Goal: Task Accomplishment & Management: Complete application form

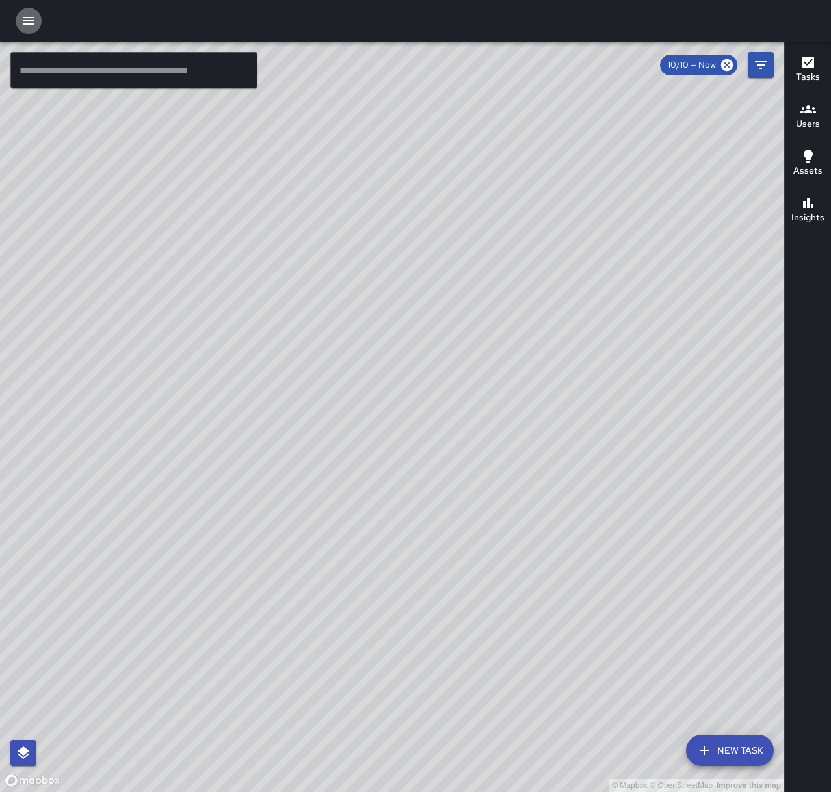
click at [34, 18] on icon "button" at bounding box center [29, 21] width 12 height 8
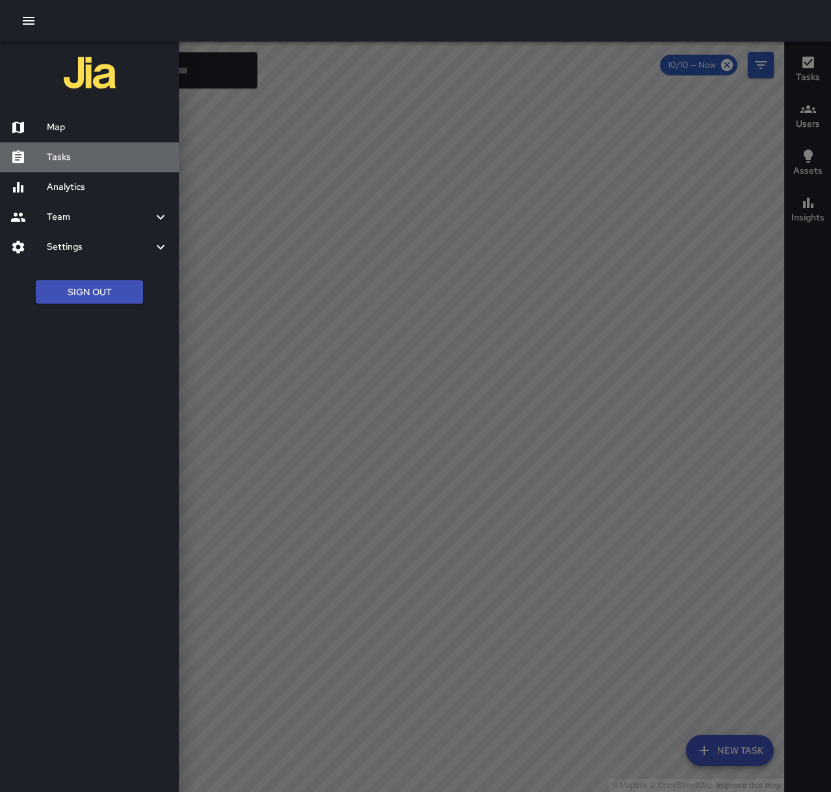
click at [64, 159] on h6 "Tasks" at bounding box center [108, 157] width 122 height 14
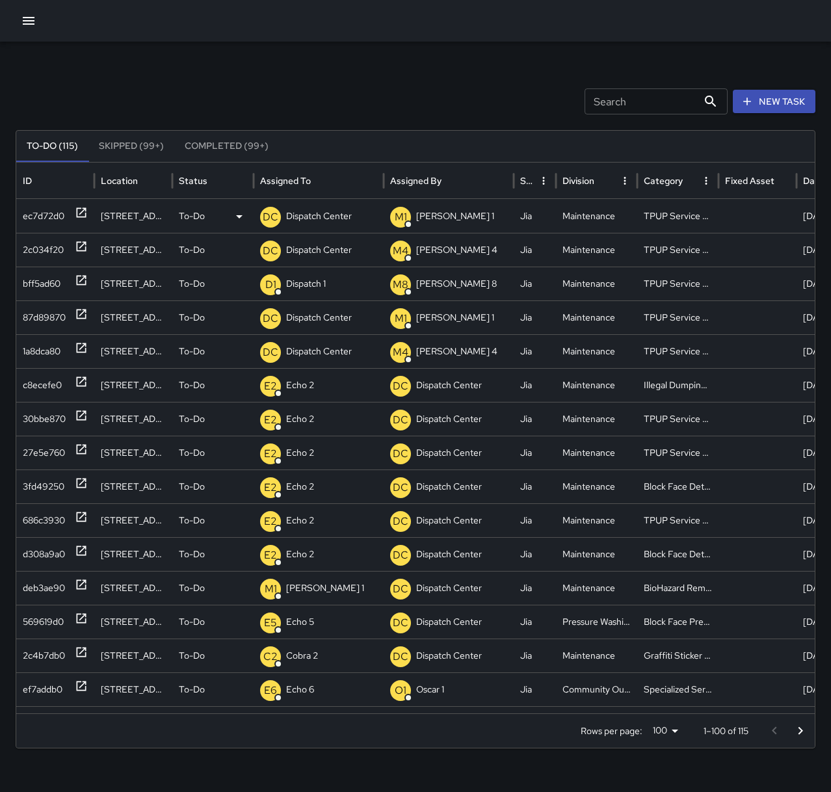
click at [331, 222] on p "Dispatch Center" at bounding box center [319, 216] width 66 height 33
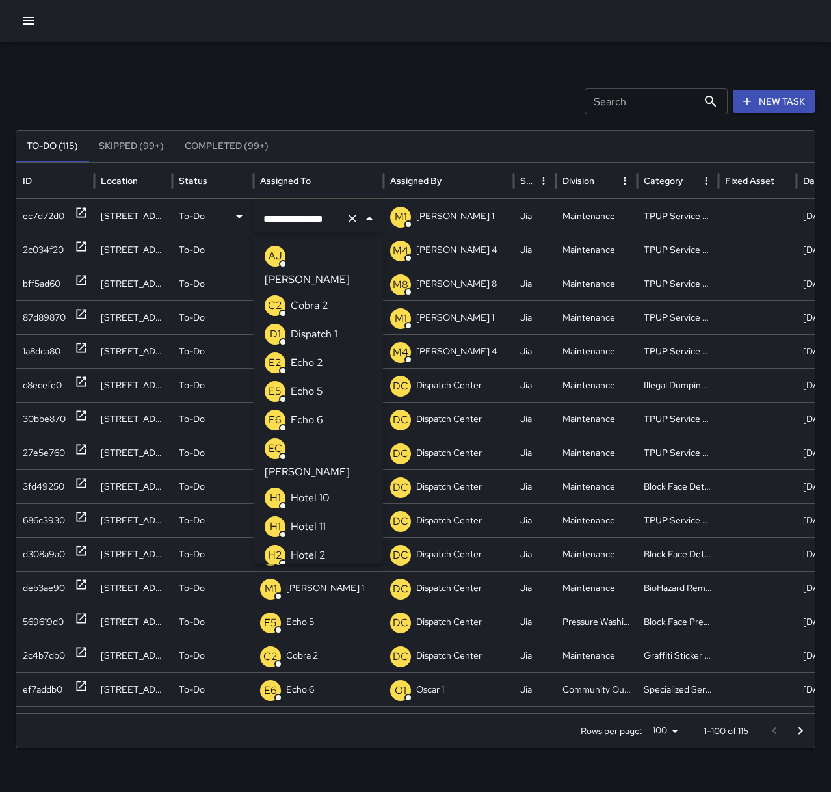
scroll to position [921, 0]
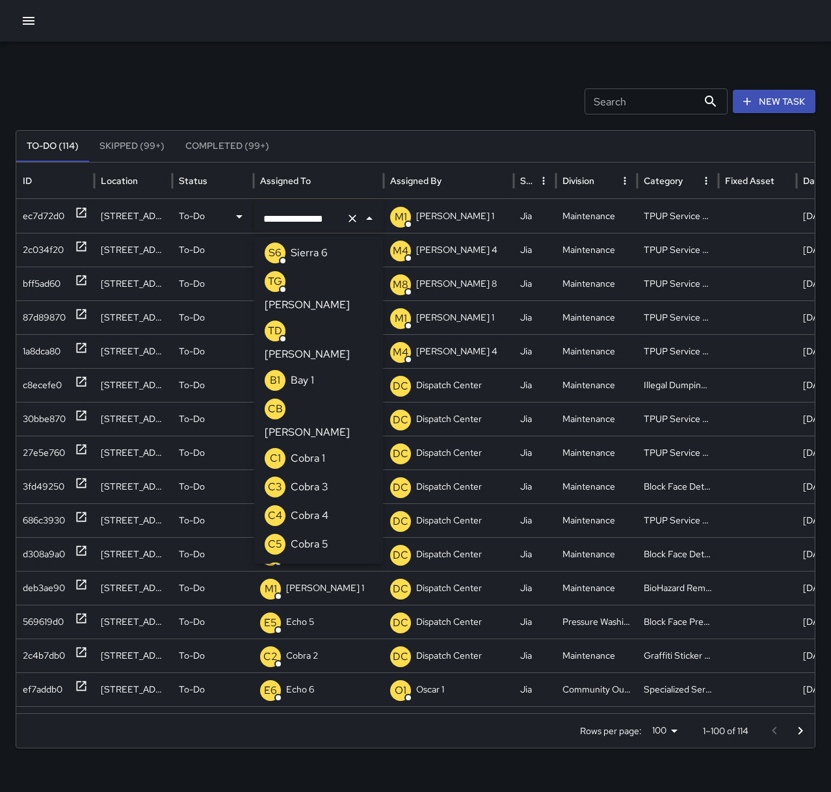
click at [353, 218] on icon "Clear" at bounding box center [353, 219] width 8 height 8
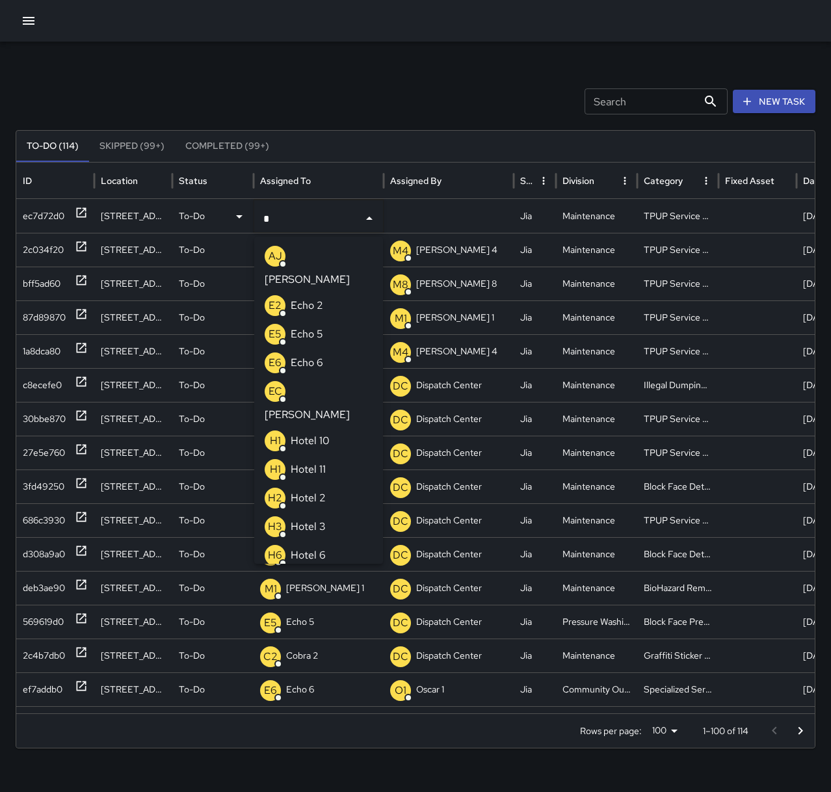
type input "**"
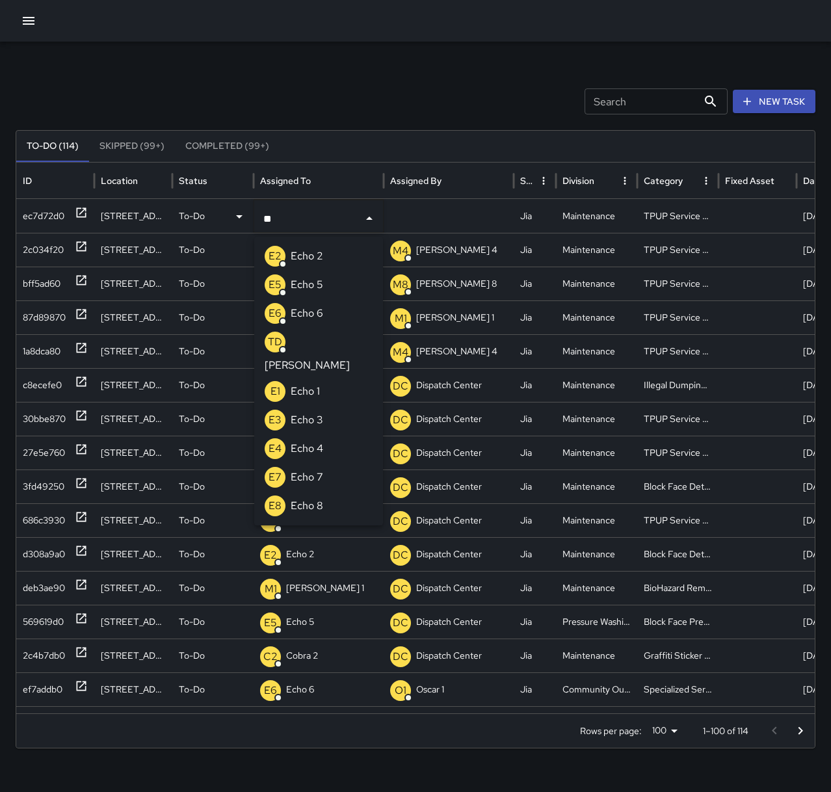
click at [317, 255] on p "Echo 2" at bounding box center [307, 256] width 33 height 16
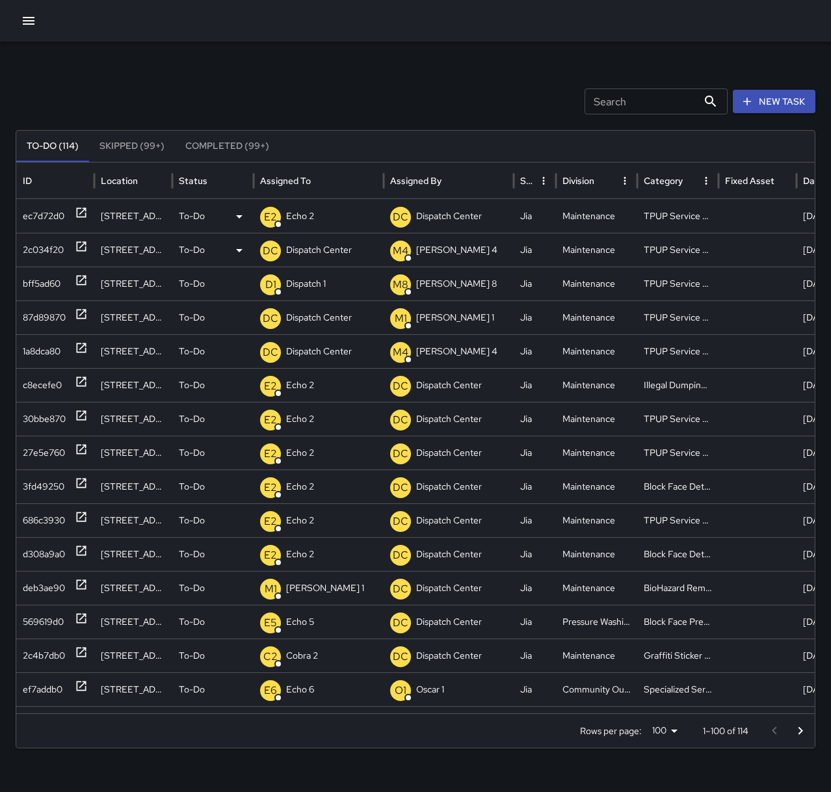
click at [317, 255] on p "Dispatch Center" at bounding box center [319, 249] width 66 height 33
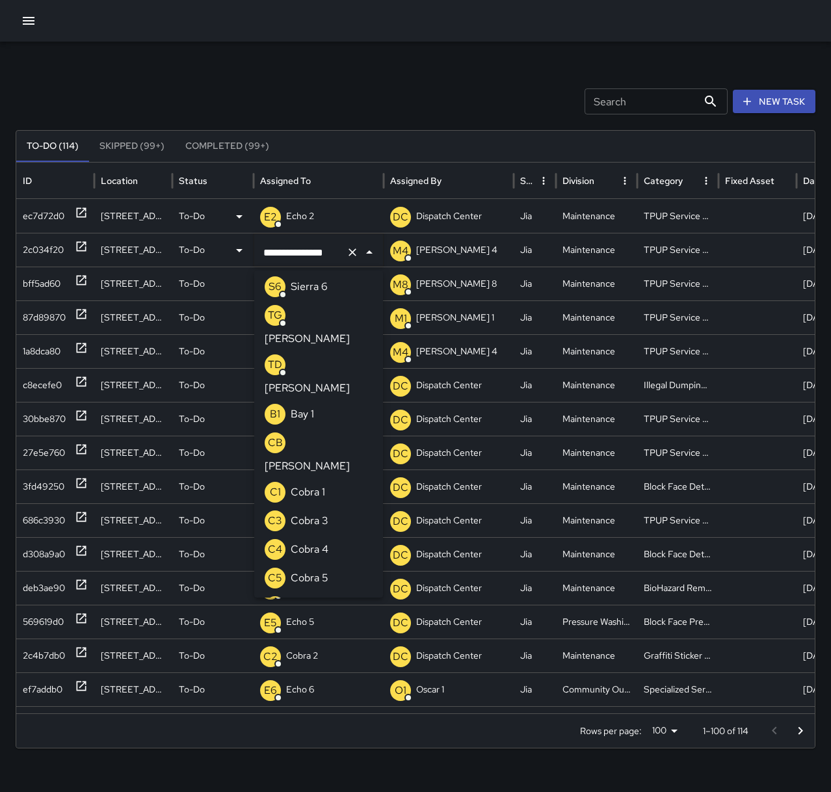
click at [351, 251] on icon "Clear" at bounding box center [353, 252] width 8 height 8
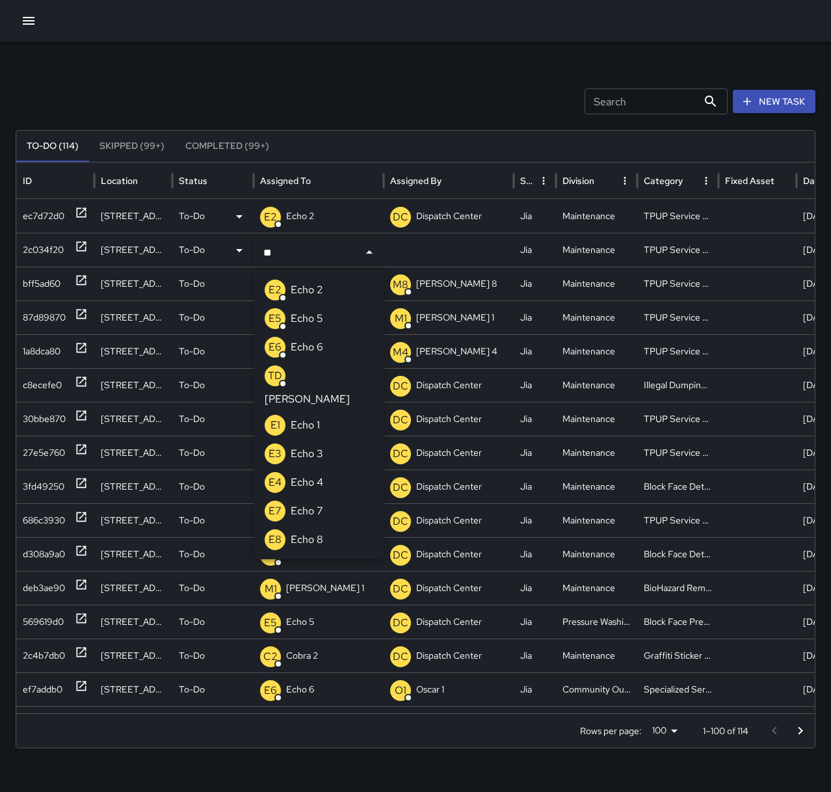
click at [329, 288] on li "E2 Echo 2" at bounding box center [318, 290] width 129 height 29
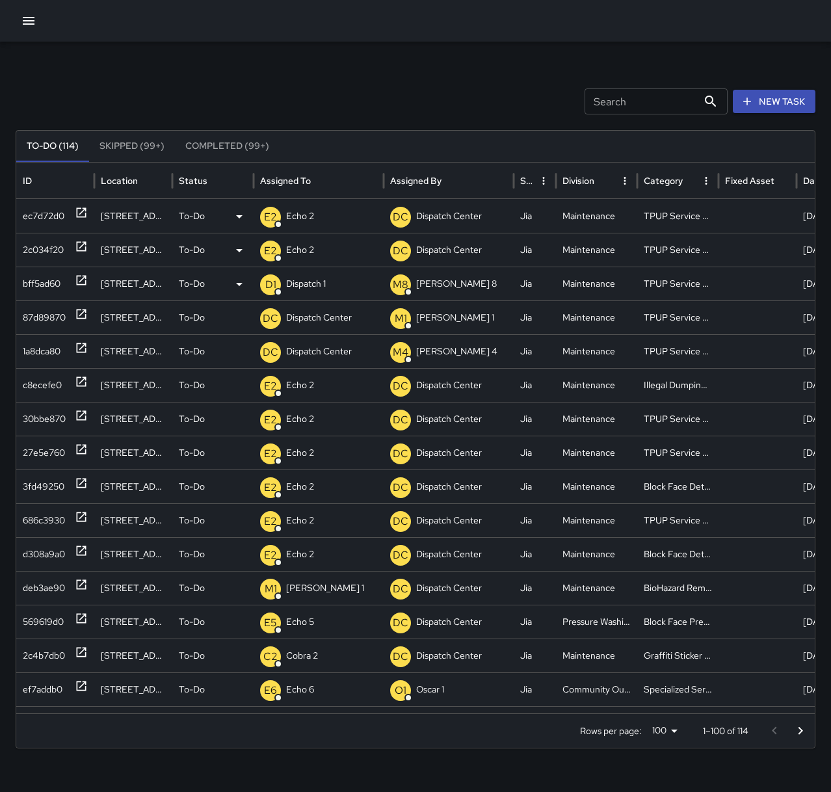
click at [325, 287] on p "Dispatch 1" at bounding box center [306, 283] width 40 height 33
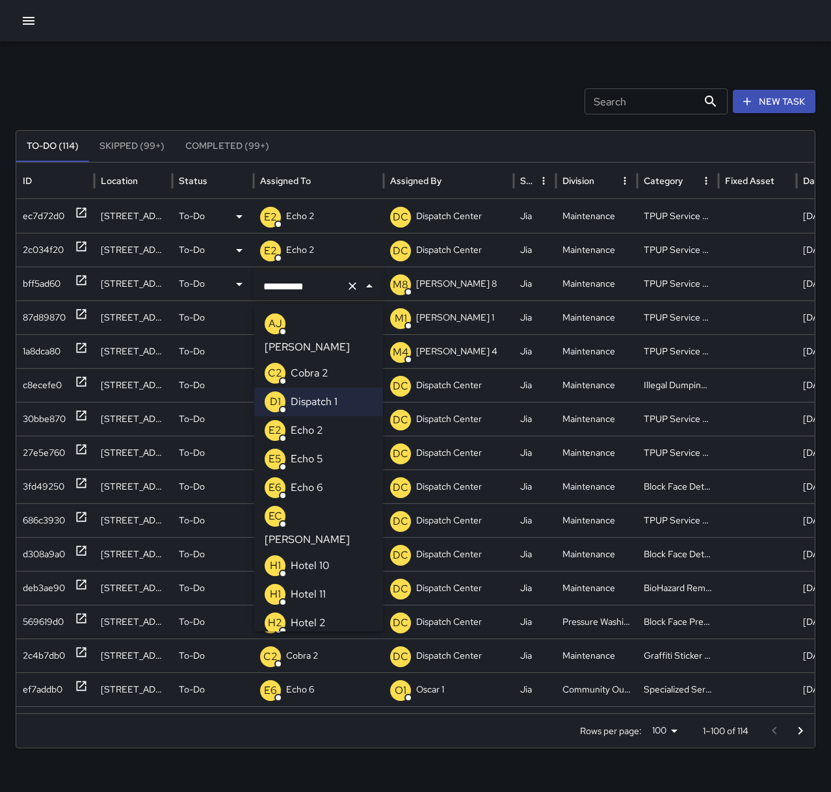
click at [315, 423] on p "Echo 2" at bounding box center [307, 431] width 33 height 16
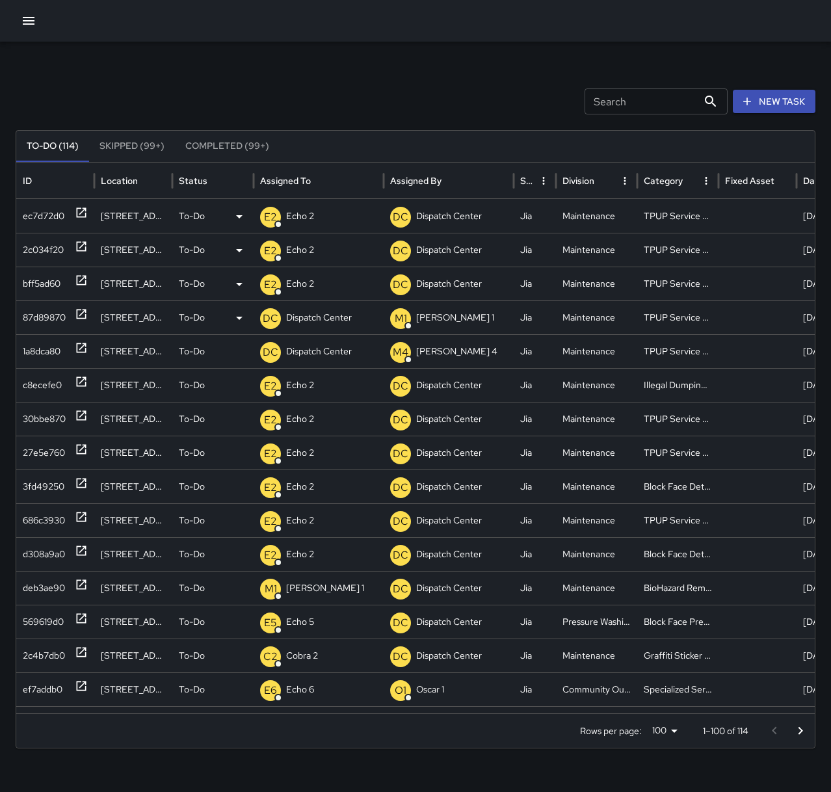
click at [336, 323] on p "Dispatch Center" at bounding box center [319, 317] width 66 height 33
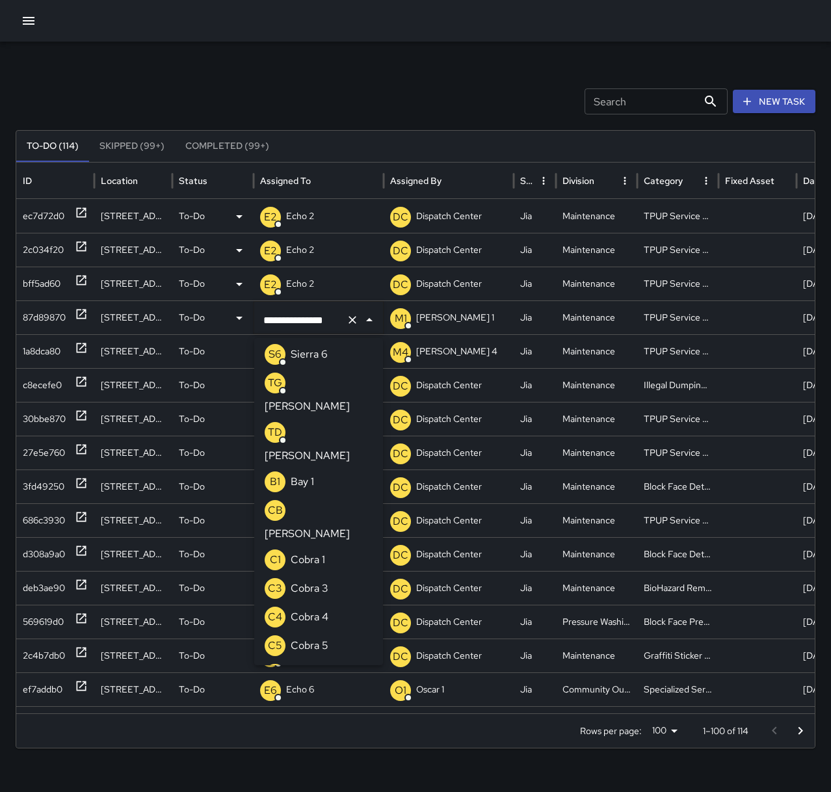
click at [354, 321] on icon "Clear" at bounding box center [352, 319] width 13 height 13
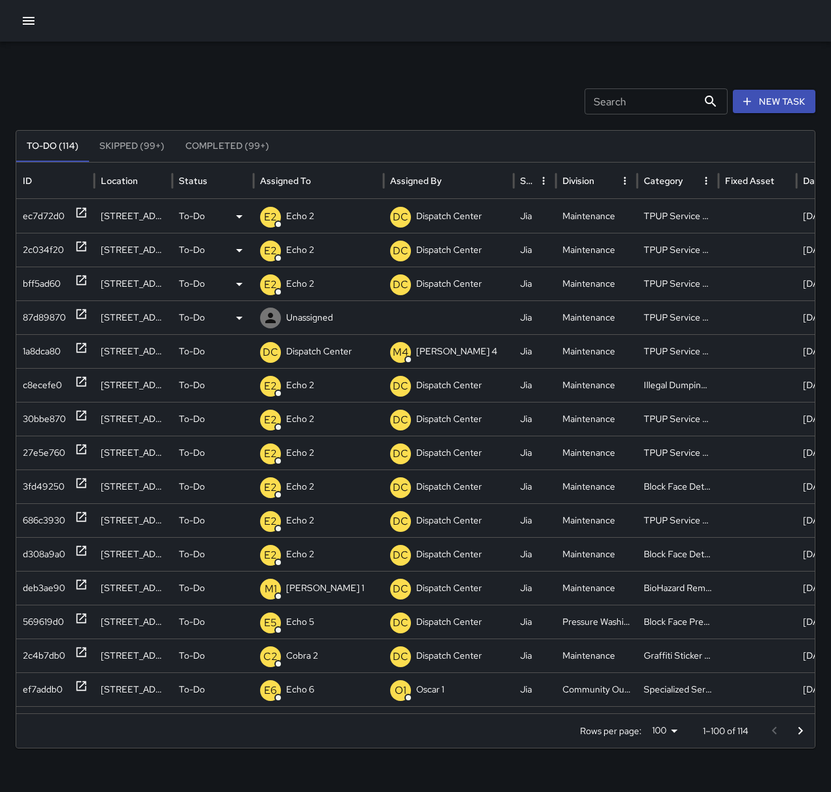
click at [327, 319] on p "Unassigned" at bounding box center [309, 317] width 47 height 33
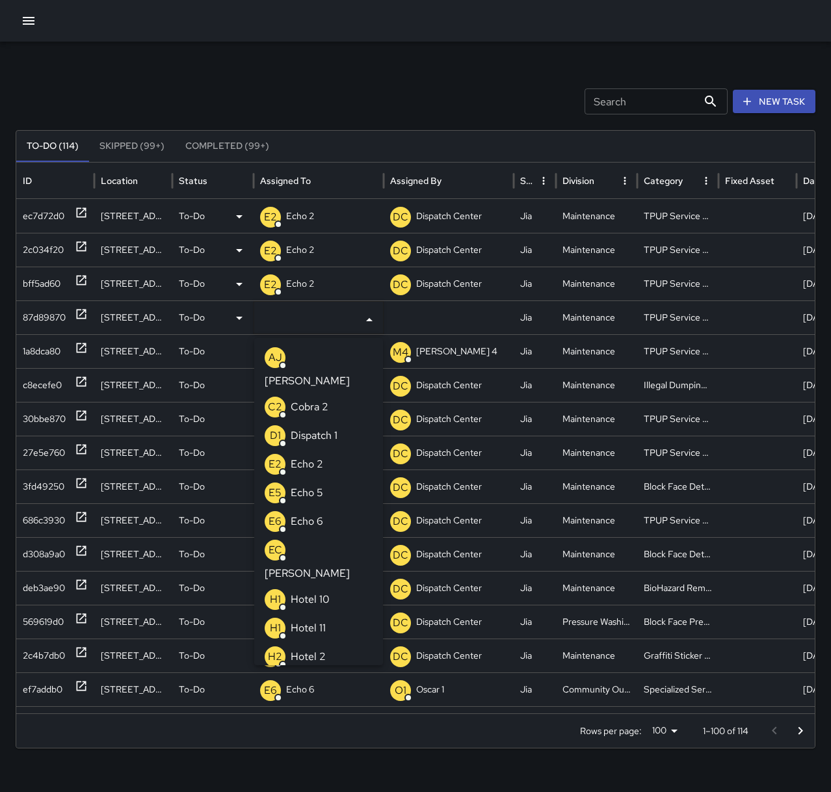
click at [324, 450] on li "E2 Echo 2" at bounding box center [318, 464] width 129 height 29
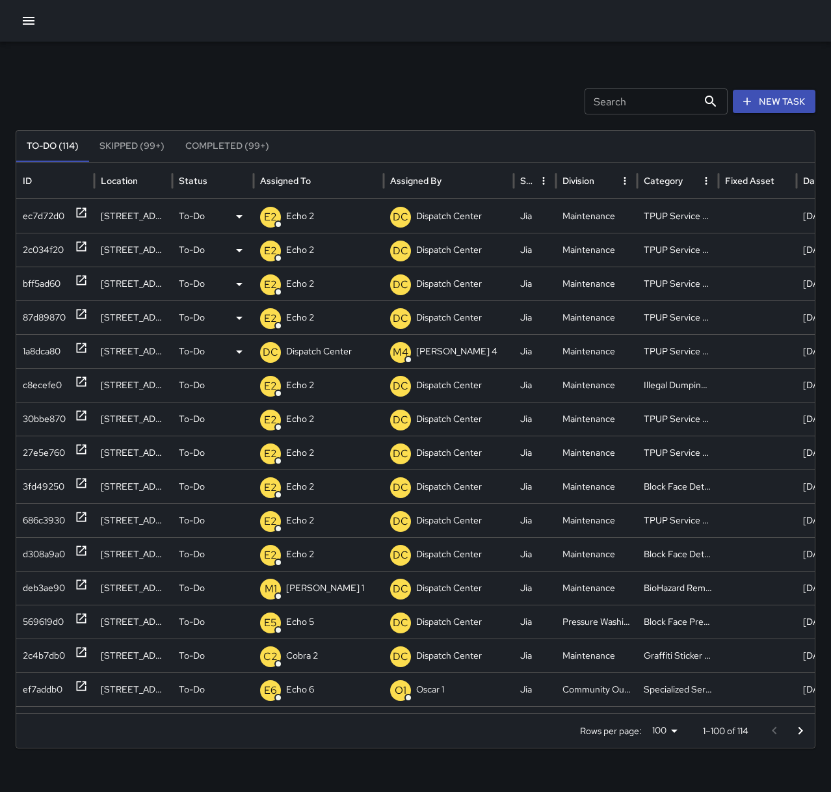
click at [324, 358] on p "Dispatch Center" at bounding box center [319, 351] width 66 height 33
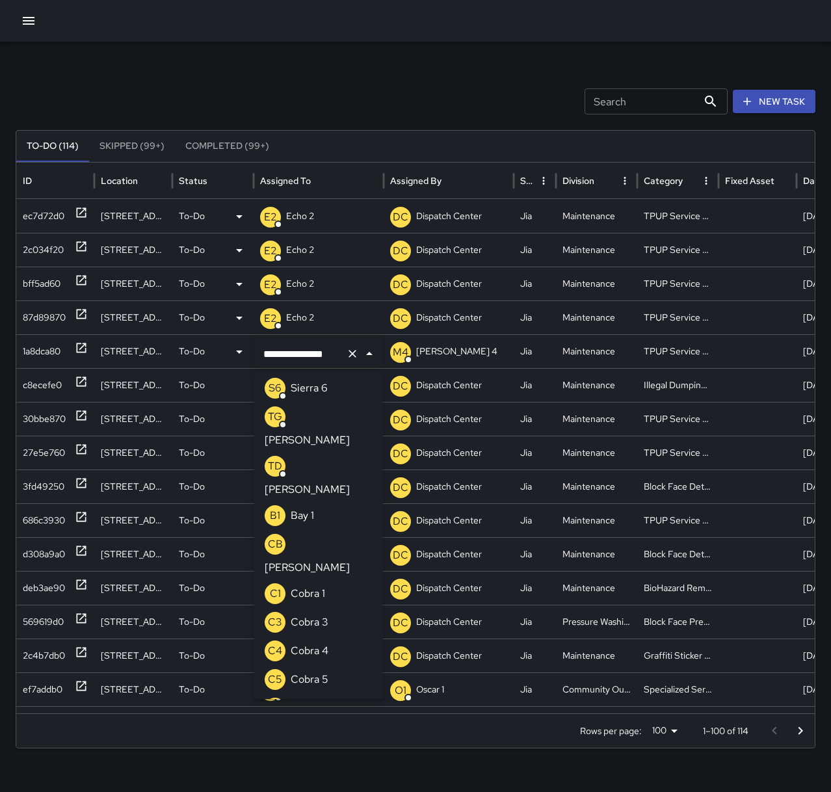
click at [348, 356] on icon "Clear" at bounding box center [352, 353] width 13 height 13
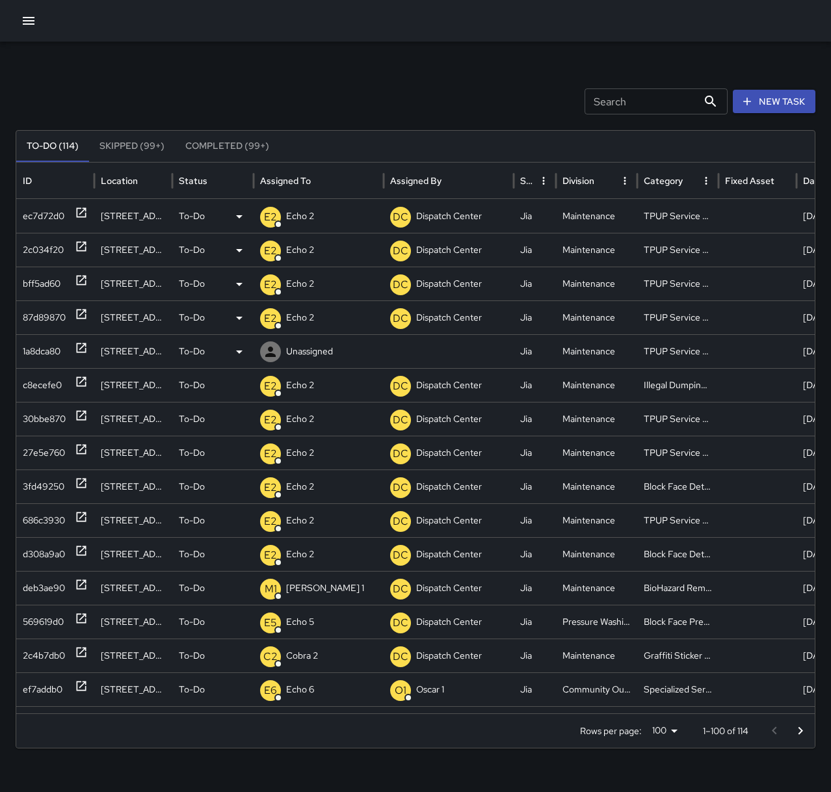
click at [322, 350] on p "Unassigned" at bounding box center [309, 351] width 47 height 33
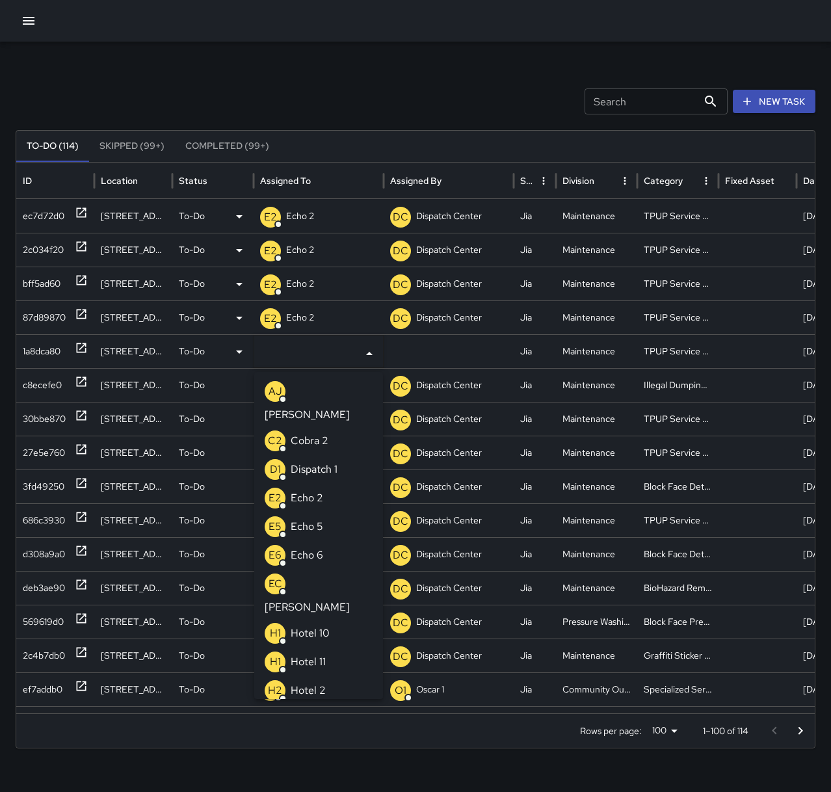
click at [328, 484] on li "E2 Echo 2" at bounding box center [318, 498] width 129 height 29
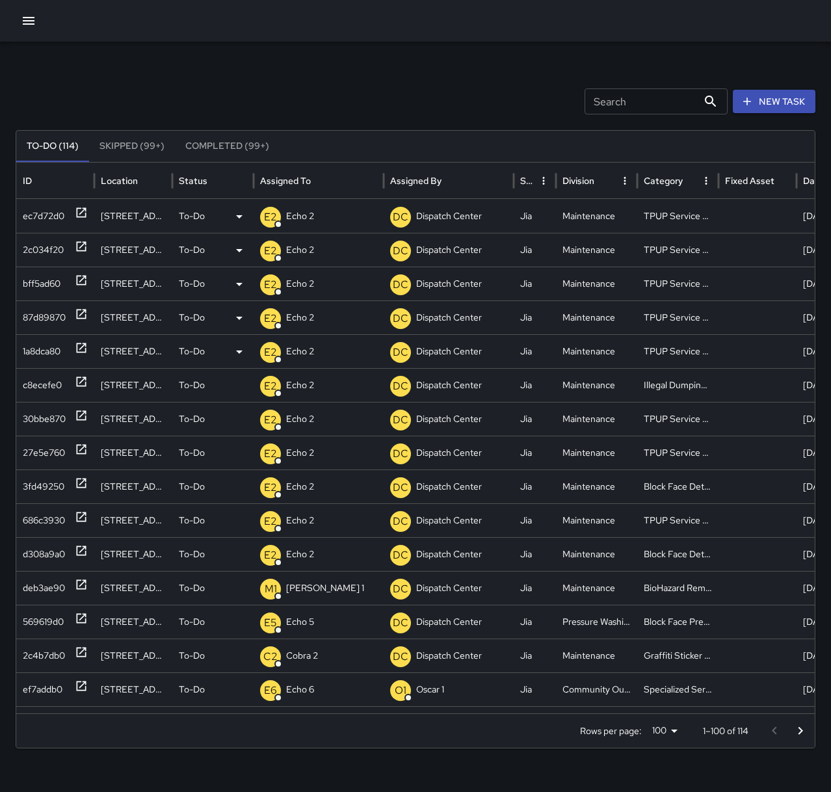
click at [337, 125] on div "Search Search New Task To-Do (114) Skipped (99+) Completed (99+) ID Location St…" at bounding box center [415, 411] width 831 height 738
click at [757, 94] on button "New Task" at bounding box center [774, 102] width 83 height 24
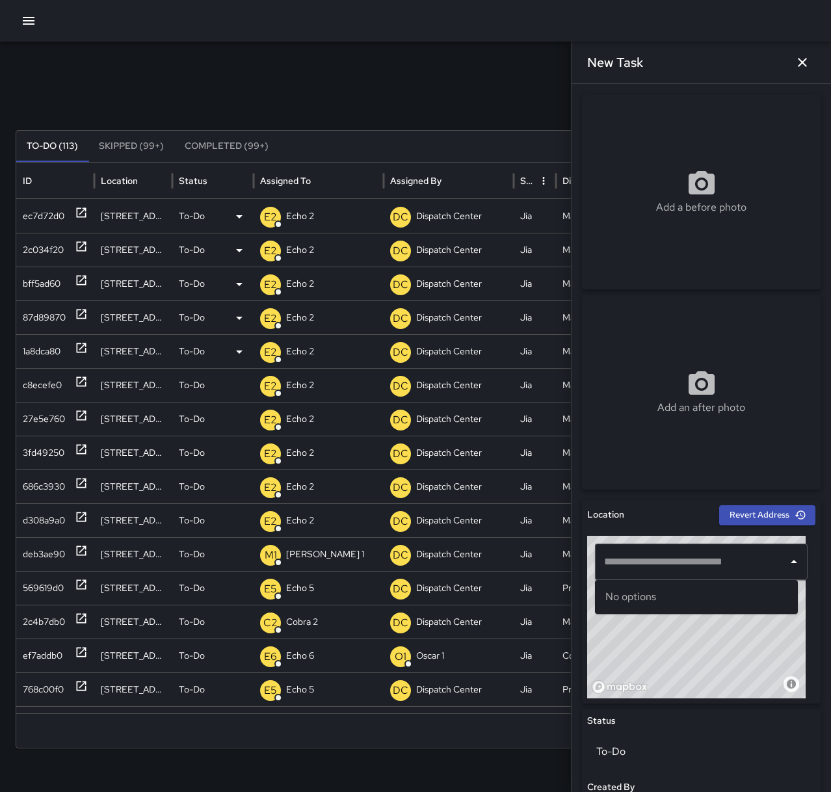
click at [667, 574] on div "​" at bounding box center [701, 562] width 213 height 36
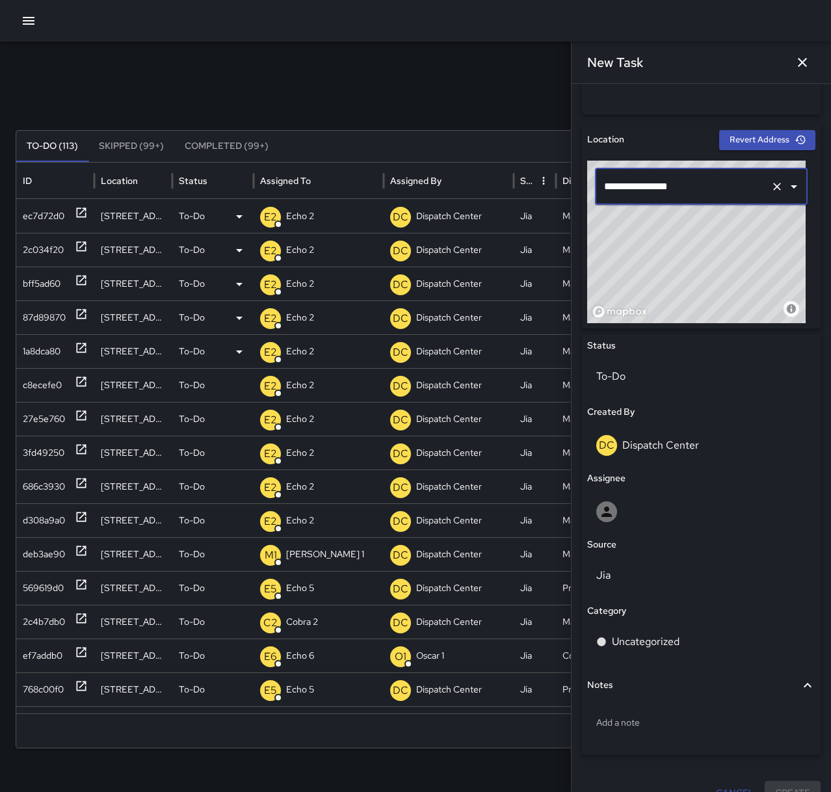
scroll to position [390, 0]
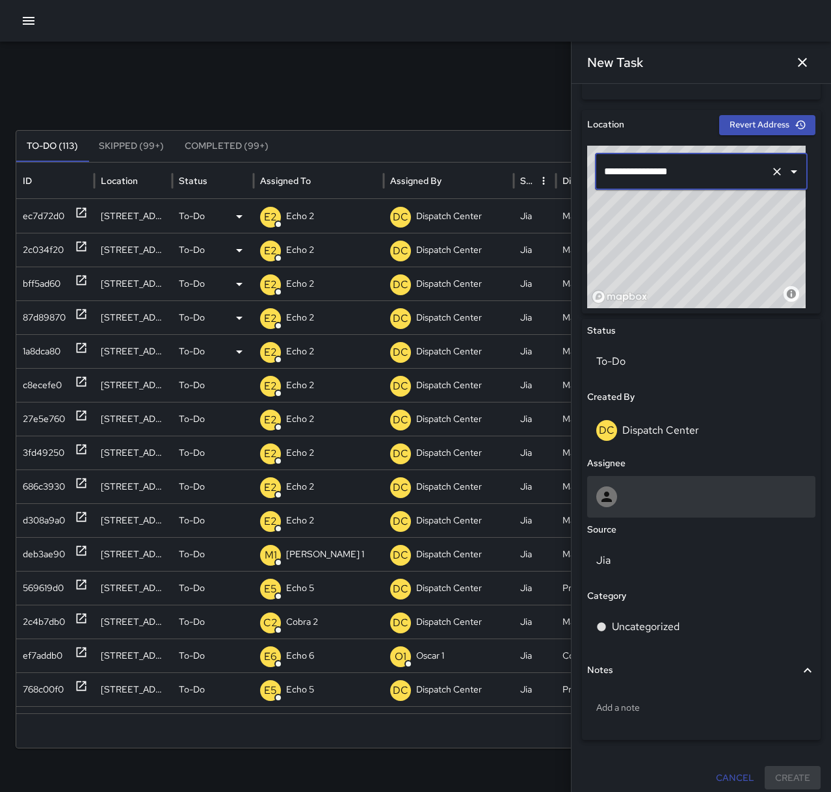
type input "**********"
click at [637, 503] on div at bounding box center [701, 496] width 210 height 21
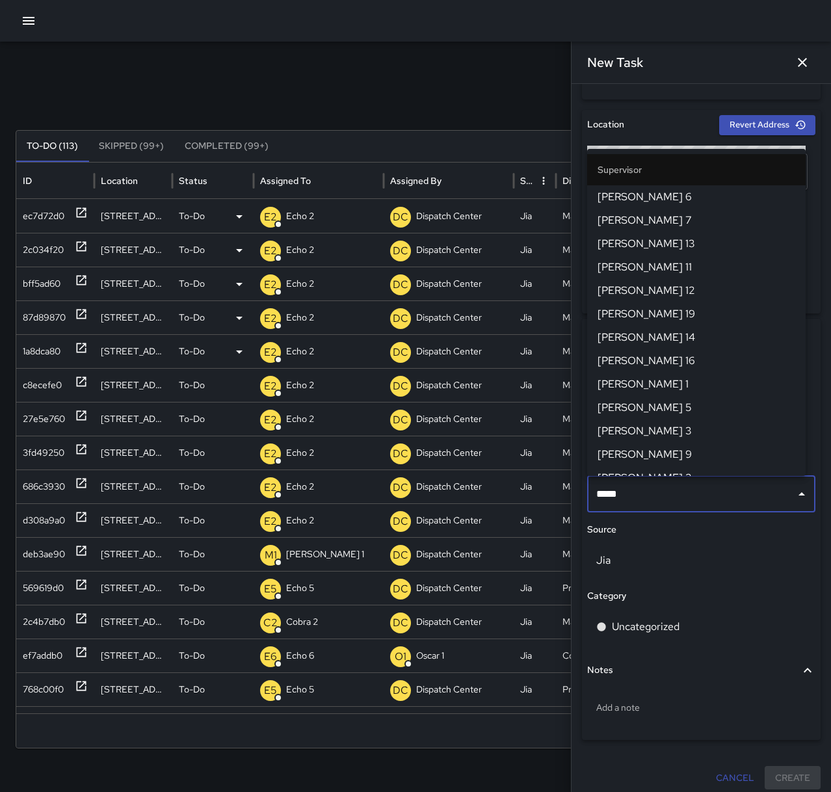
type input "******"
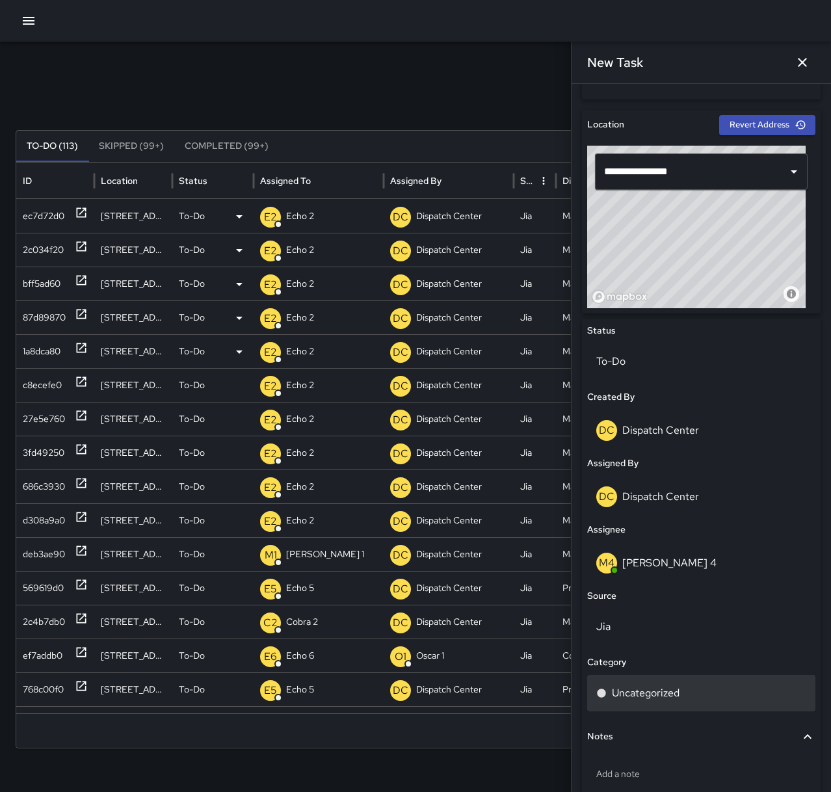
click at [685, 696] on div "Uncategorized" at bounding box center [701, 693] width 210 height 16
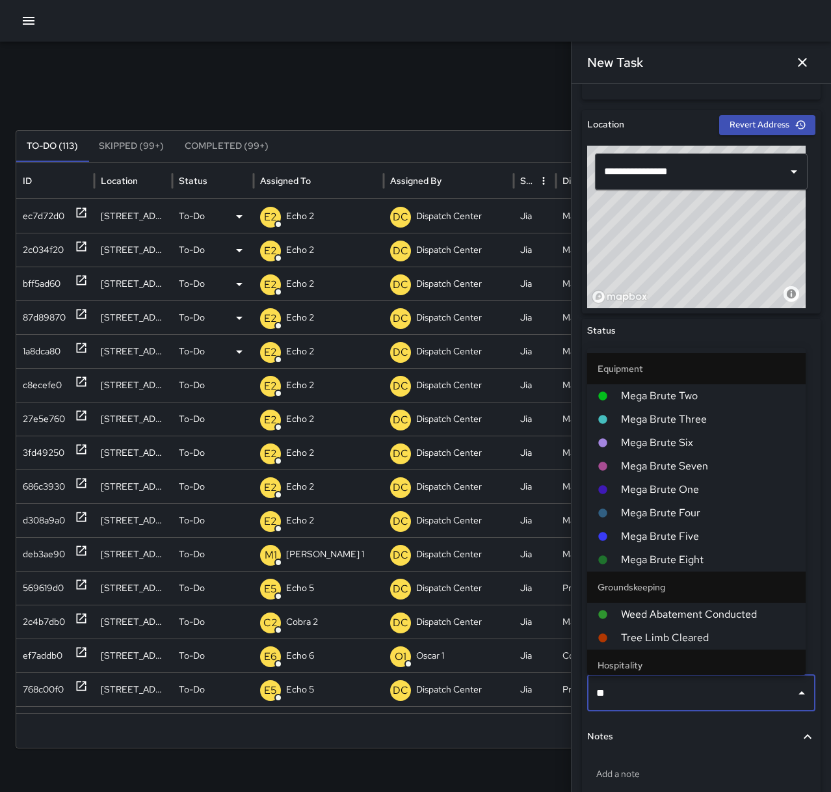
type input "***"
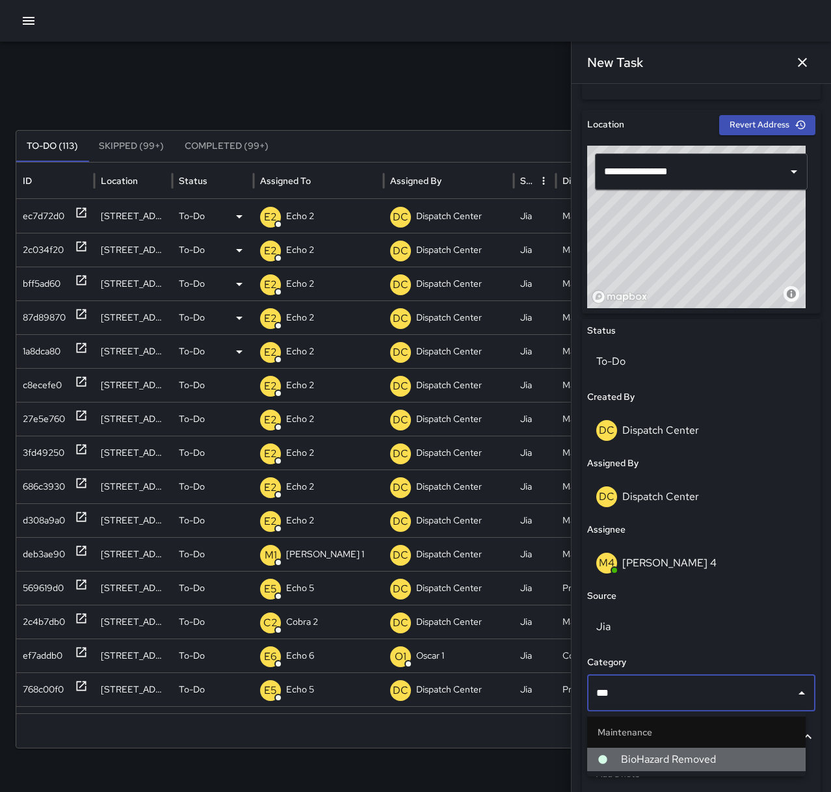
click at [703, 751] on li "BioHazard Removed" at bounding box center [696, 759] width 218 height 23
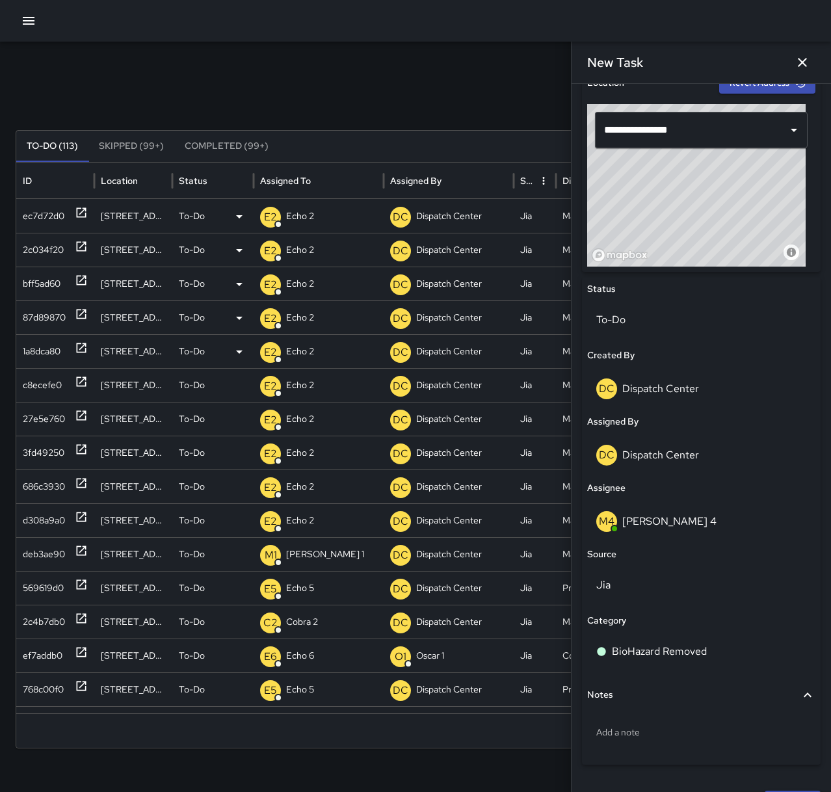
scroll to position [464, 0]
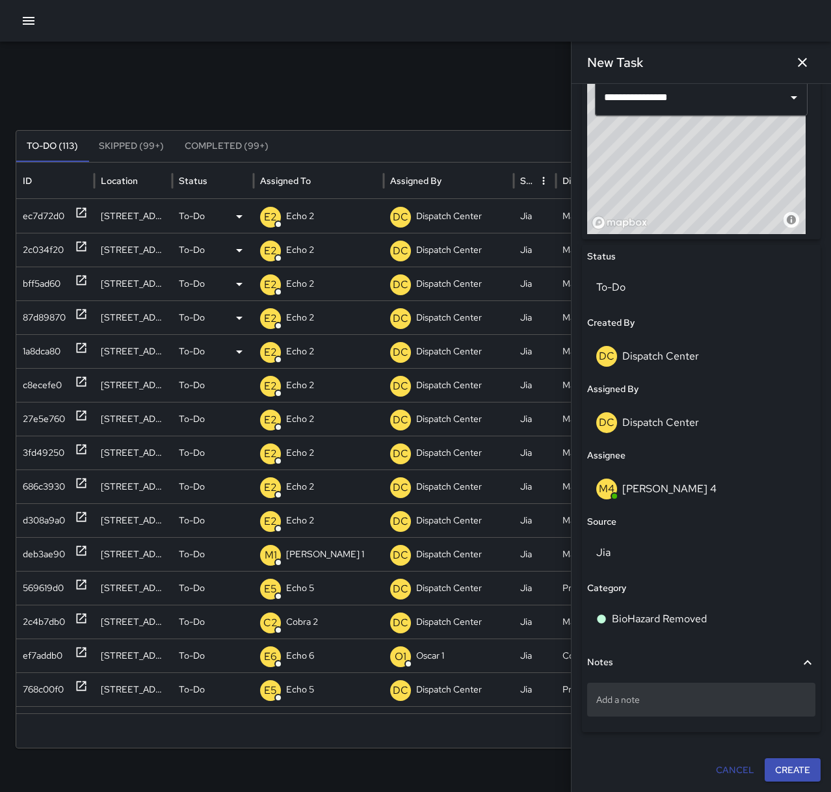
click at [670, 689] on div "Add a note" at bounding box center [701, 700] width 228 height 34
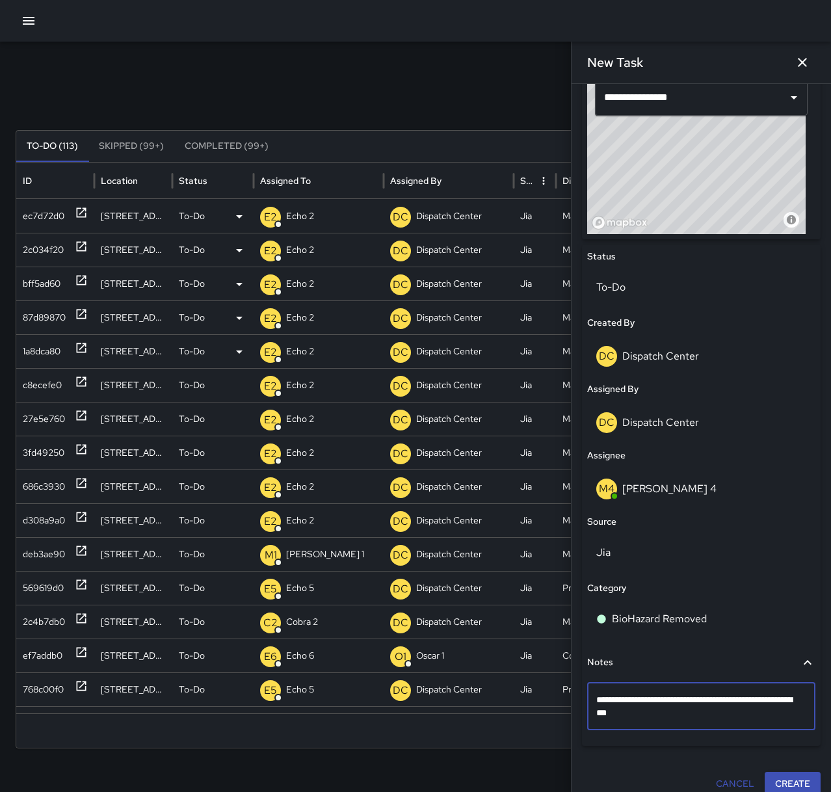
type textarea "**********"
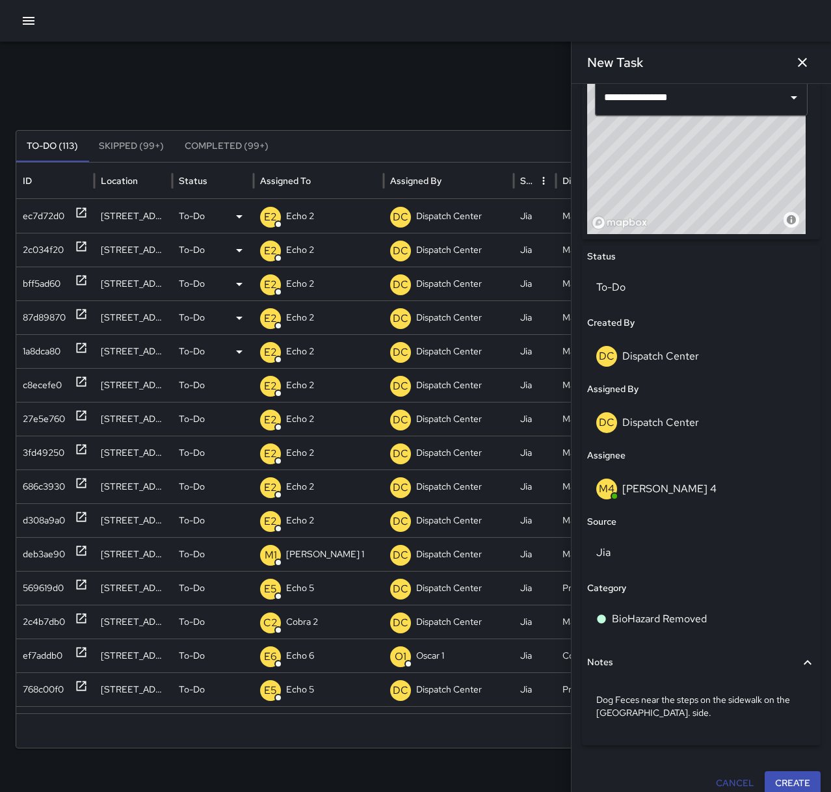
click at [778, 779] on button "Create" at bounding box center [793, 783] width 56 height 24
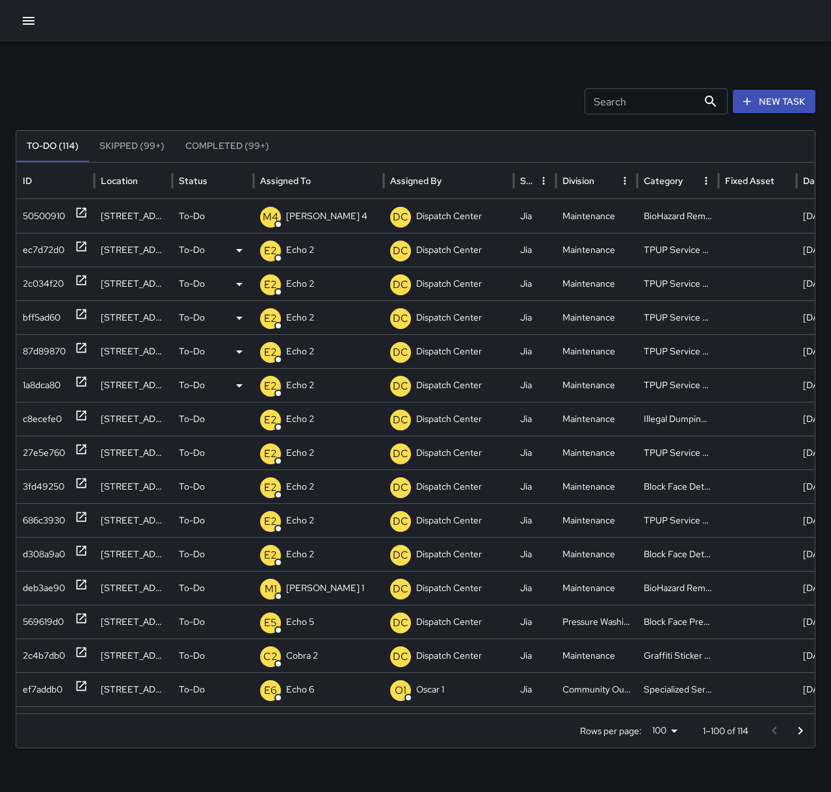
click at [34, 17] on icon "button" at bounding box center [29, 21] width 12 height 8
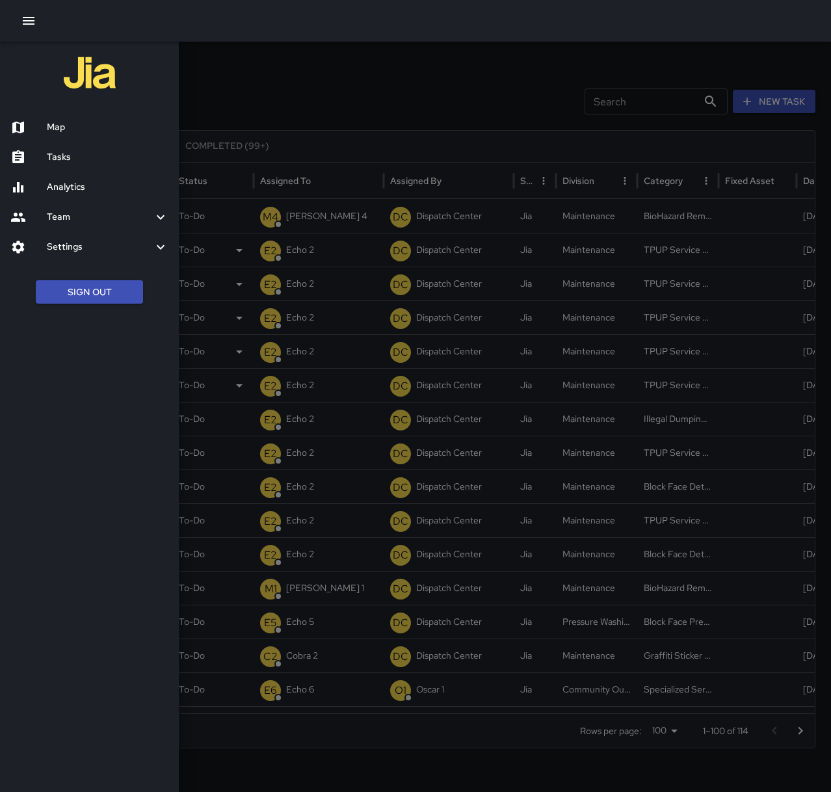
click at [55, 122] on h6 "Map" at bounding box center [108, 127] width 122 height 14
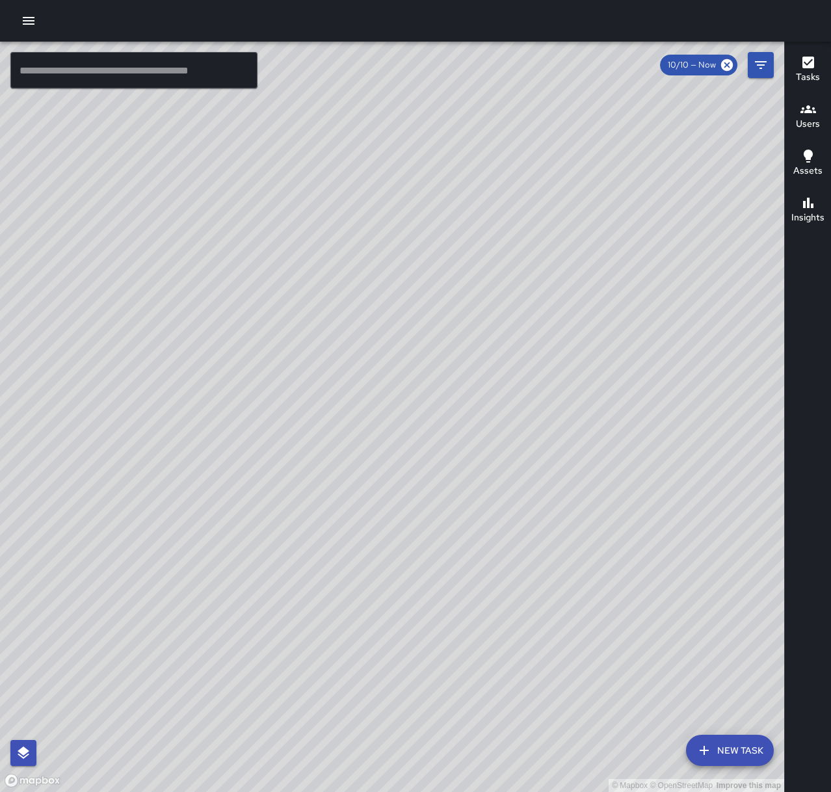
click at [35, 18] on icon "button" at bounding box center [29, 21] width 16 height 16
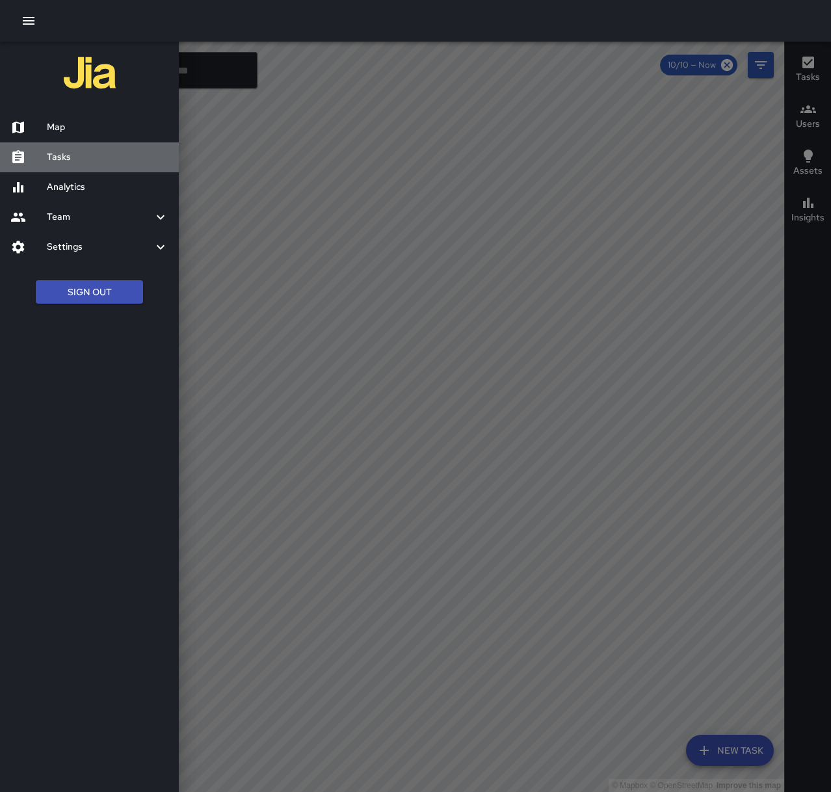
click at [81, 150] on h6 "Tasks" at bounding box center [108, 157] width 122 height 14
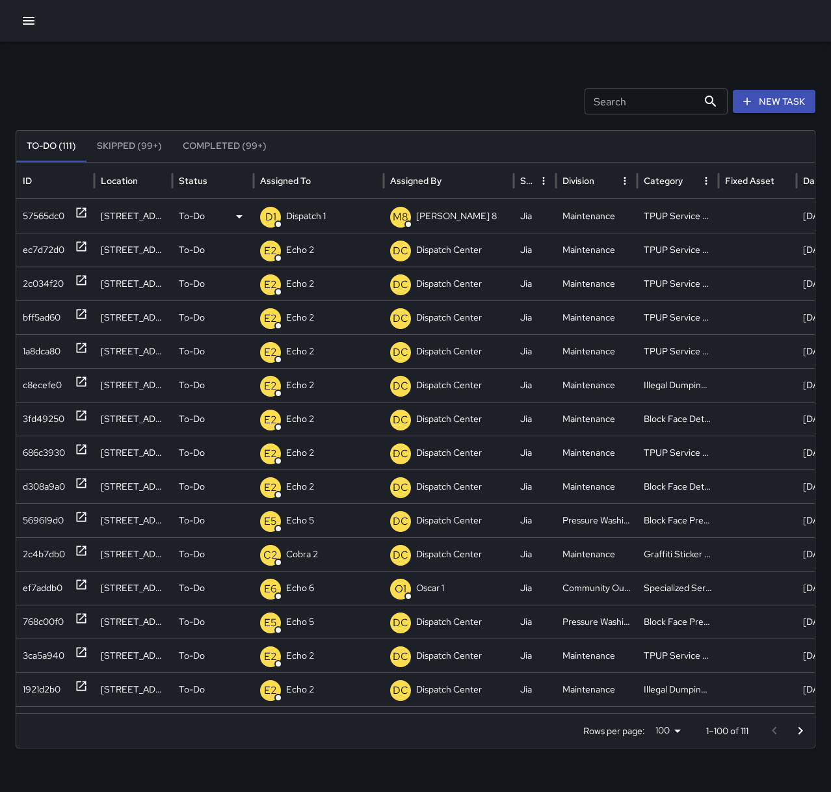
click at [318, 224] on p "Dispatch 1" at bounding box center [306, 216] width 40 height 33
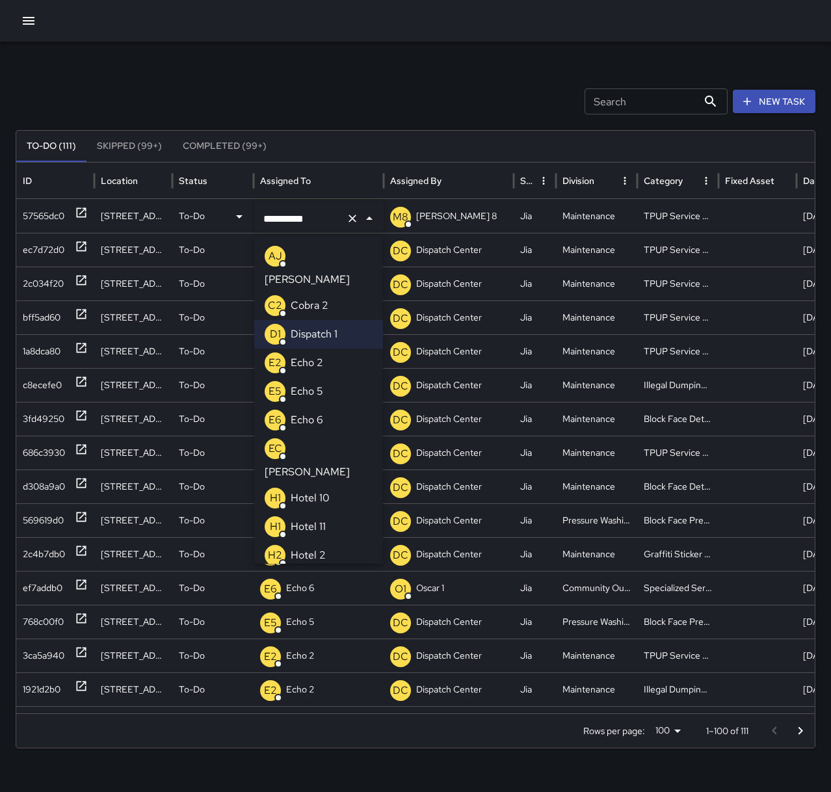
click at [345, 349] on li "E2 Echo 2" at bounding box center [318, 363] width 129 height 29
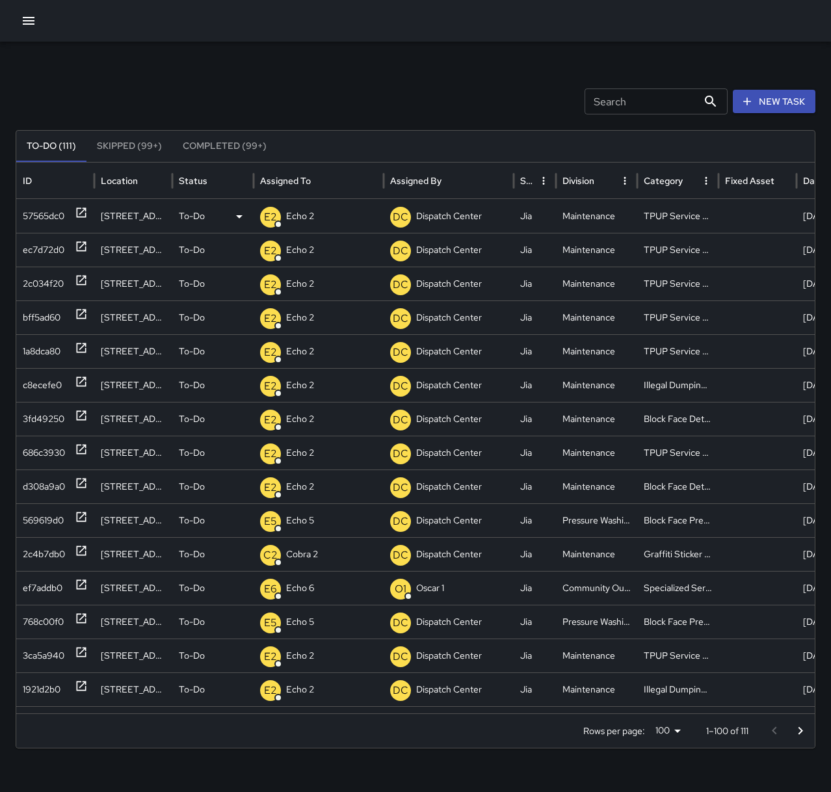
click at [327, 36] on div at bounding box center [415, 21] width 831 height 42
click at [23, 24] on icon "button" at bounding box center [29, 21] width 12 height 8
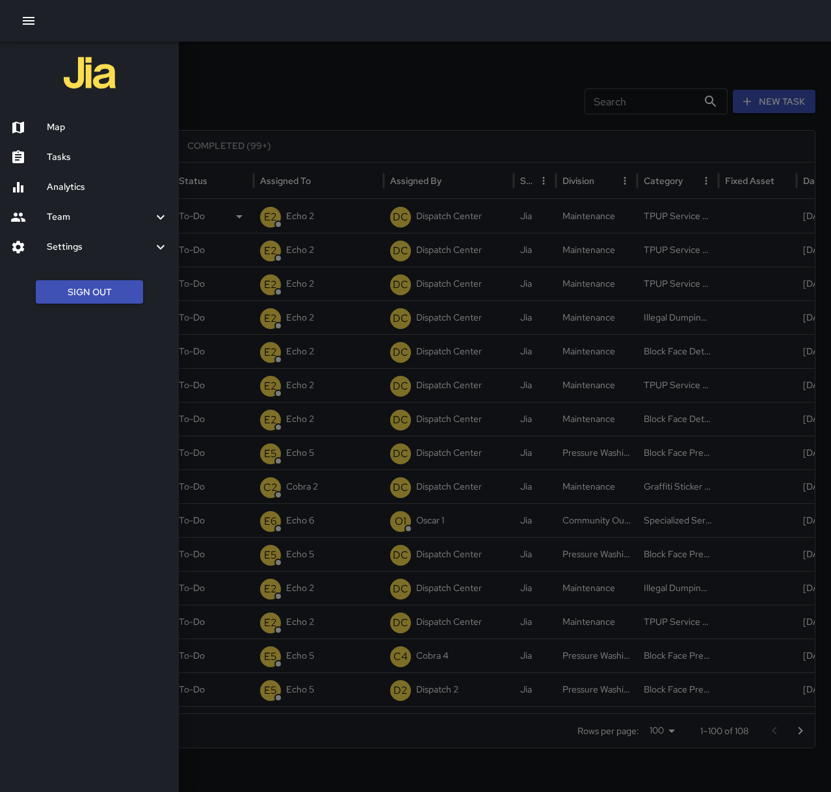
click at [69, 127] on h6 "Map" at bounding box center [108, 127] width 122 height 14
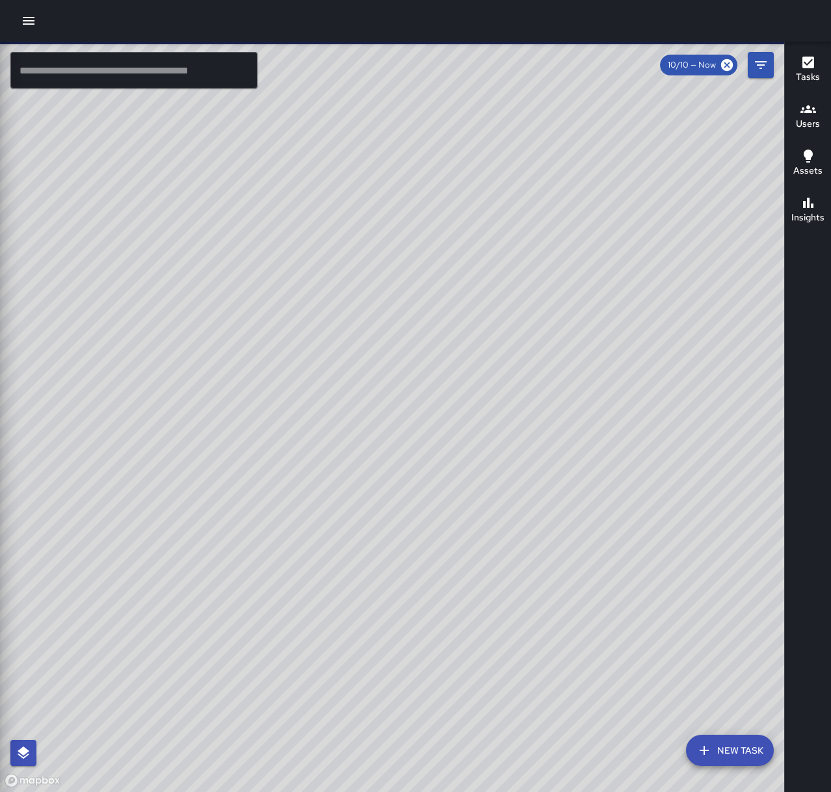
click at [62, 65] on input "text" at bounding box center [133, 70] width 247 height 36
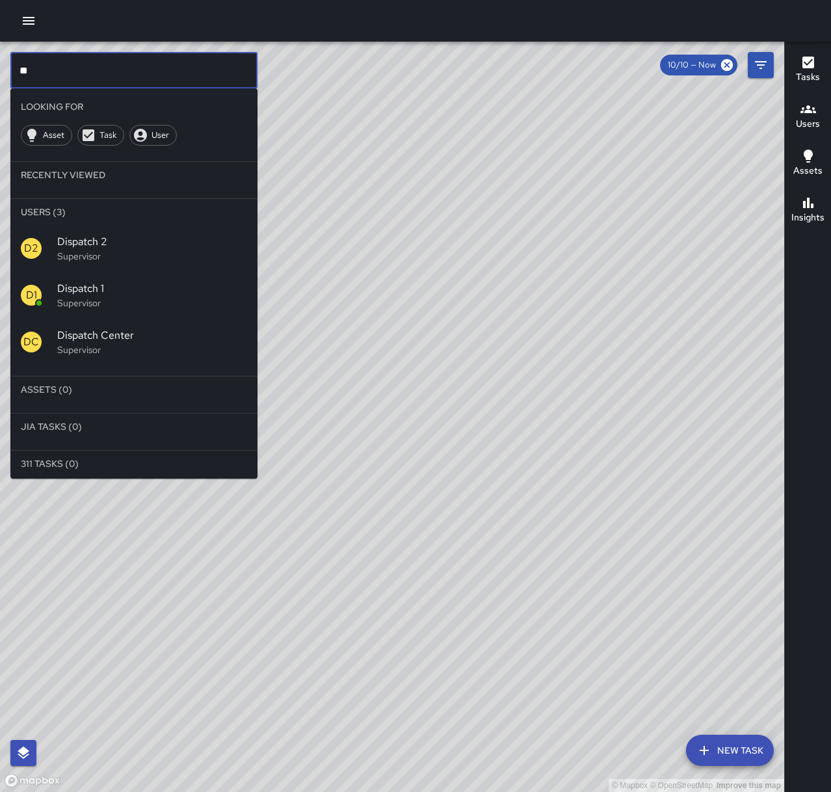
type input "**"
click at [135, 298] on p "Supervisor" at bounding box center [152, 303] width 190 height 13
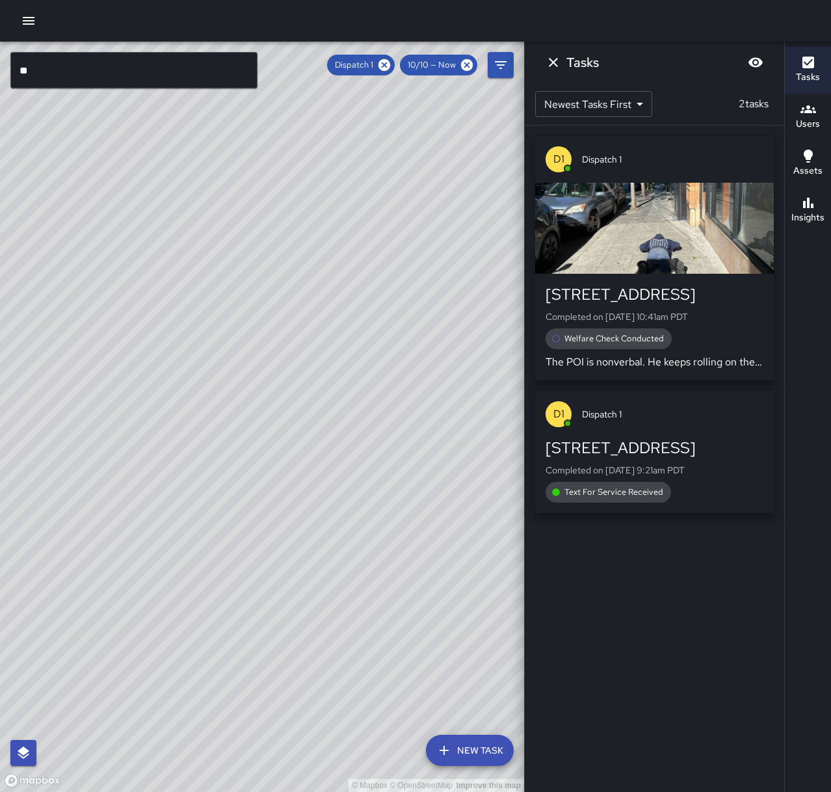
click at [707, 469] on p "Completed on [DATE] 9:21am PDT" at bounding box center [655, 470] width 218 height 13
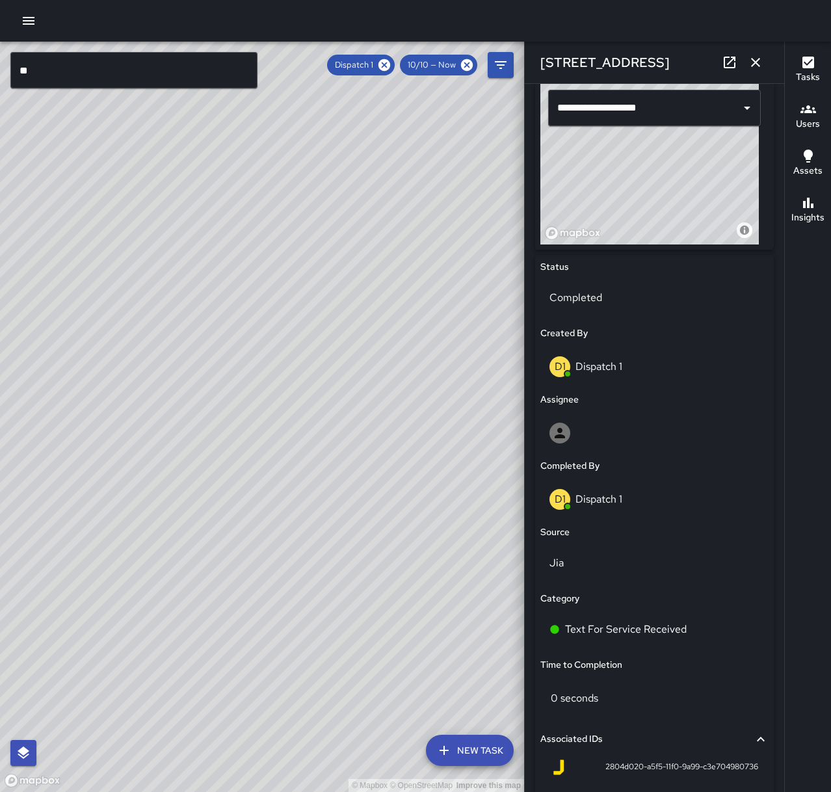
scroll to position [455, 0]
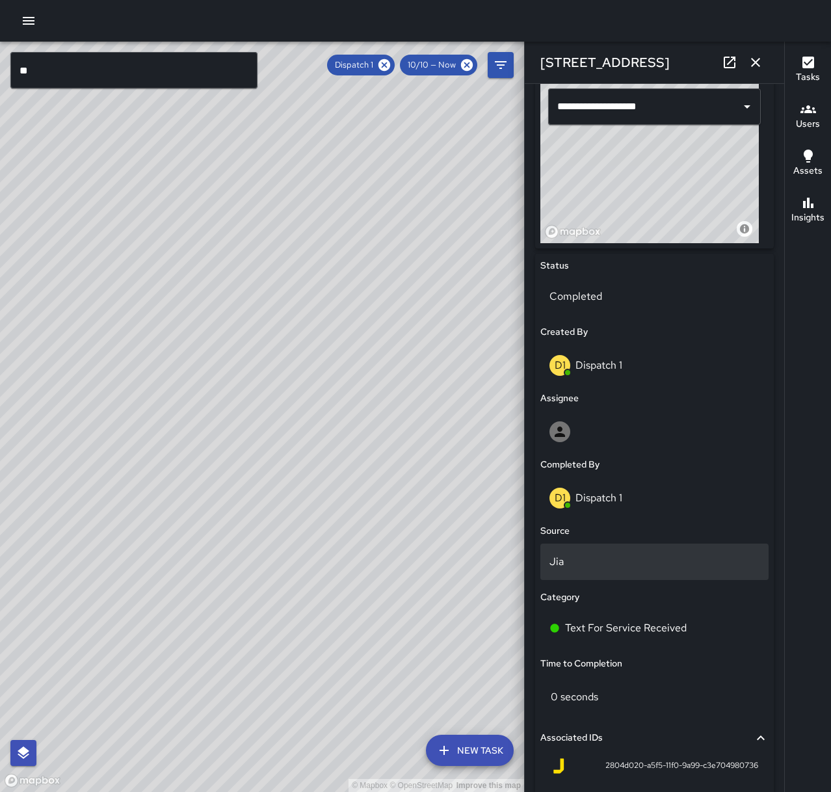
click at [566, 572] on div "Jia" at bounding box center [654, 562] width 228 height 36
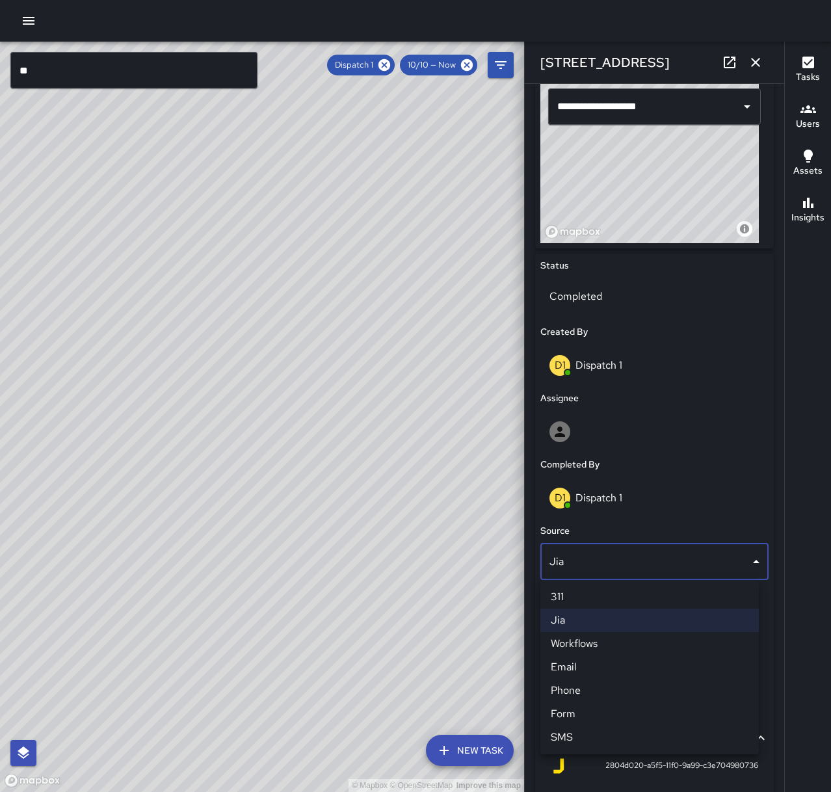
click at [596, 730] on li "SMS" at bounding box center [649, 737] width 218 height 23
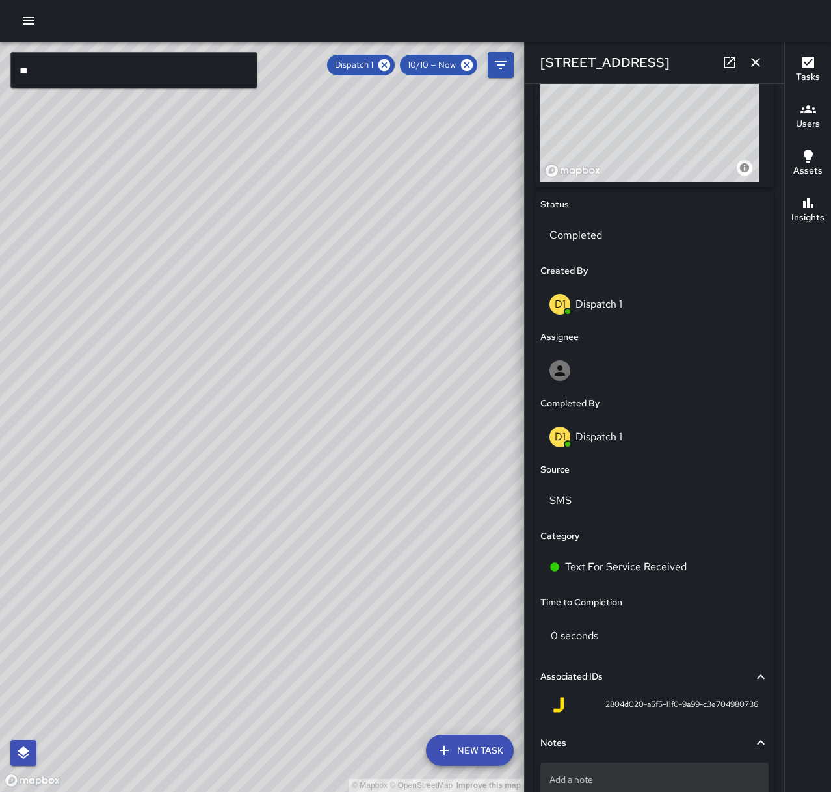
scroll to position [594, 0]
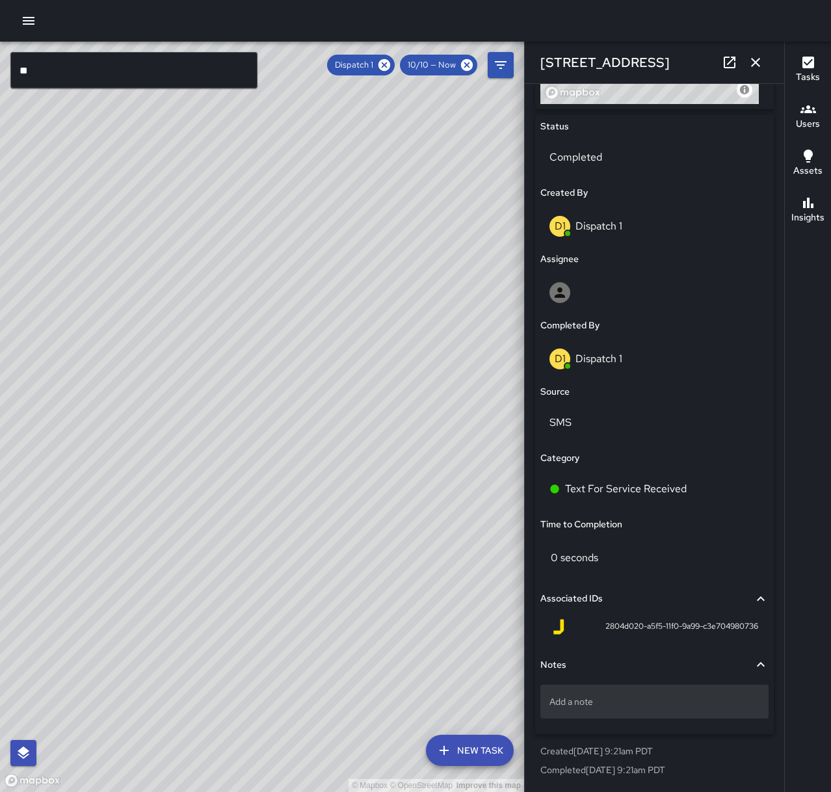
click at [610, 707] on p "Add a note" at bounding box center [654, 701] width 210 height 13
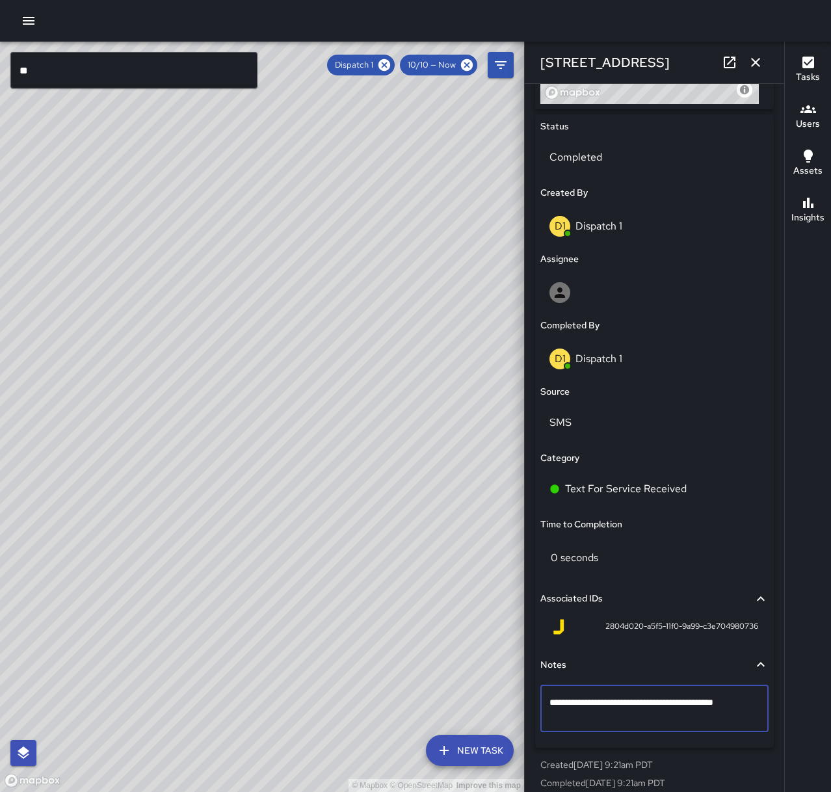
type textarea "**********"
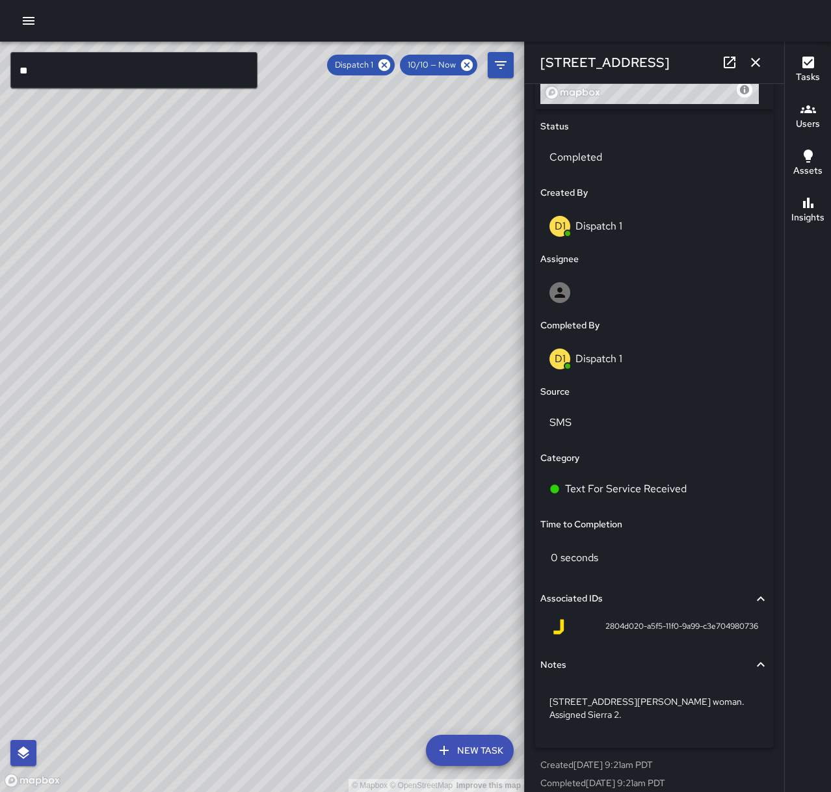
click at [750, 62] on icon "button" at bounding box center [756, 63] width 16 height 16
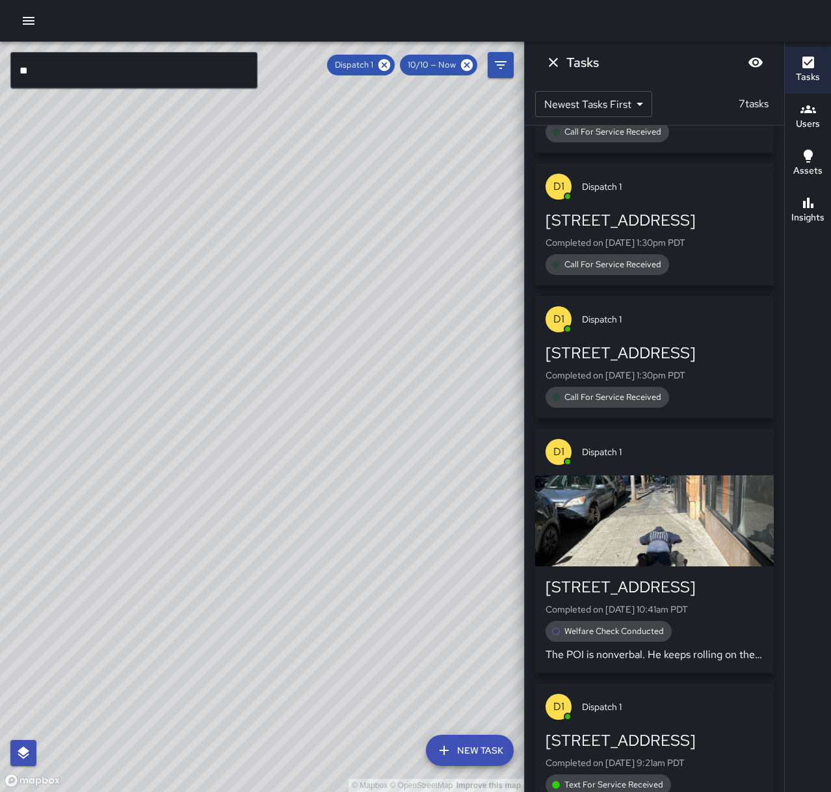
scroll to position [416, 0]
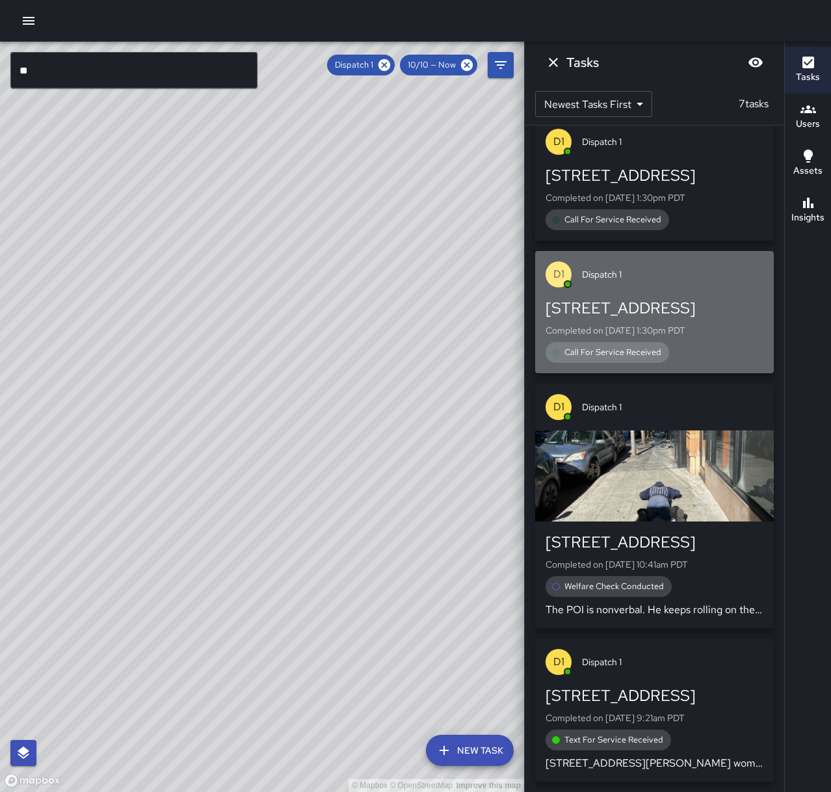
click at [698, 326] on p "Completed on [DATE] 1:30pm PDT" at bounding box center [655, 330] width 218 height 13
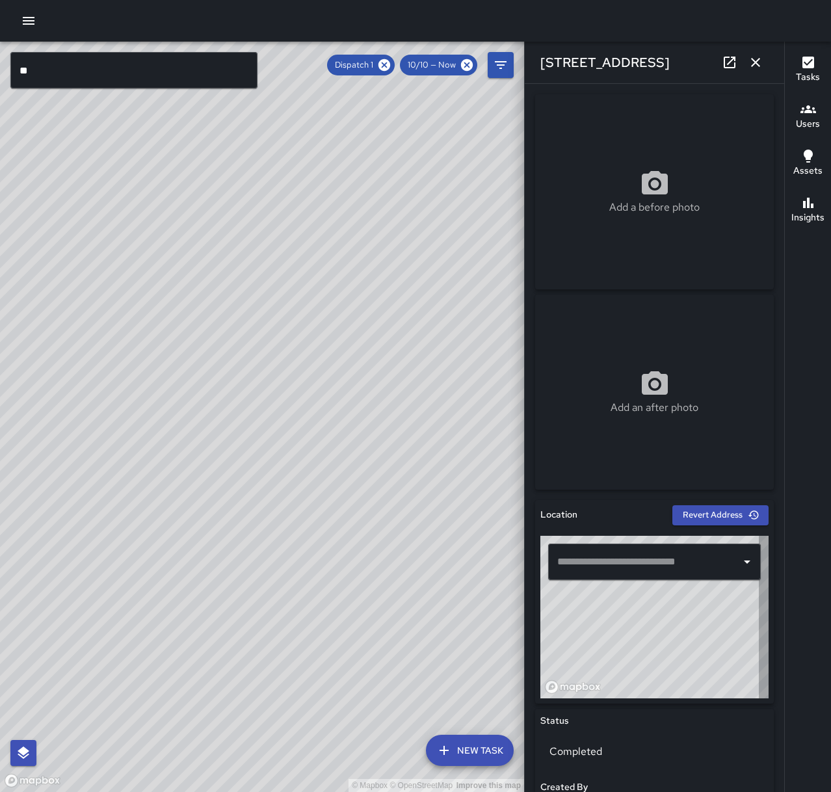
type input "**********"
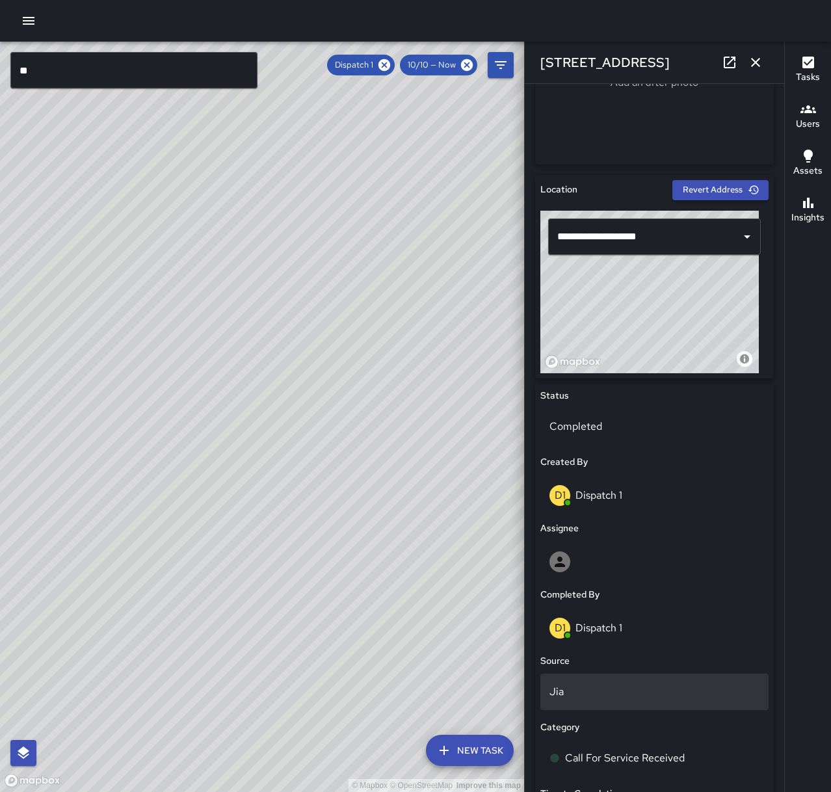
click at [620, 693] on p "Jia" at bounding box center [654, 692] width 210 height 16
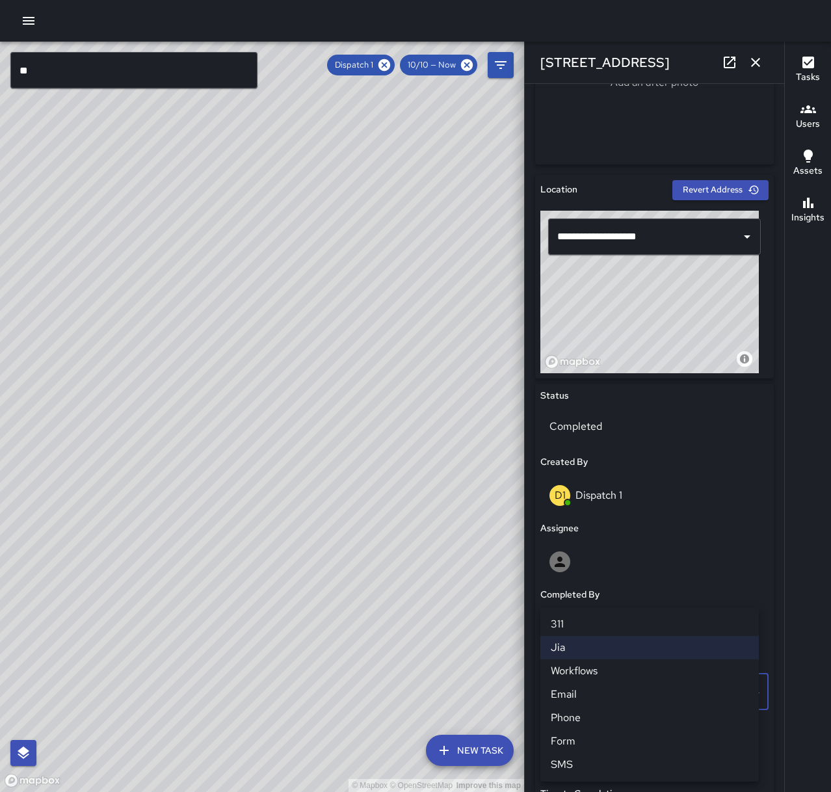
click at [606, 722] on li "Phone" at bounding box center [649, 717] width 218 height 23
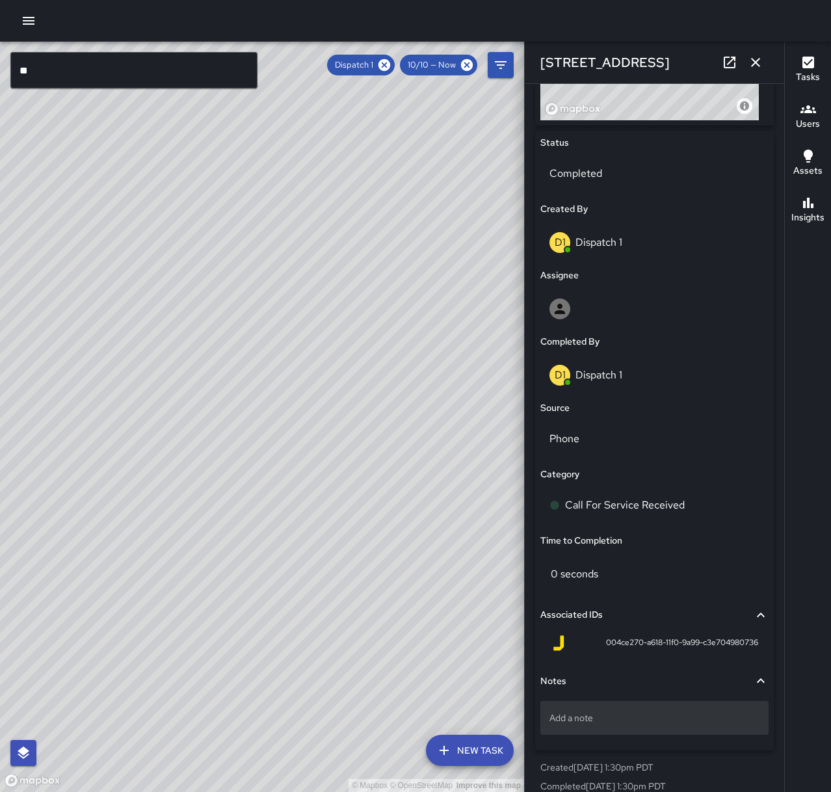
scroll to position [594, 0]
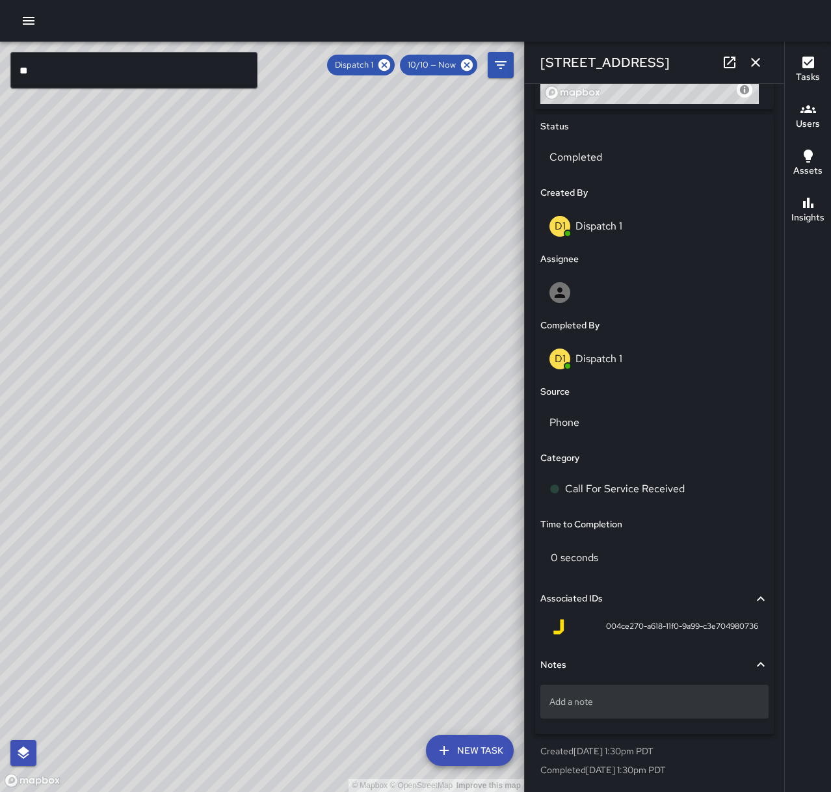
click at [654, 693] on div "Add a note" at bounding box center [654, 702] width 228 height 34
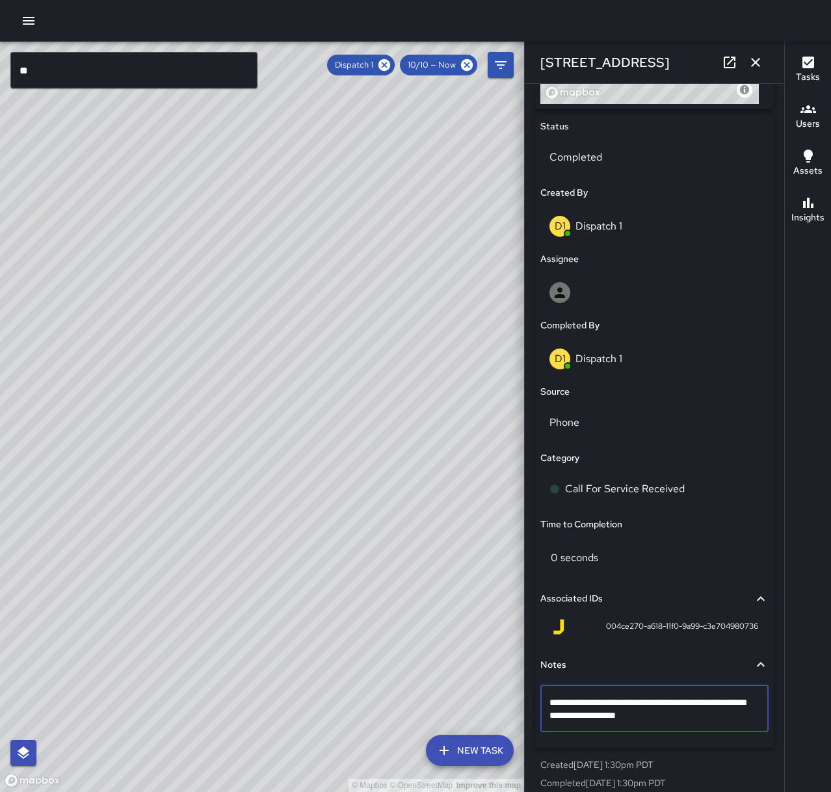
type textarea "**********"
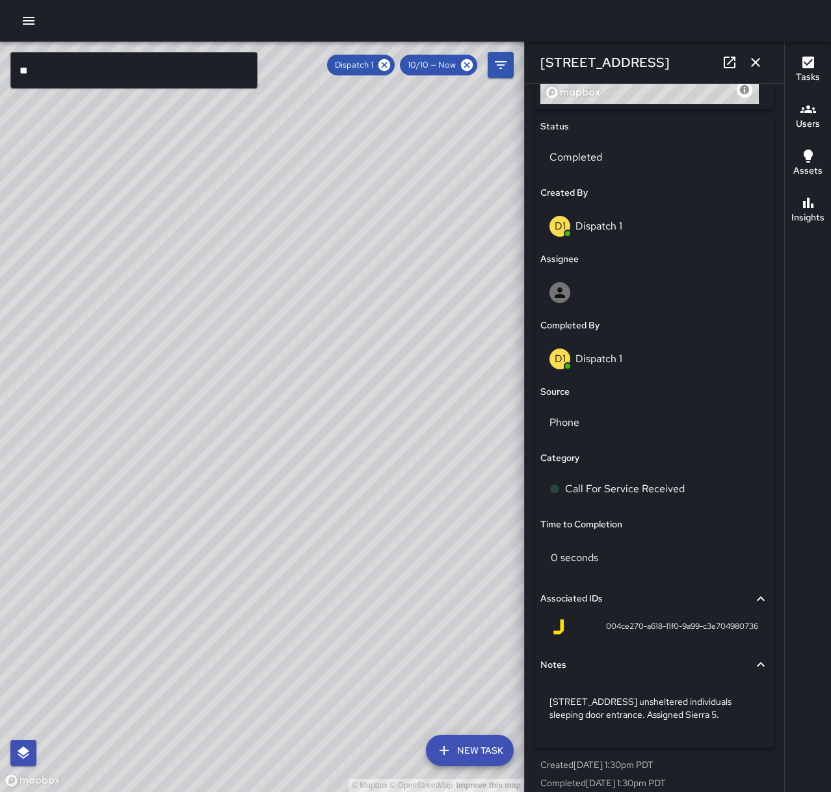
click at [760, 65] on icon "button" at bounding box center [756, 63] width 16 height 16
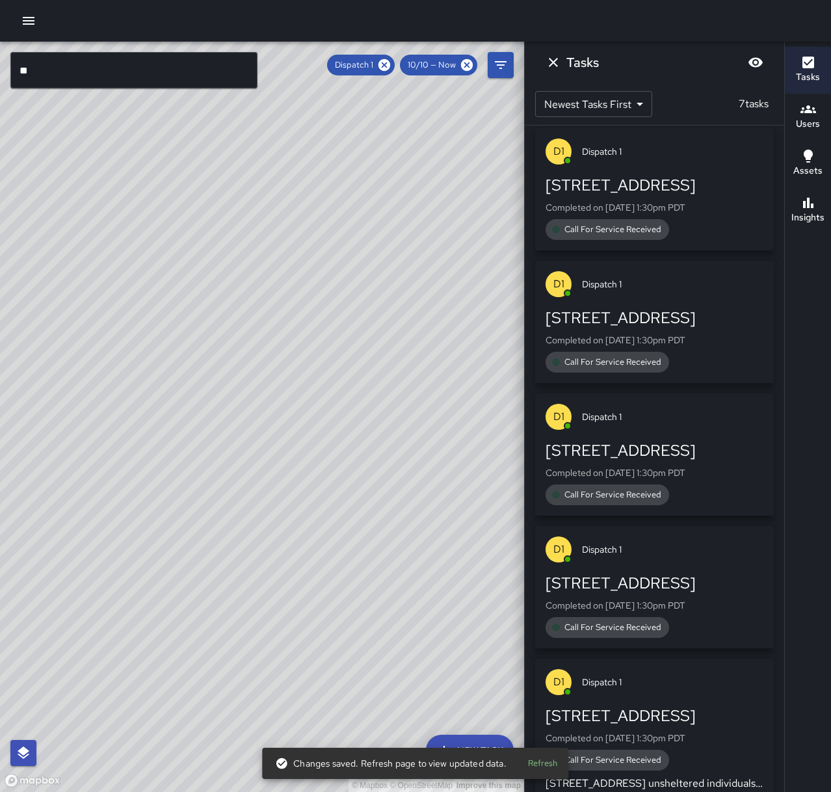
scroll to position [0, 0]
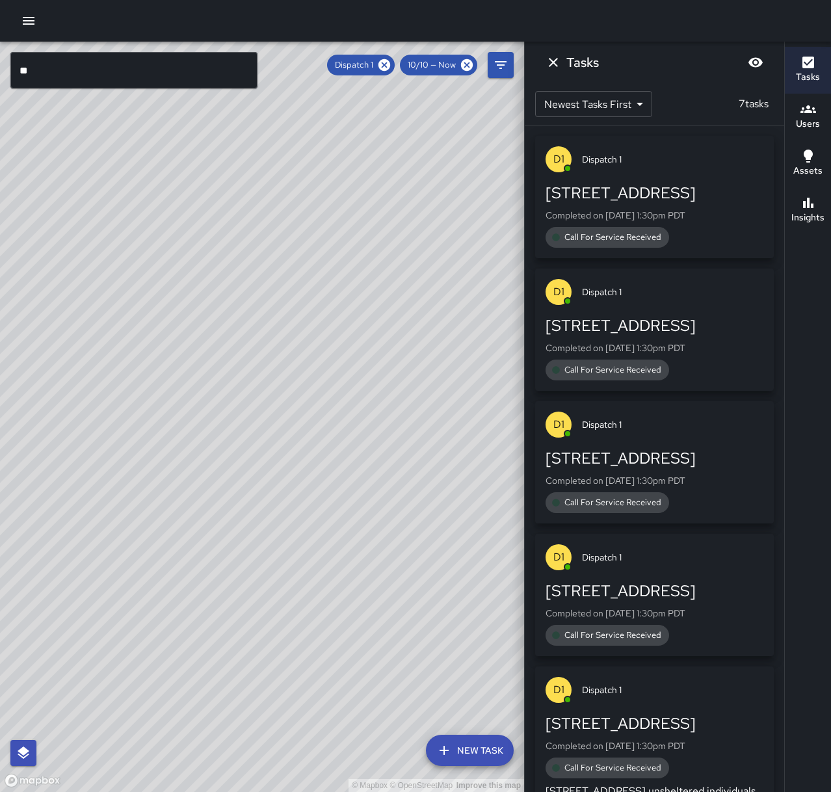
click at [669, 614] on p "Completed on [DATE] 1:30pm PDT" at bounding box center [655, 613] width 218 height 13
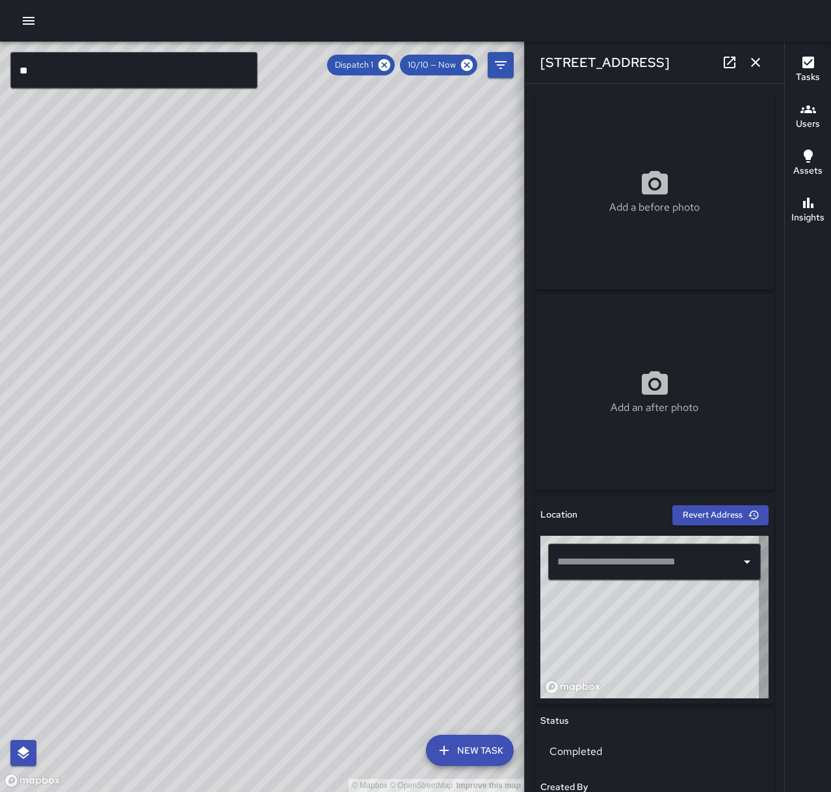
type input "**********"
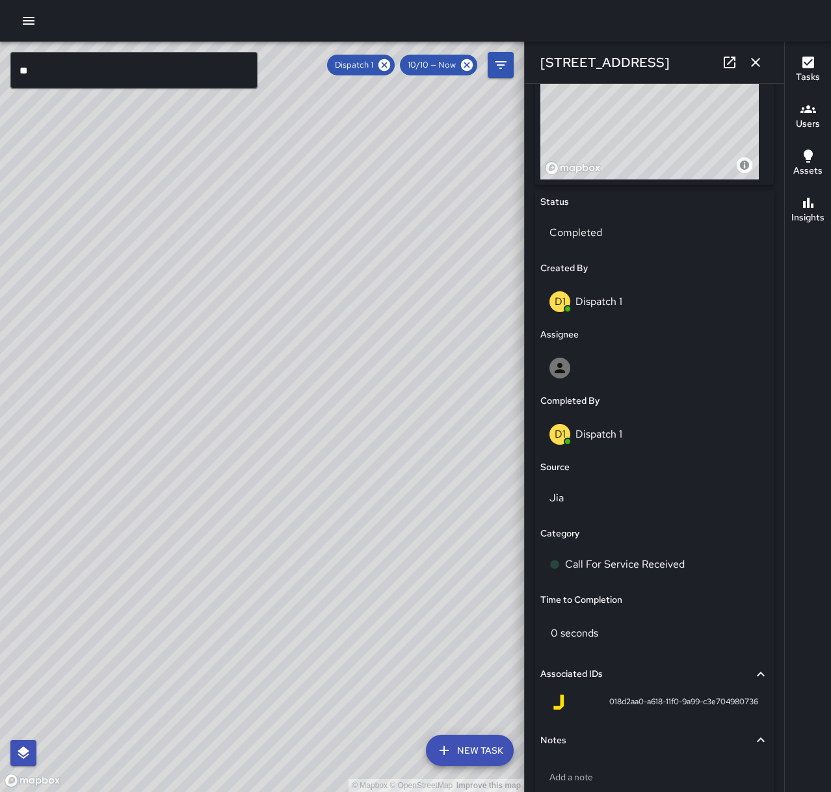
scroll to position [520, 0]
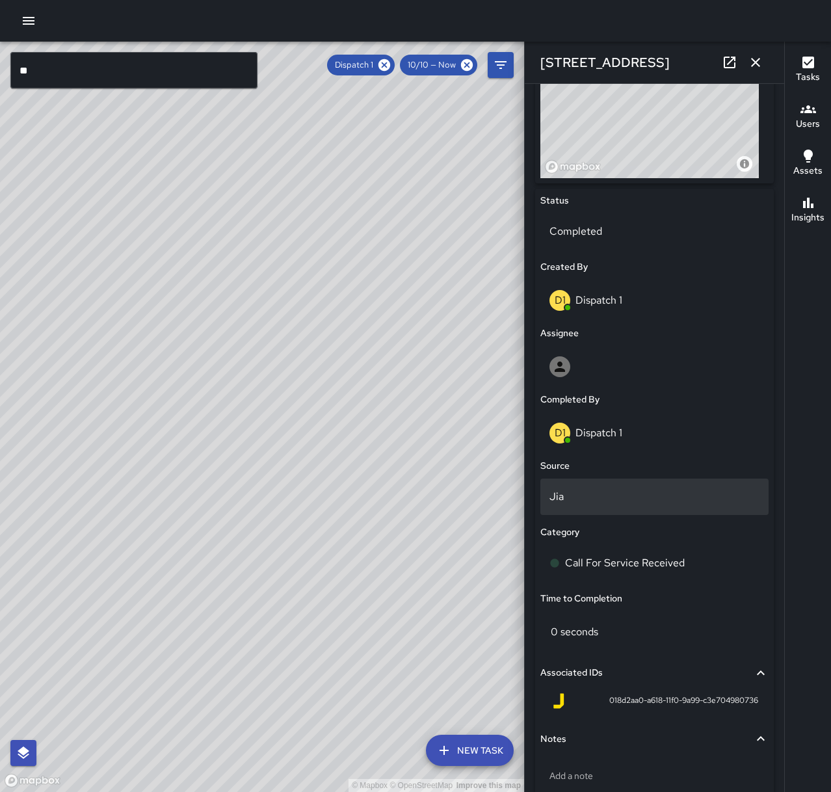
click at [631, 494] on p "Jia" at bounding box center [654, 497] width 210 height 16
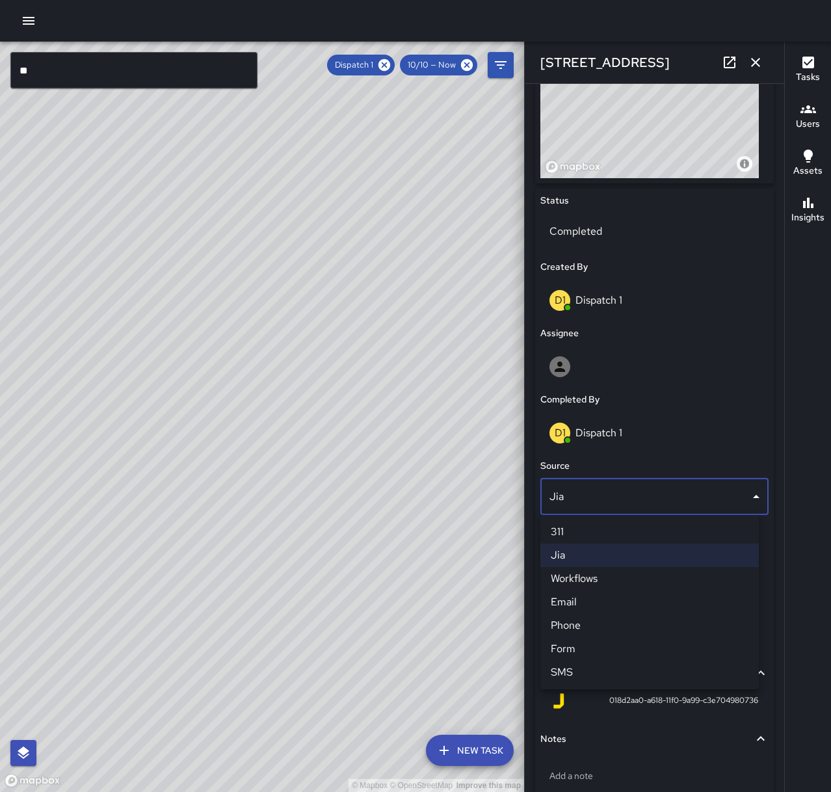
click at [618, 633] on li "Phone" at bounding box center [649, 625] width 218 height 23
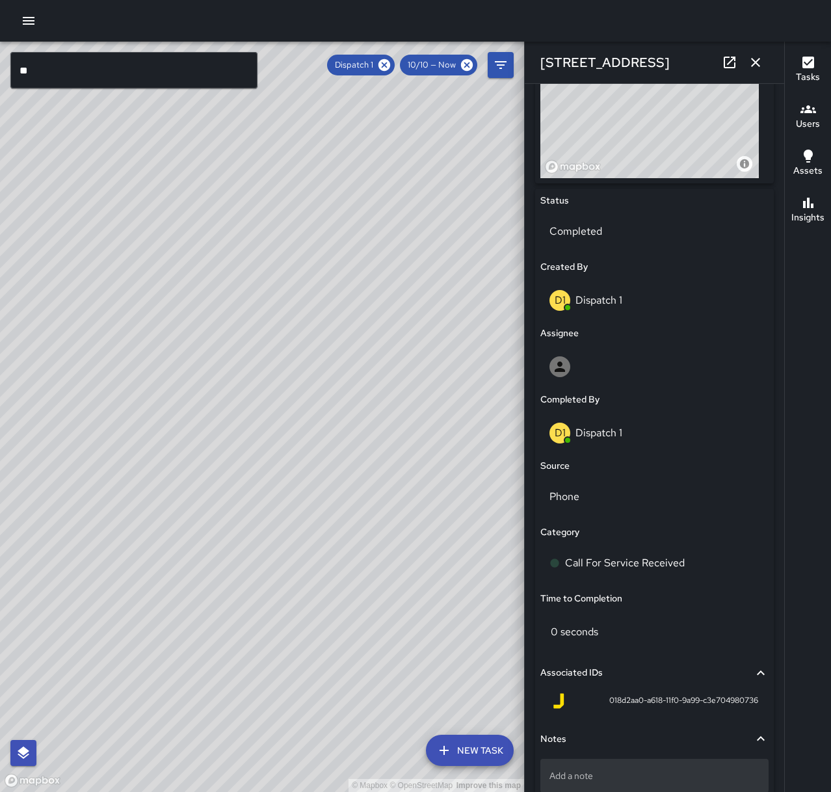
click at [635, 768] on div "Add a note" at bounding box center [654, 776] width 228 height 34
type textarea "*"
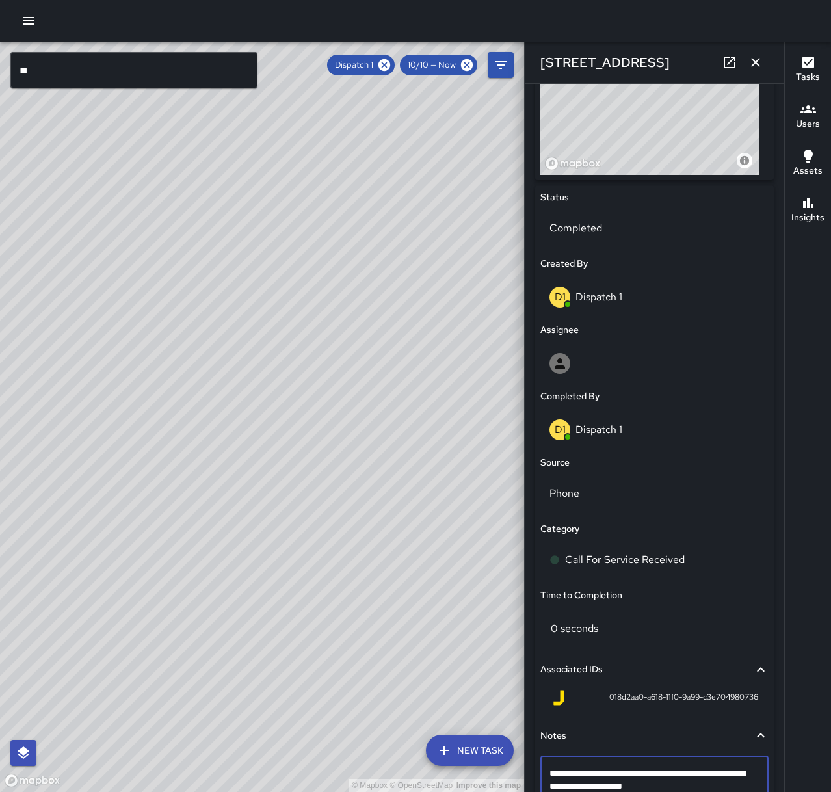
type textarea "**********"
click at [760, 62] on icon "button" at bounding box center [756, 63] width 16 height 16
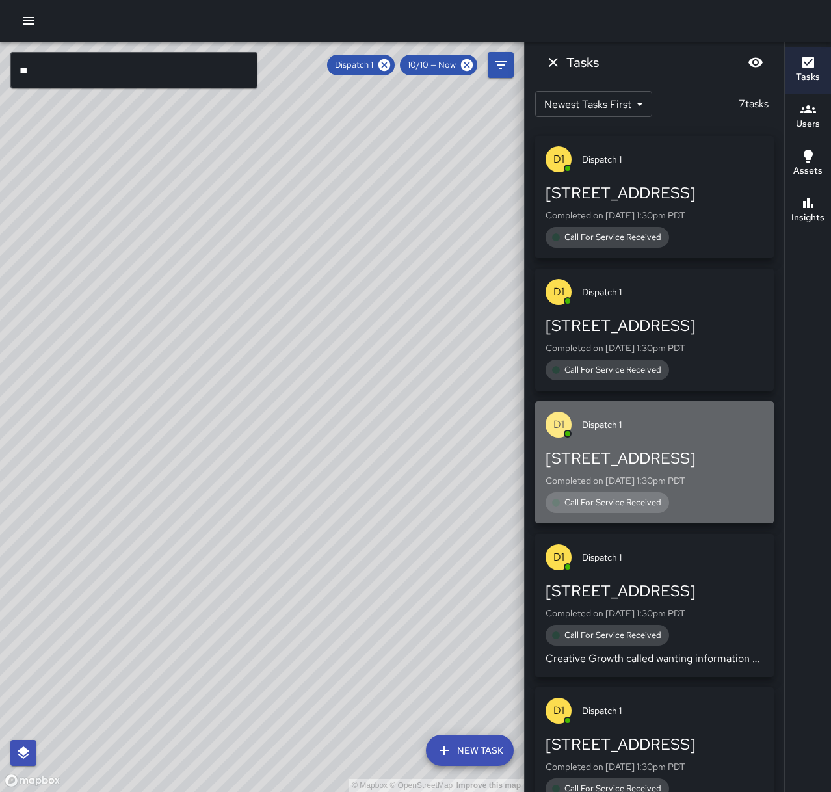
click at [675, 469] on div "[STREET_ADDRESS] Completed on [DATE] 1:30pm PDT Call For Service Received" at bounding box center [655, 480] width 218 height 65
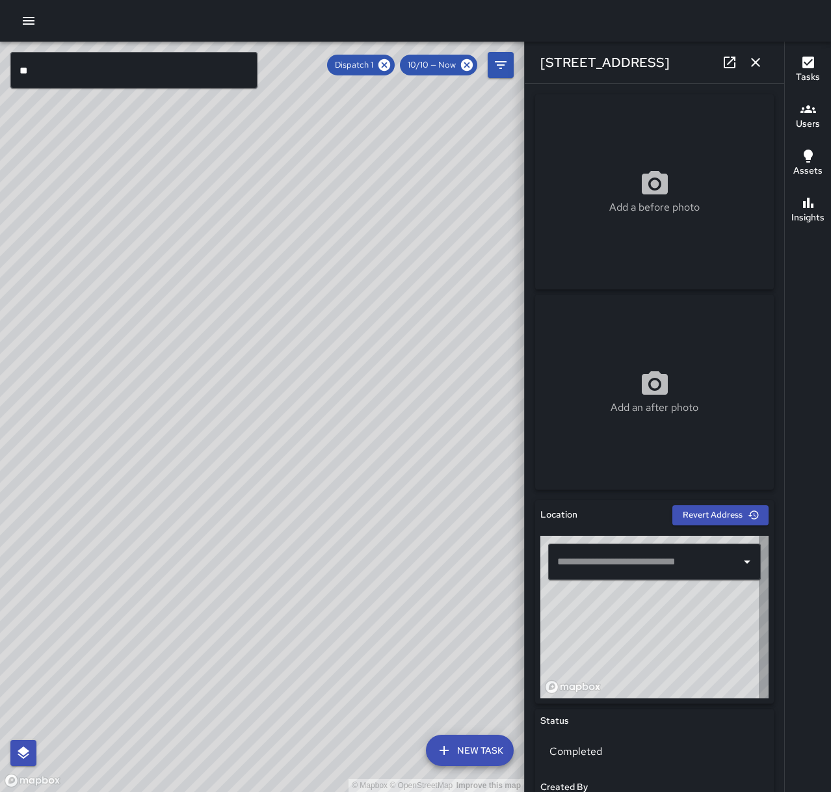
type input "**********"
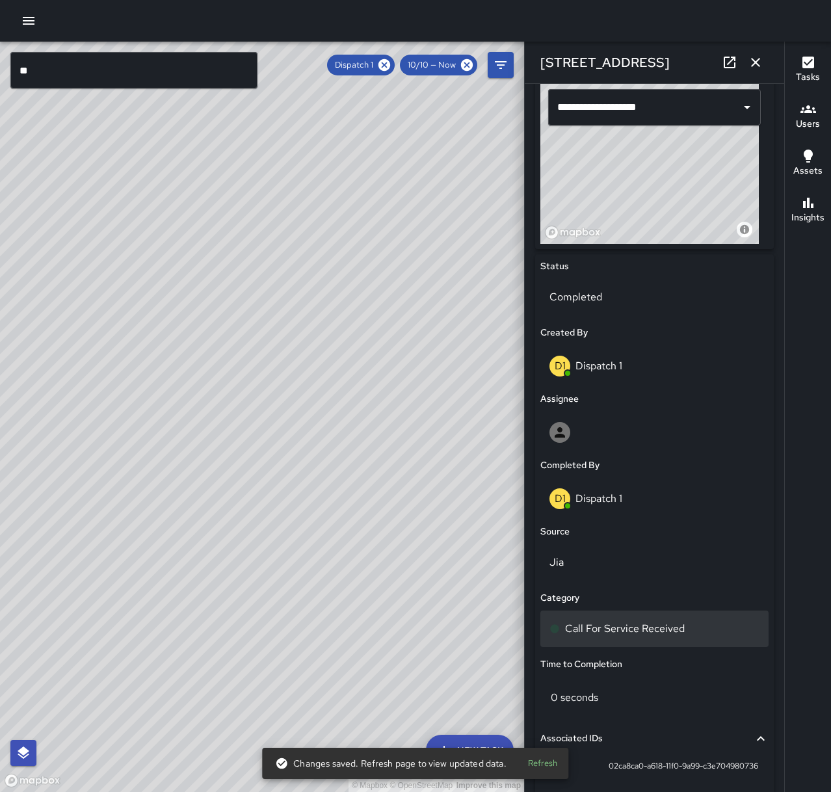
scroll to position [455, 0]
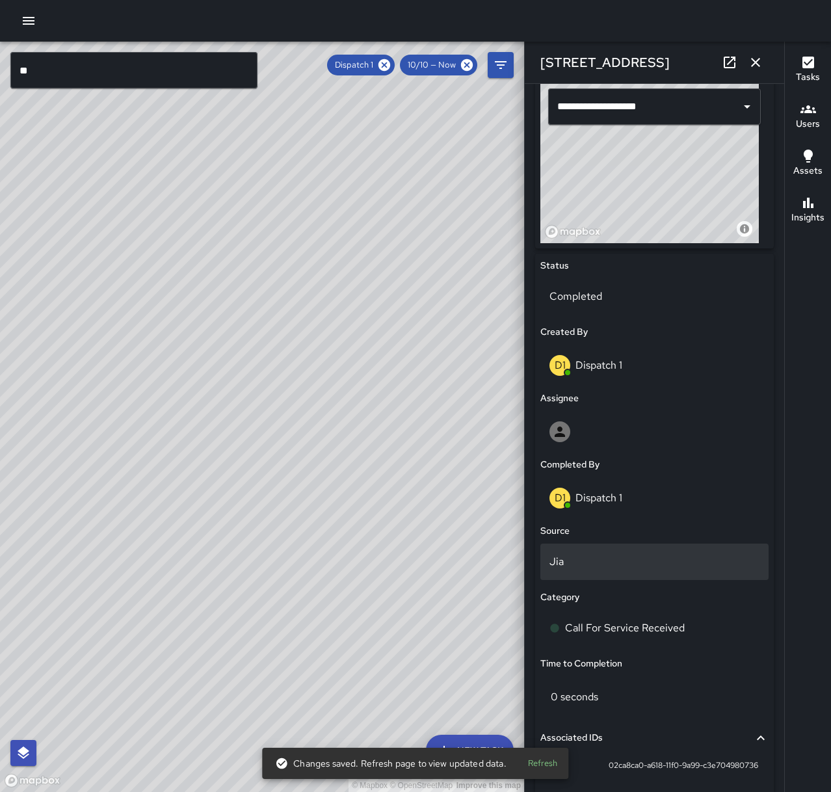
click at [584, 568] on p "Jia" at bounding box center [654, 562] width 210 height 16
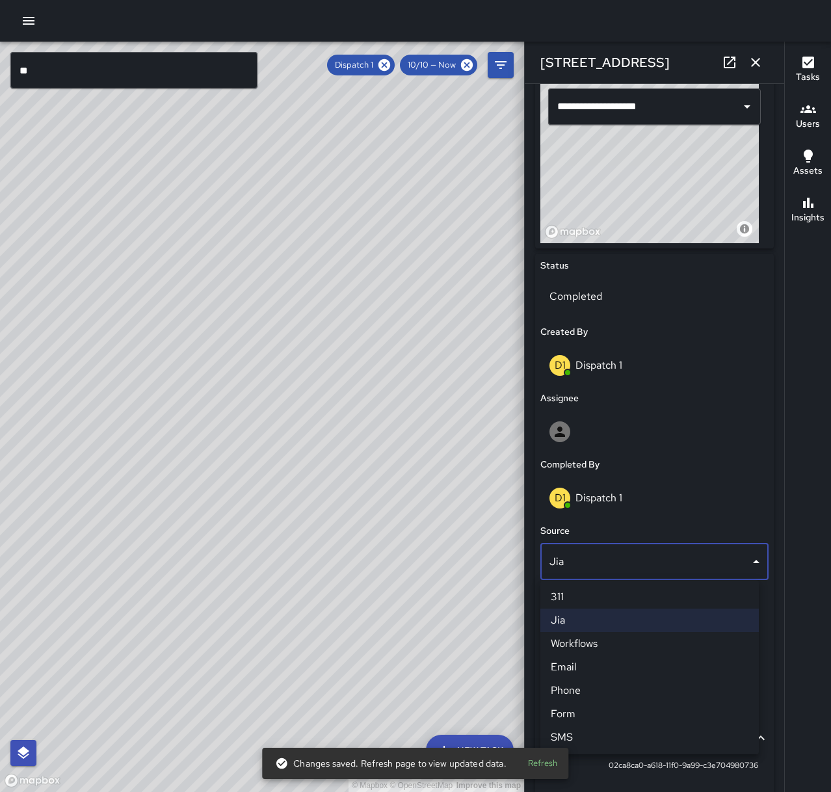
click at [601, 683] on li "Phone" at bounding box center [649, 690] width 218 height 23
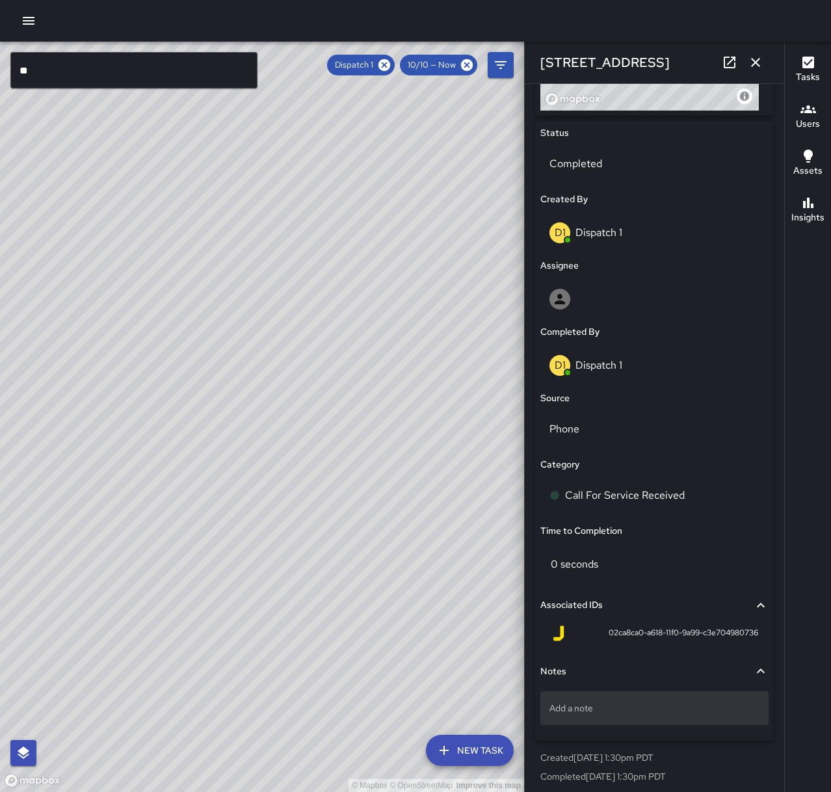
scroll to position [594, 0]
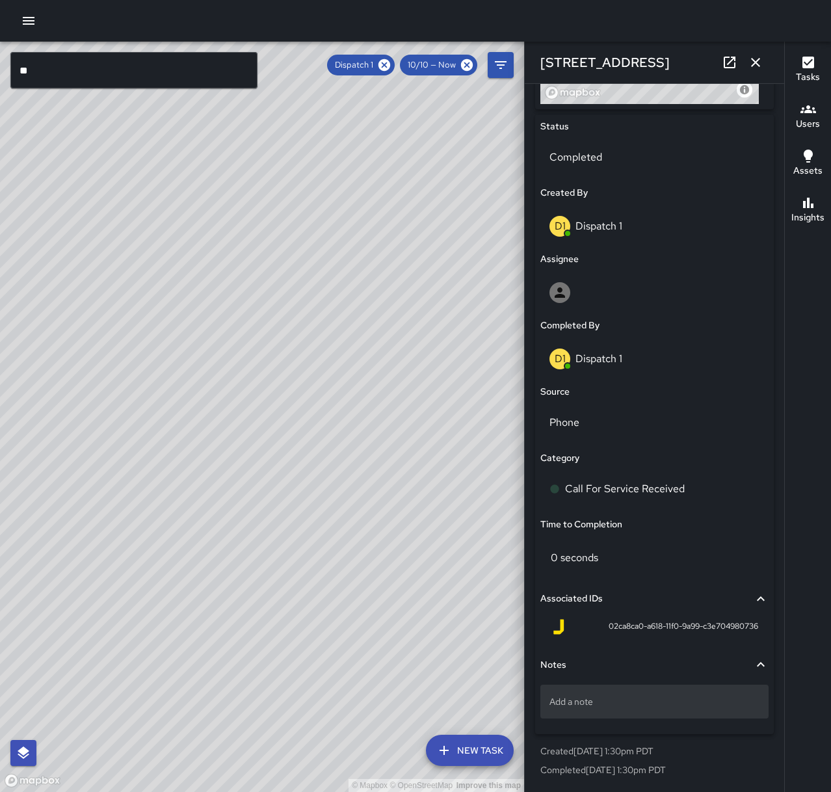
click at [613, 707] on p "Add a note" at bounding box center [654, 701] width 210 height 13
type textarea "*"
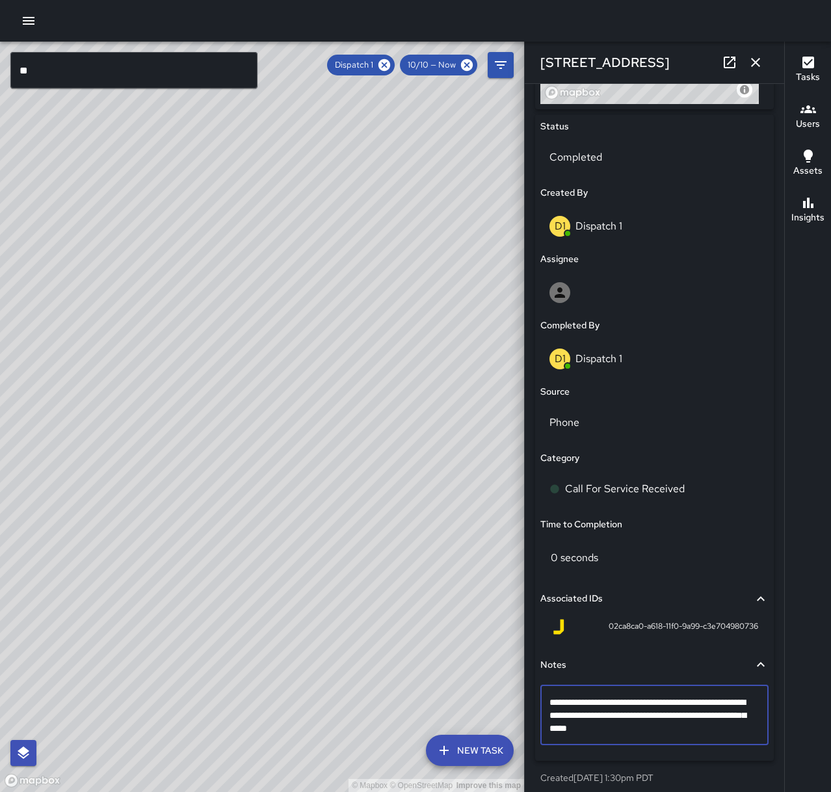
type textarea "**********"
click at [702, 730] on textarea "**********" at bounding box center [649, 715] width 200 height 39
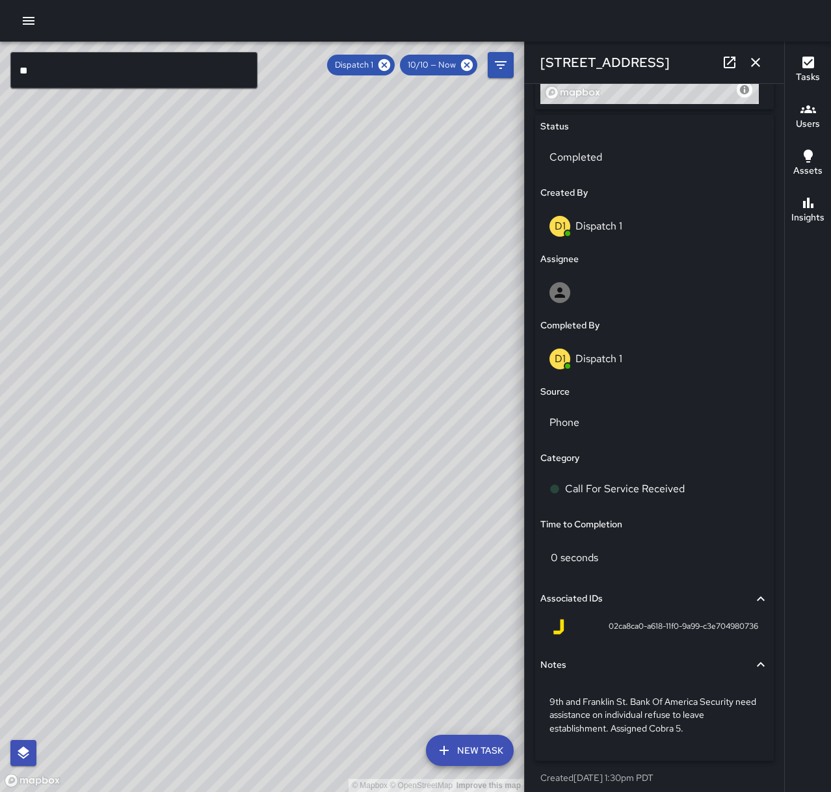
click at [761, 57] on icon "button" at bounding box center [756, 63] width 16 height 16
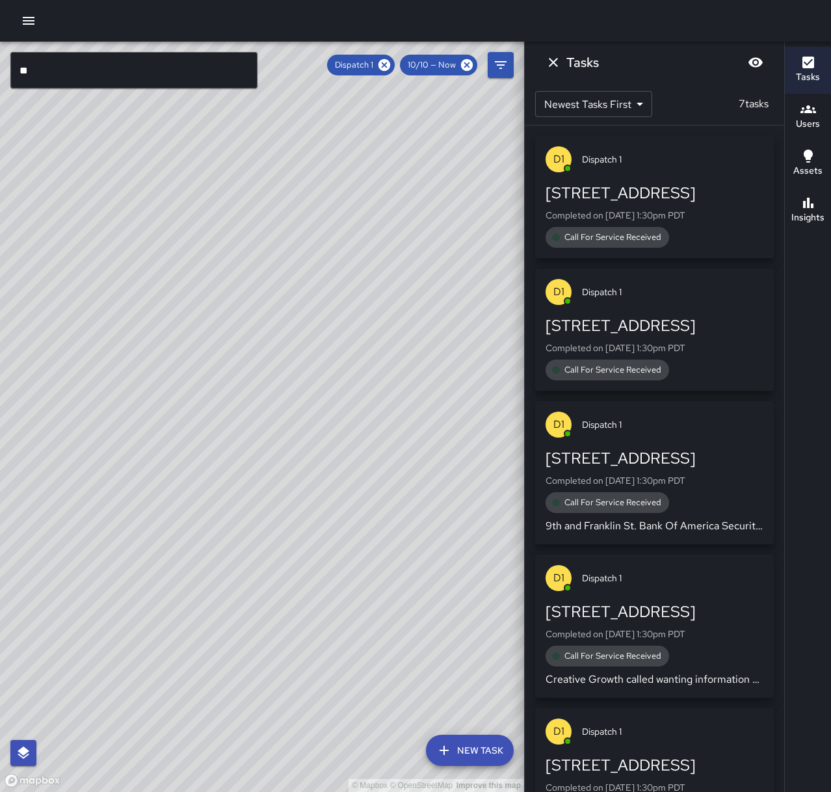
click at [686, 355] on div "[STREET_ADDRESS] Completed on [DATE] 1:30pm PDT Call For Service Received" at bounding box center [655, 347] width 218 height 65
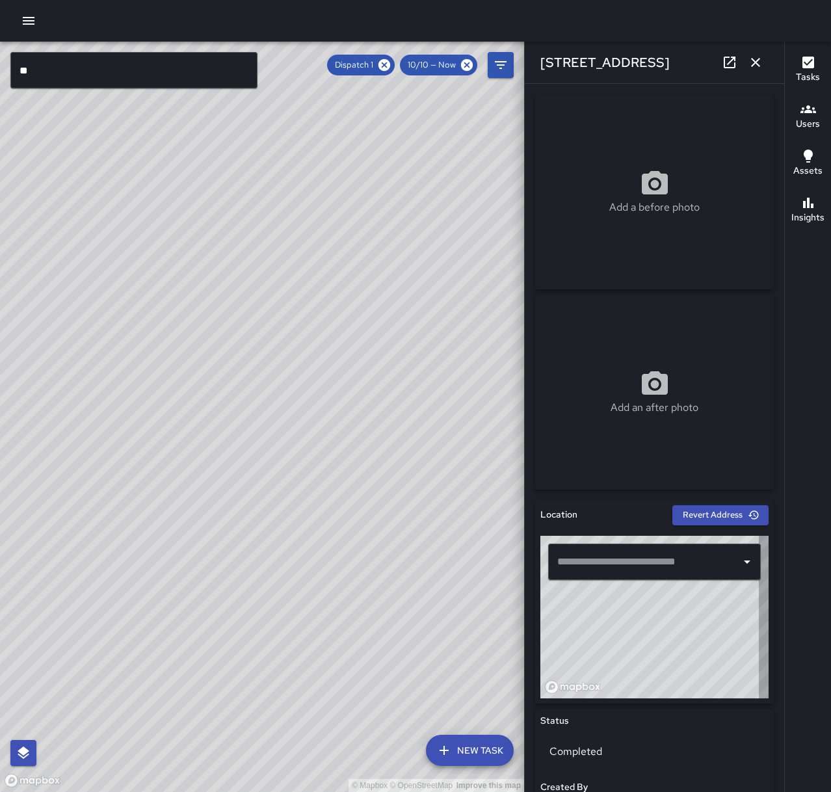
type input "**********"
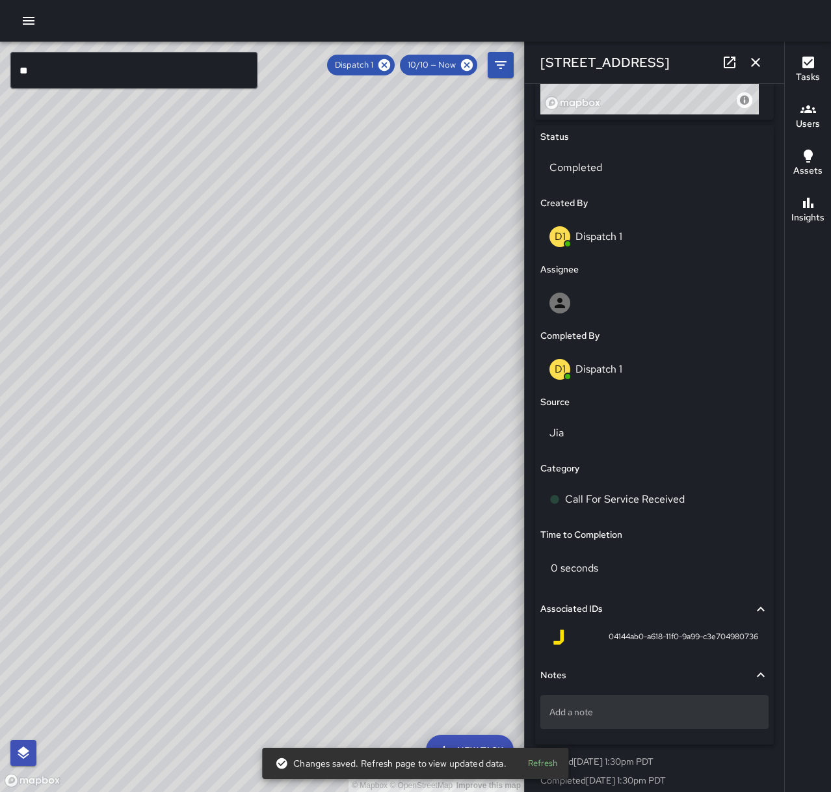
scroll to position [585, 0]
click at [641, 710] on p "Add a note" at bounding box center [654, 710] width 210 height 13
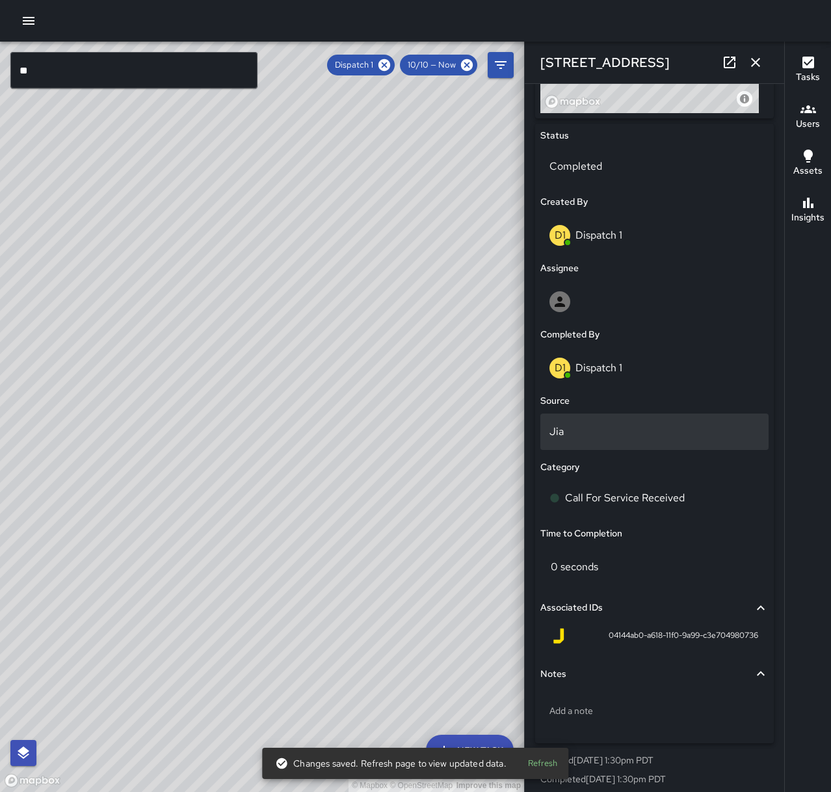
click at [580, 435] on p "Jia" at bounding box center [654, 432] width 210 height 16
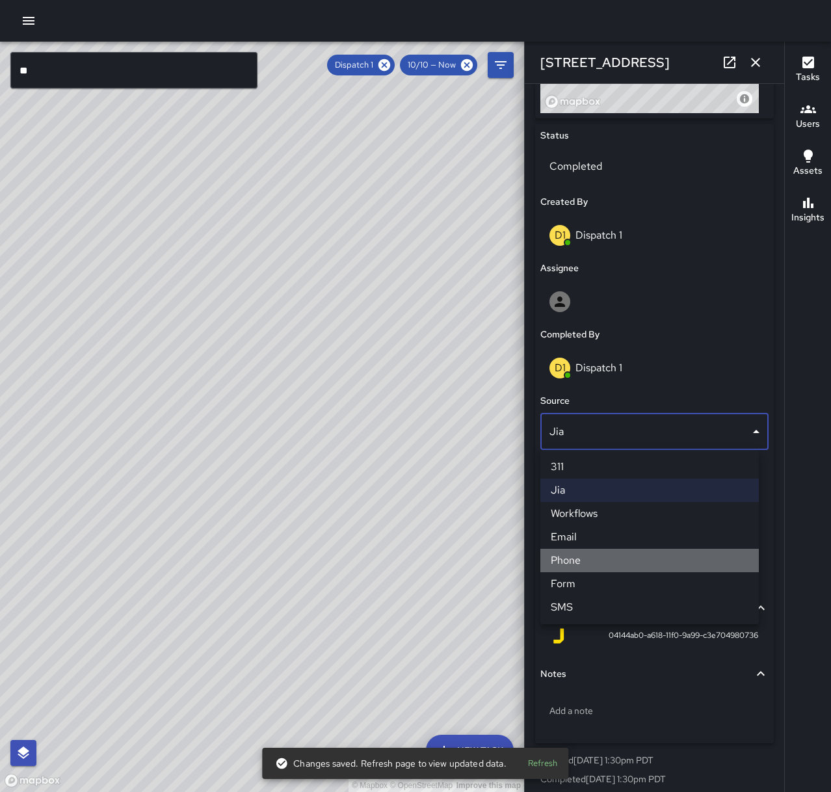
click at [596, 556] on li "Phone" at bounding box center [649, 560] width 218 height 23
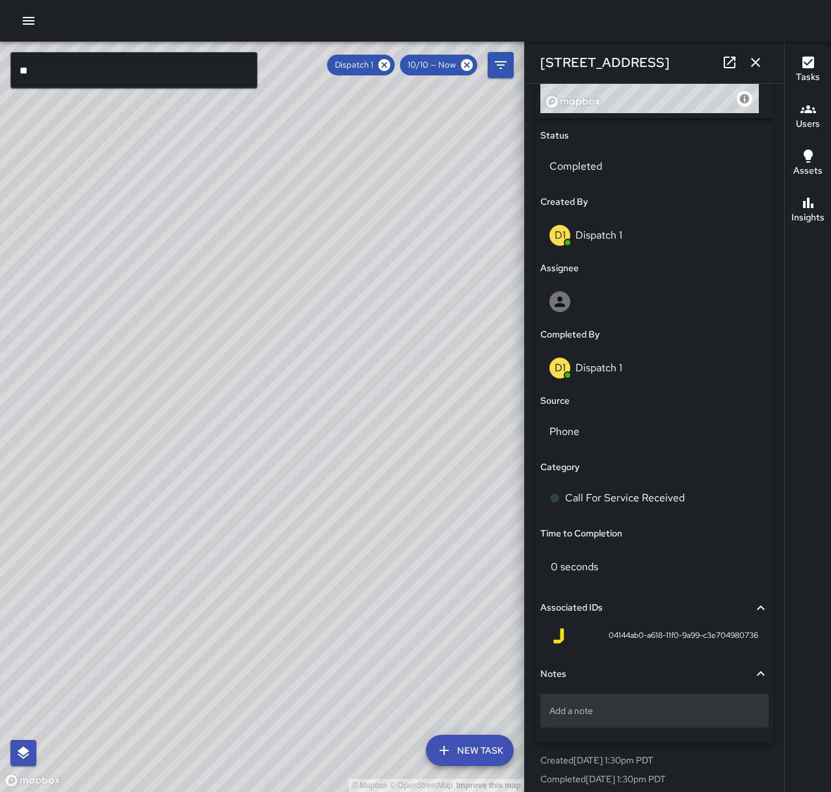
click at [626, 704] on p "Add a note" at bounding box center [654, 710] width 210 height 13
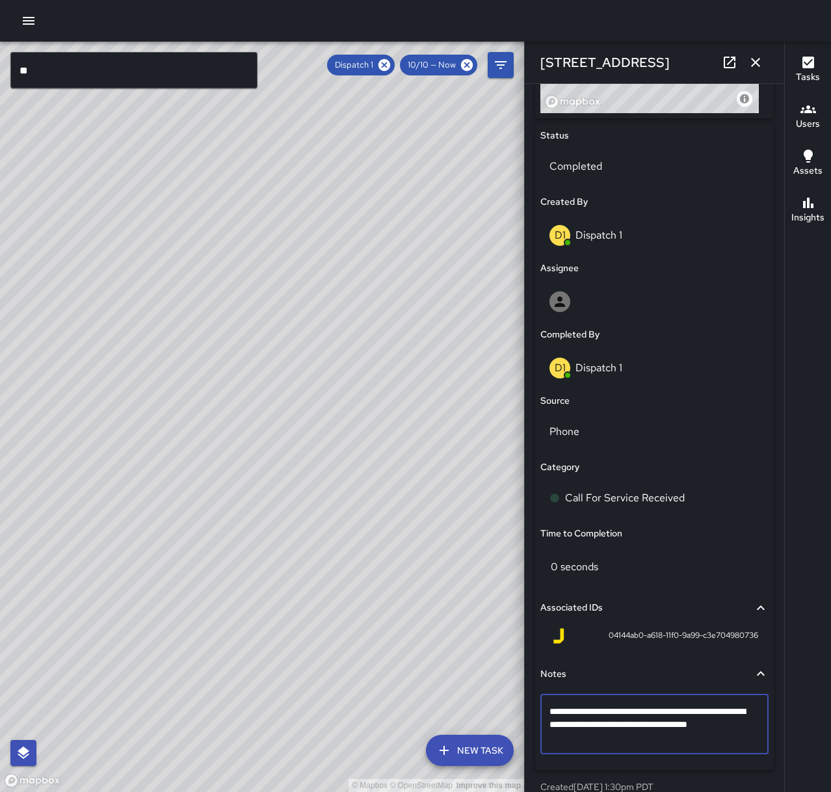
type textarea "**********"
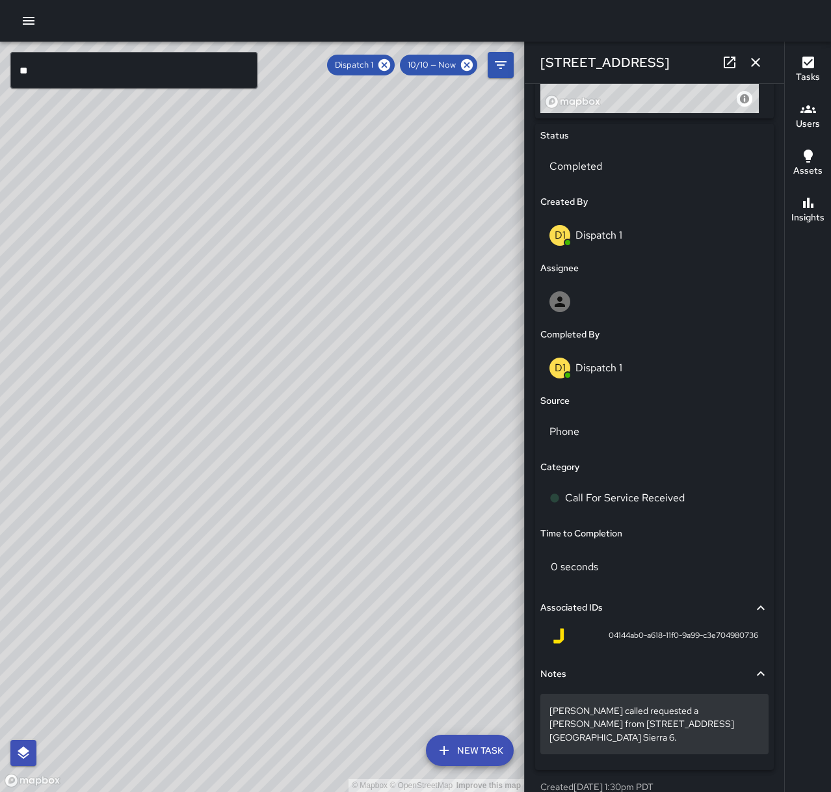
click at [606, 730] on p "[PERSON_NAME] called requested a [PERSON_NAME] from [STREET_ADDRESS][GEOGRAPHIC…" at bounding box center [654, 723] width 210 height 39
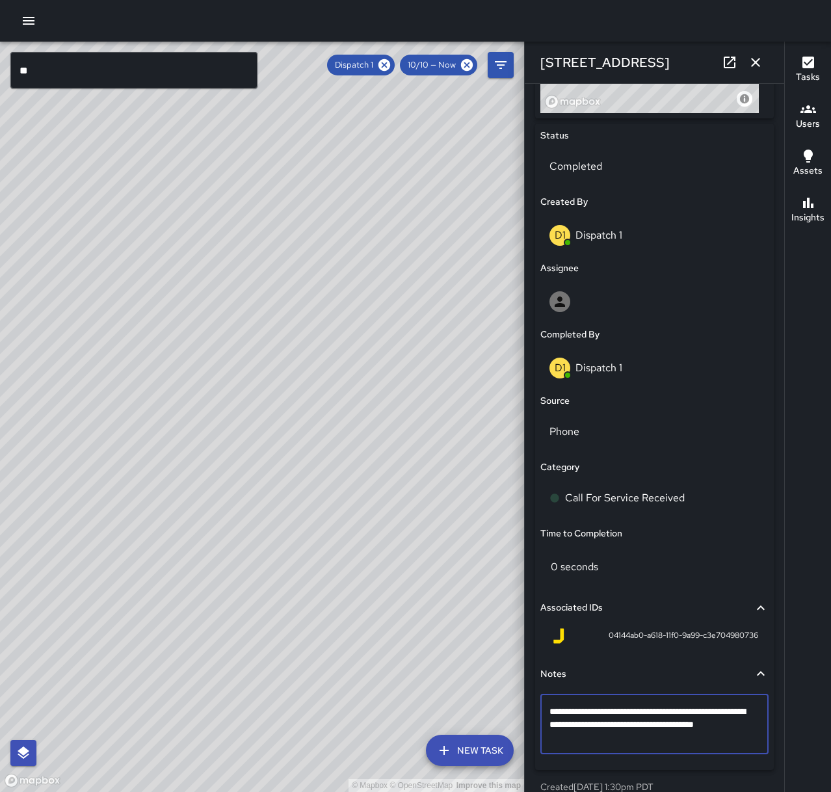
type textarea "**********"
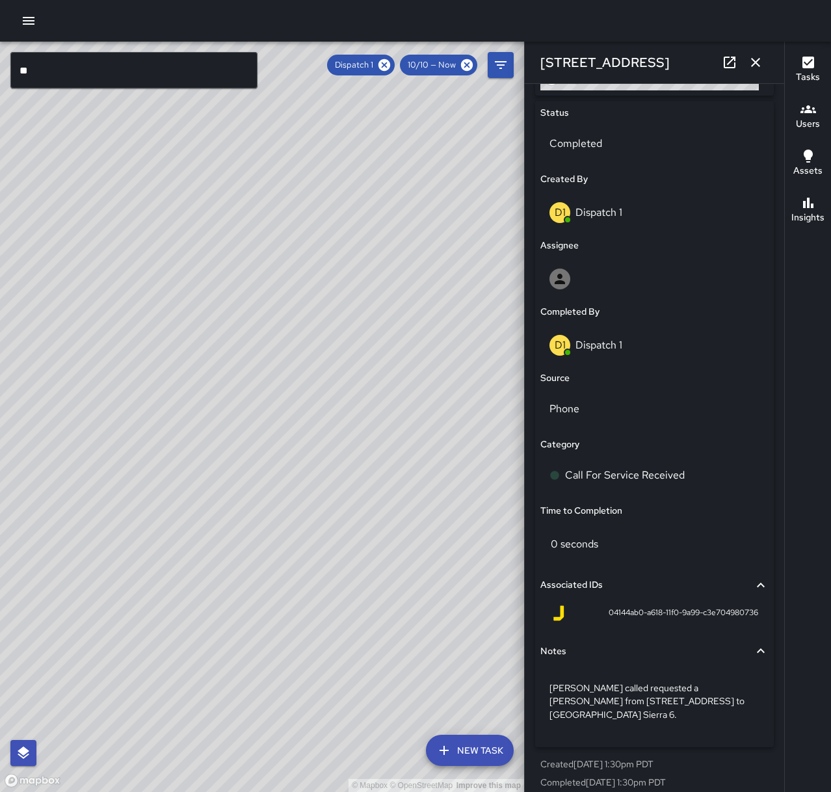
scroll to position [620, 0]
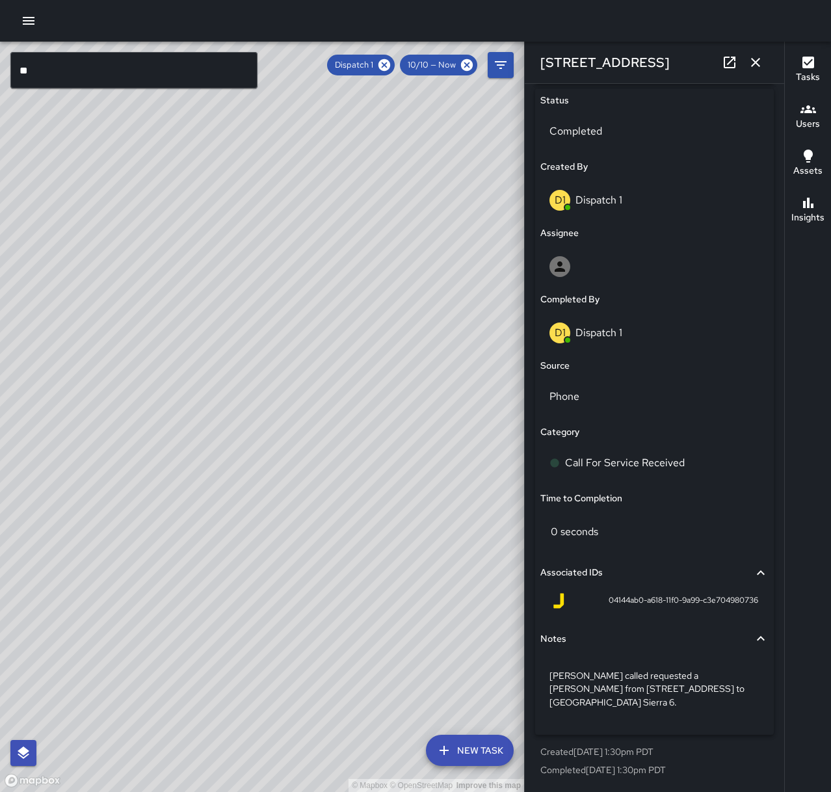
click at [765, 62] on button "button" at bounding box center [756, 62] width 26 height 26
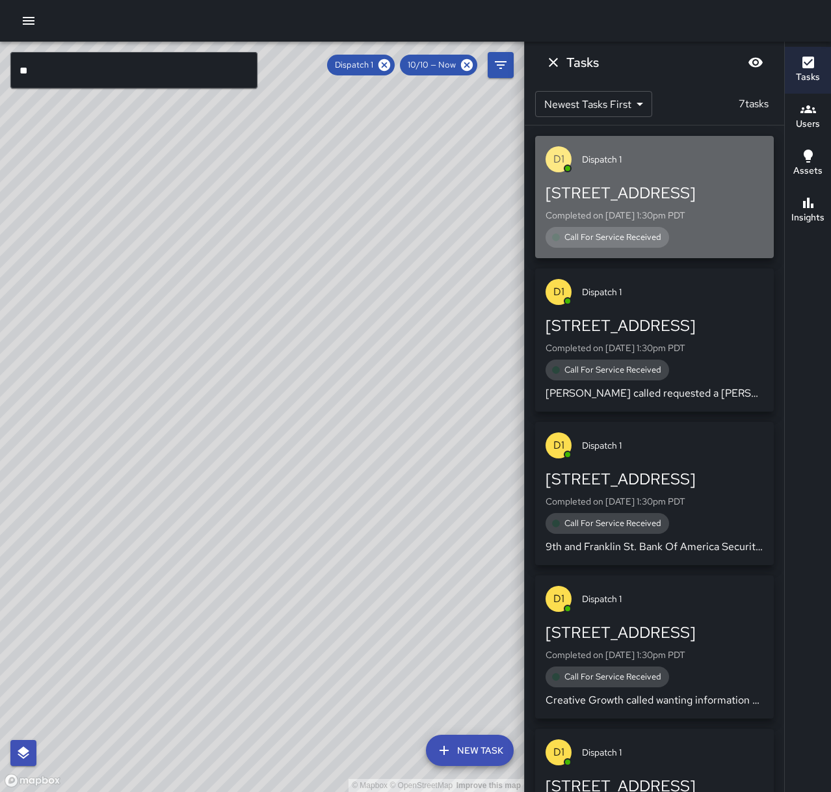
click at [675, 230] on div "Call For Service Received" at bounding box center [655, 237] width 218 height 21
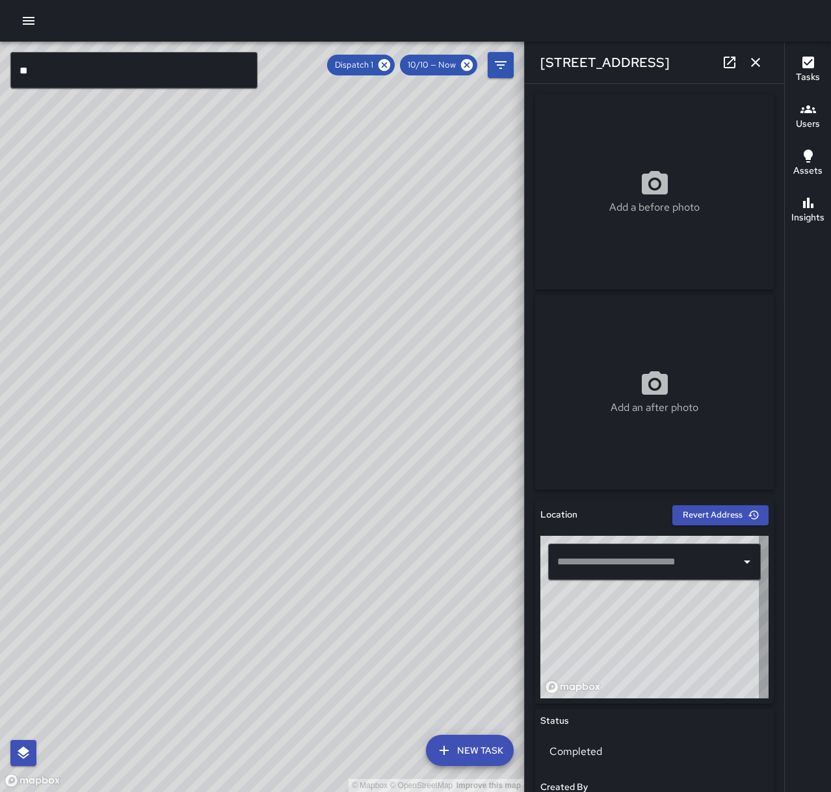
type input "**********"
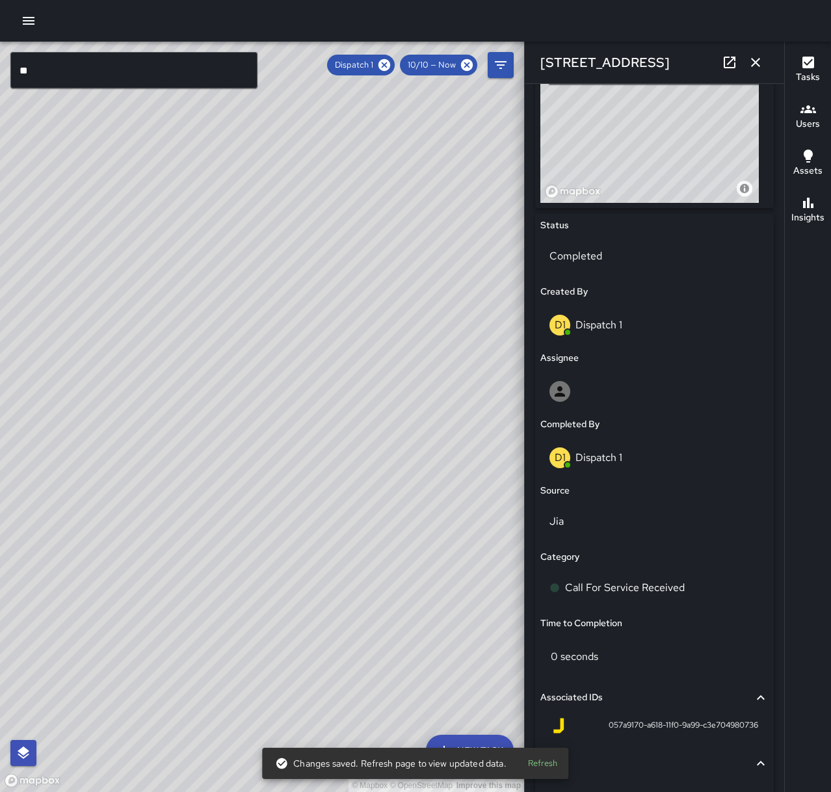
scroll to position [520, 0]
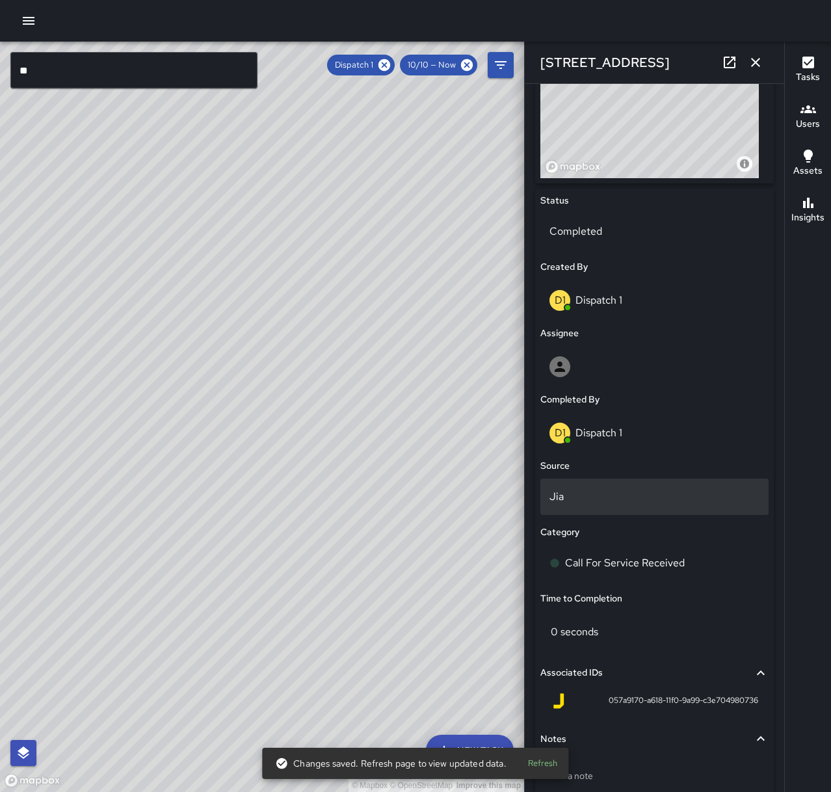
click at [603, 494] on p "Jia" at bounding box center [654, 497] width 210 height 16
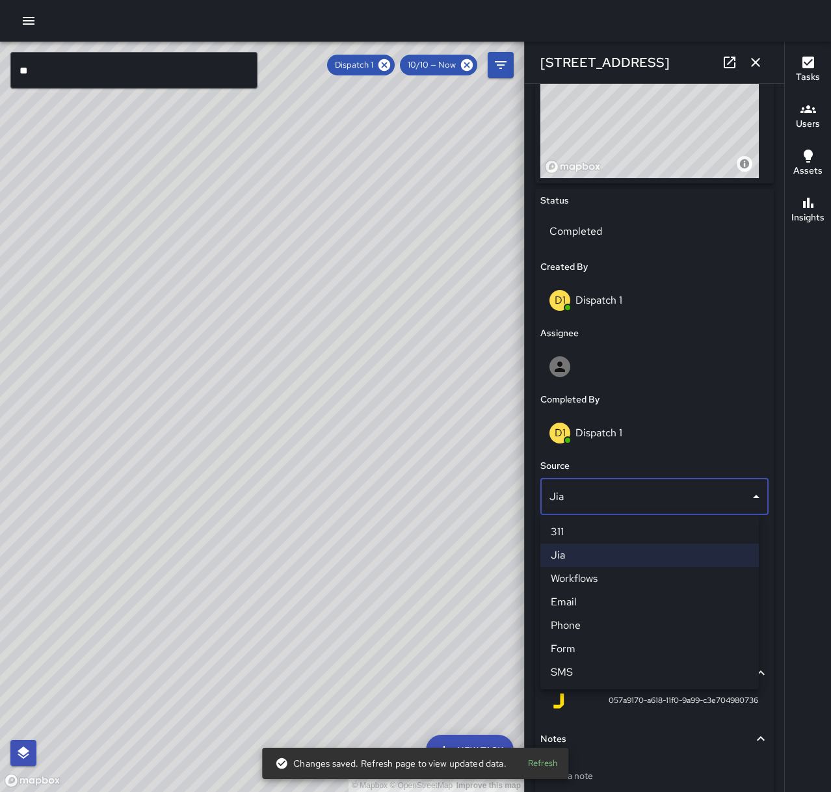
click at [591, 622] on li "Phone" at bounding box center [649, 625] width 218 height 23
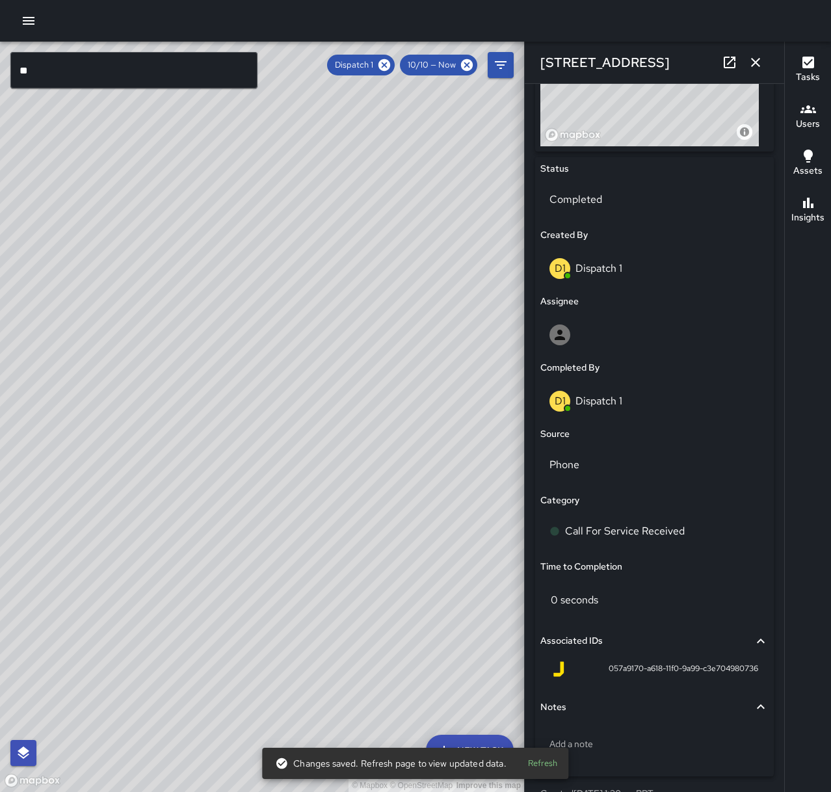
scroll to position [594, 0]
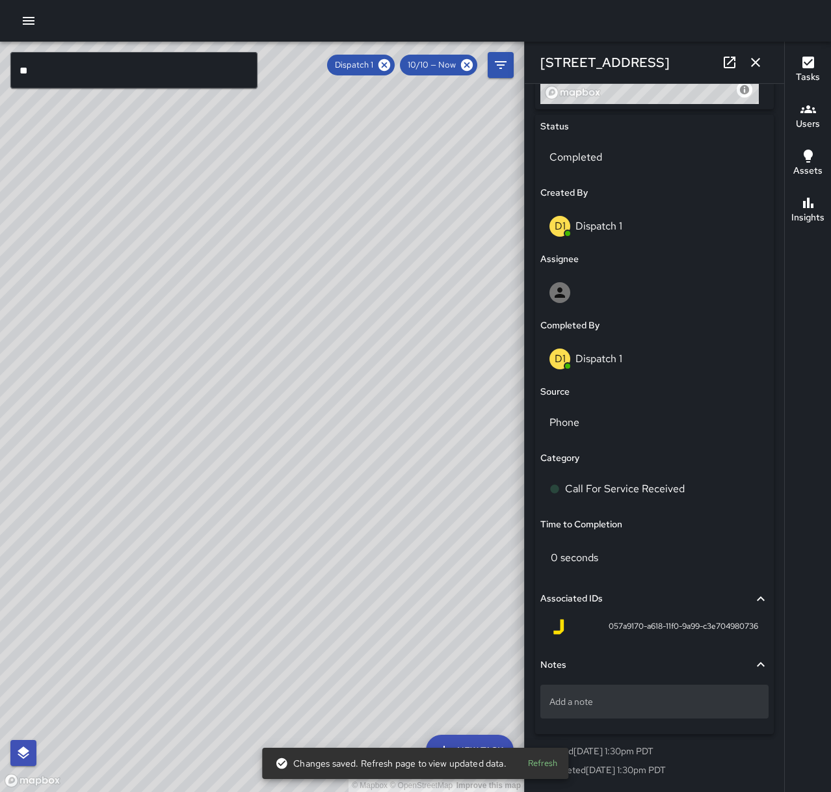
click at [613, 703] on p "Add a note" at bounding box center [654, 701] width 210 height 13
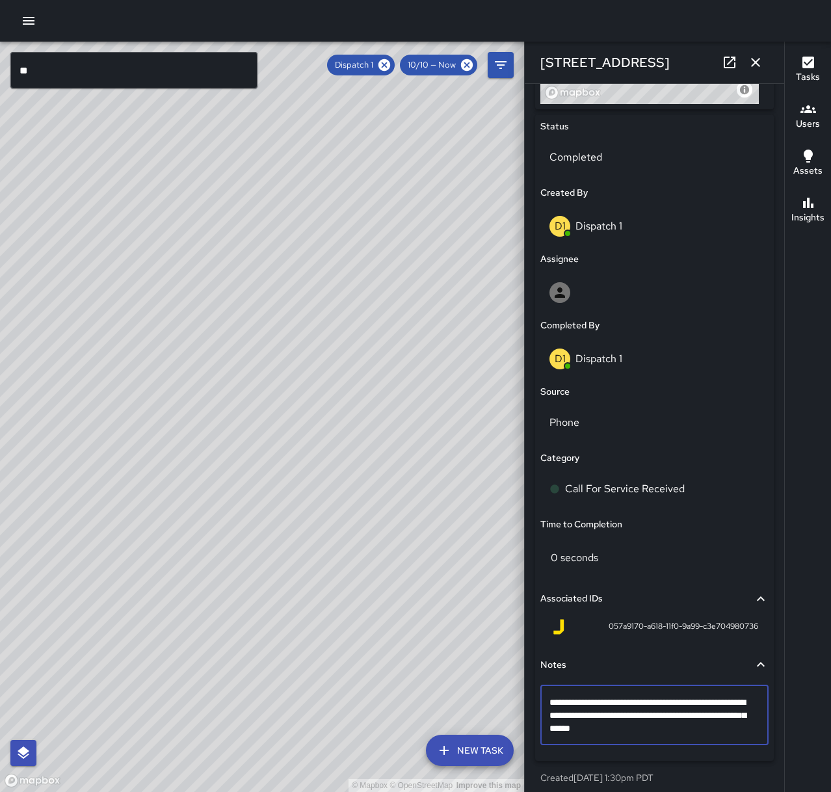
type textarea "**********"
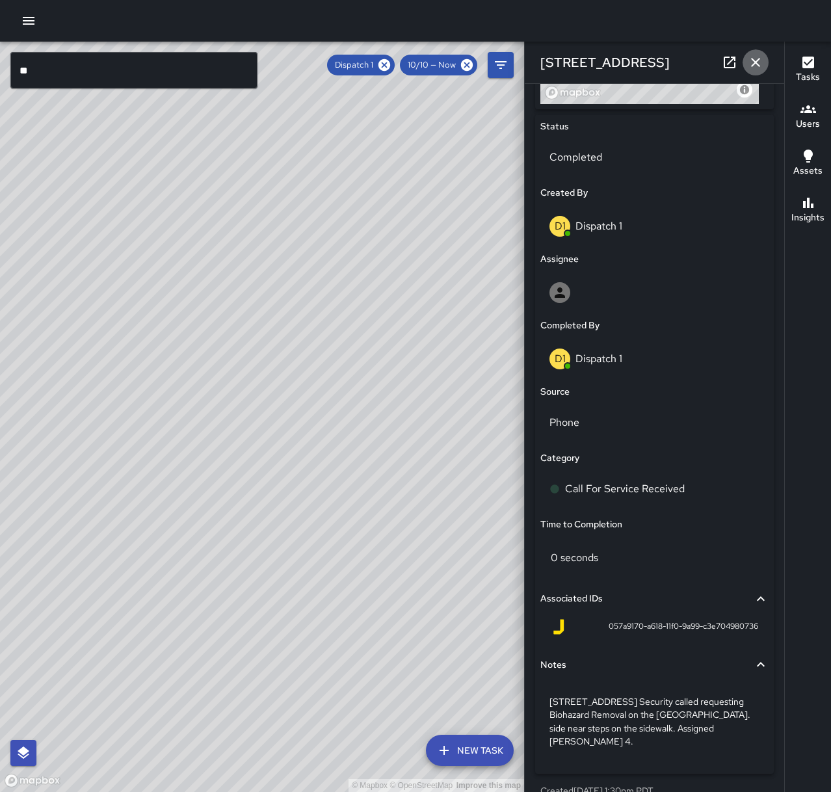
click at [752, 65] on icon "button" at bounding box center [756, 63] width 16 height 16
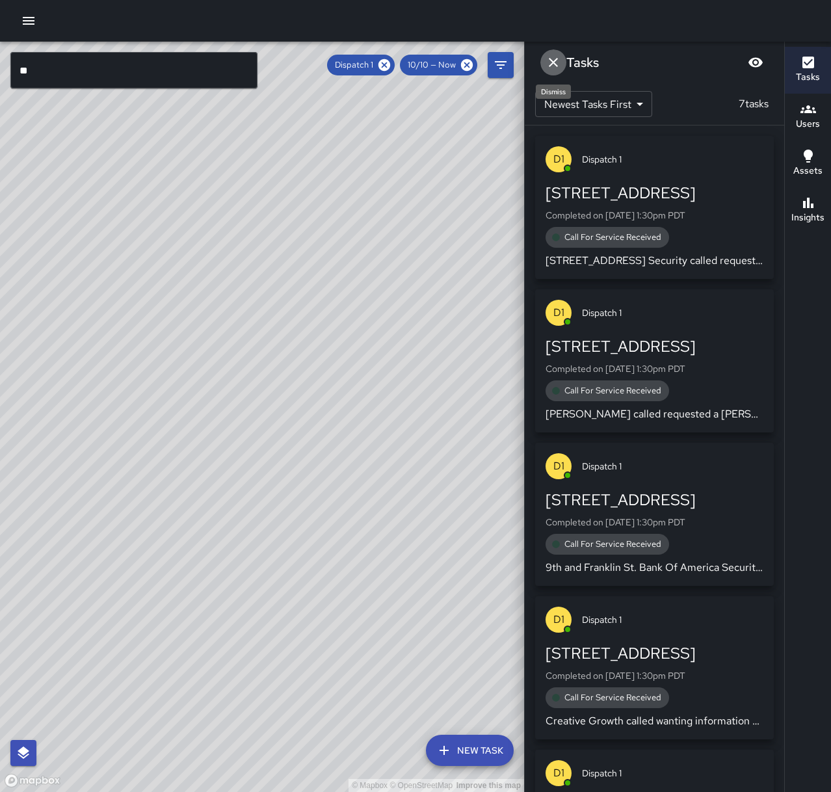
click at [548, 57] on icon "Dismiss" at bounding box center [554, 63] width 16 height 16
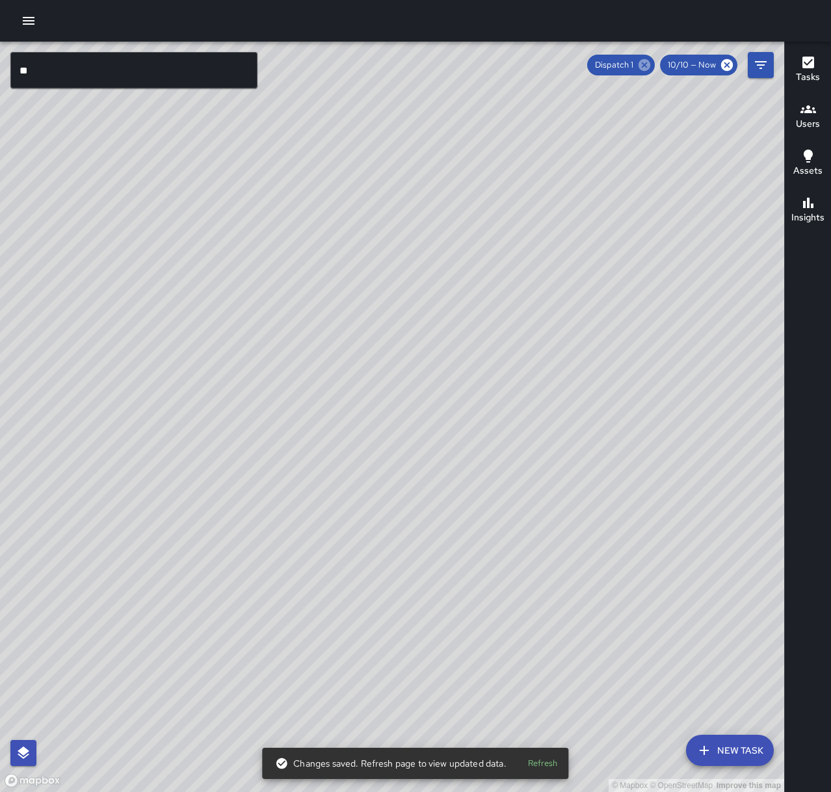
click at [644, 64] on icon at bounding box center [644, 65] width 14 height 14
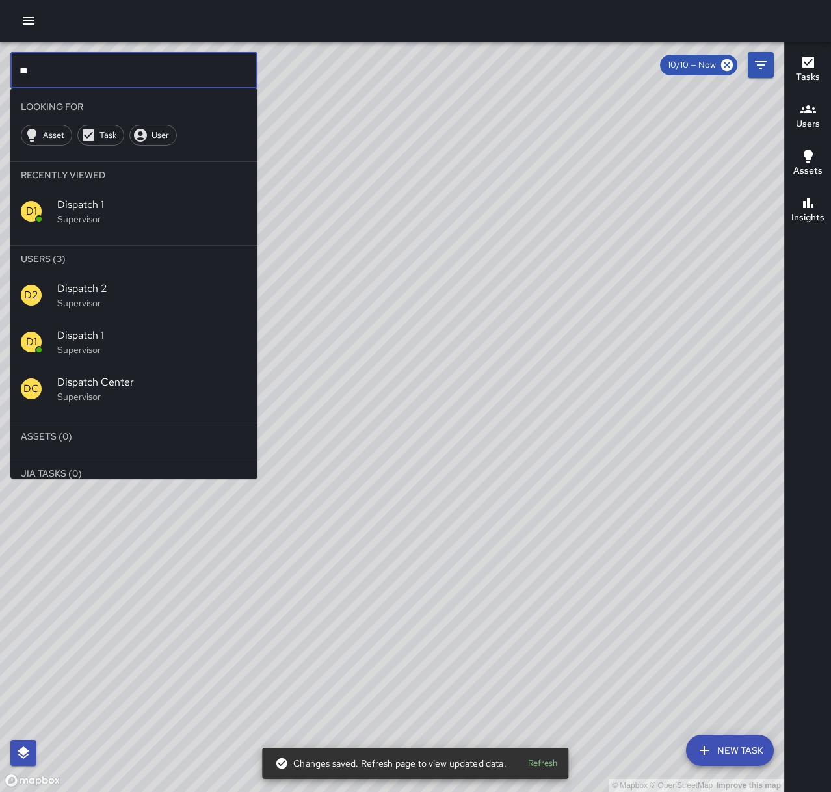
drag, startPoint x: 124, startPoint y: 66, endPoint x: -53, endPoint y: 67, distance: 177.5
click at [0, 67] on html "© Mapbox © OpenStreetMap Improve this map ** ​ Looking For Asset Task User Rece…" at bounding box center [415, 396] width 831 height 792
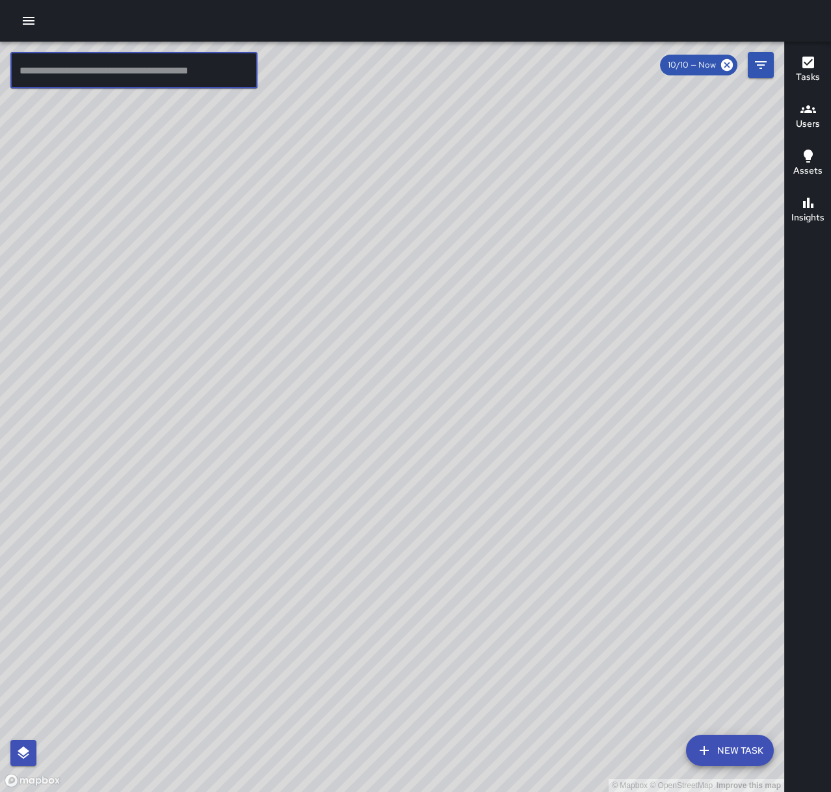
click at [25, 23] on icon "button" at bounding box center [29, 21] width 16 height 16
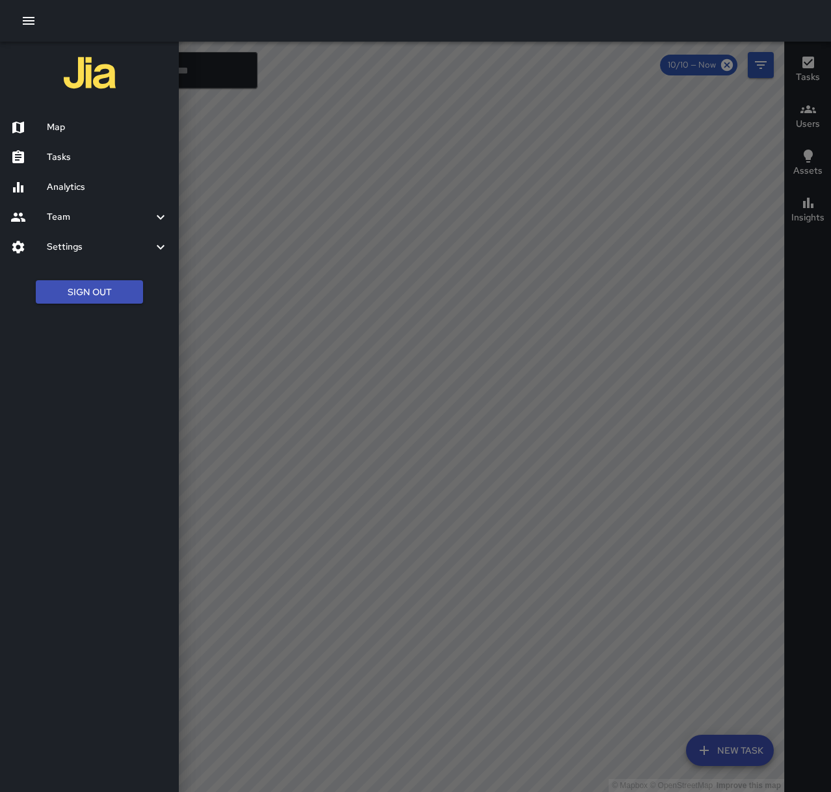
click at [74, 159] on h6 "Tasks" at bounding box center [108, 157] width 122 height 14
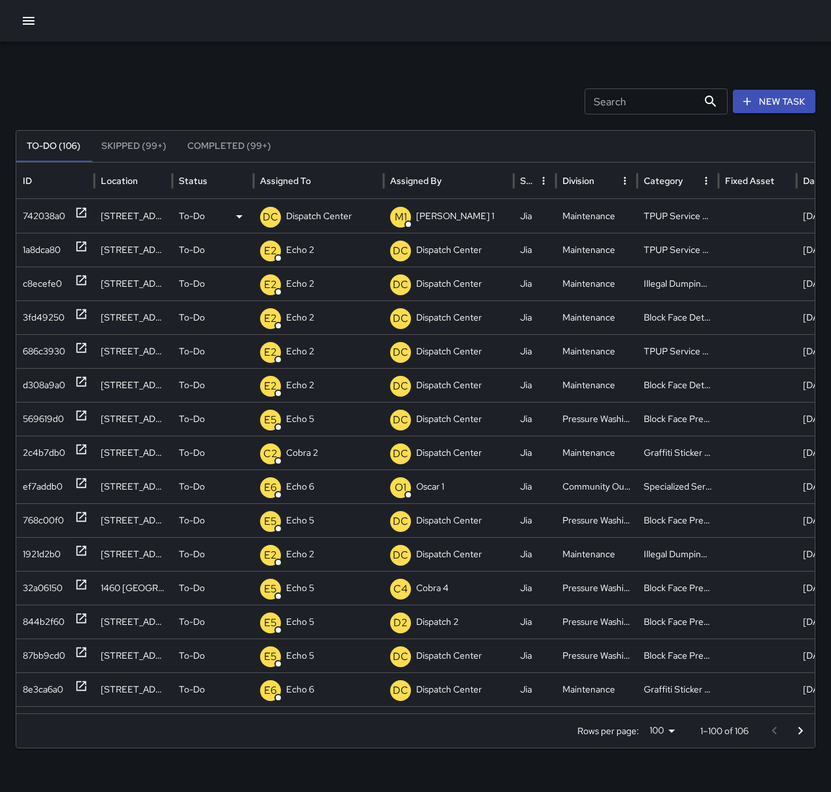
click at [353, 213] on div "DC Dispatch Center" at bounding box center [318, 216] width 117 height 33
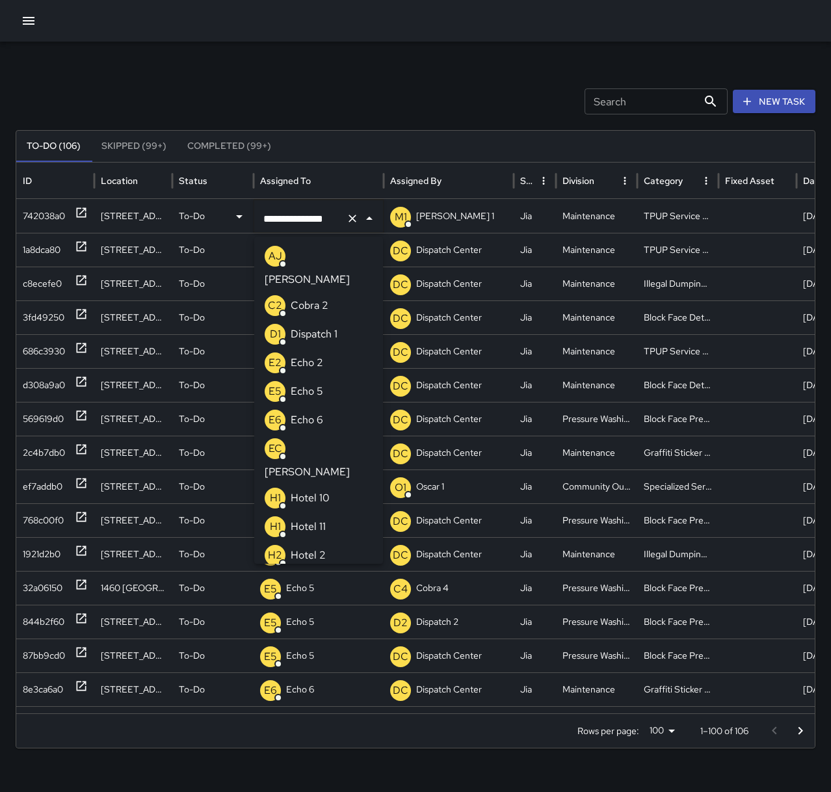
scroll to position [921, 0]
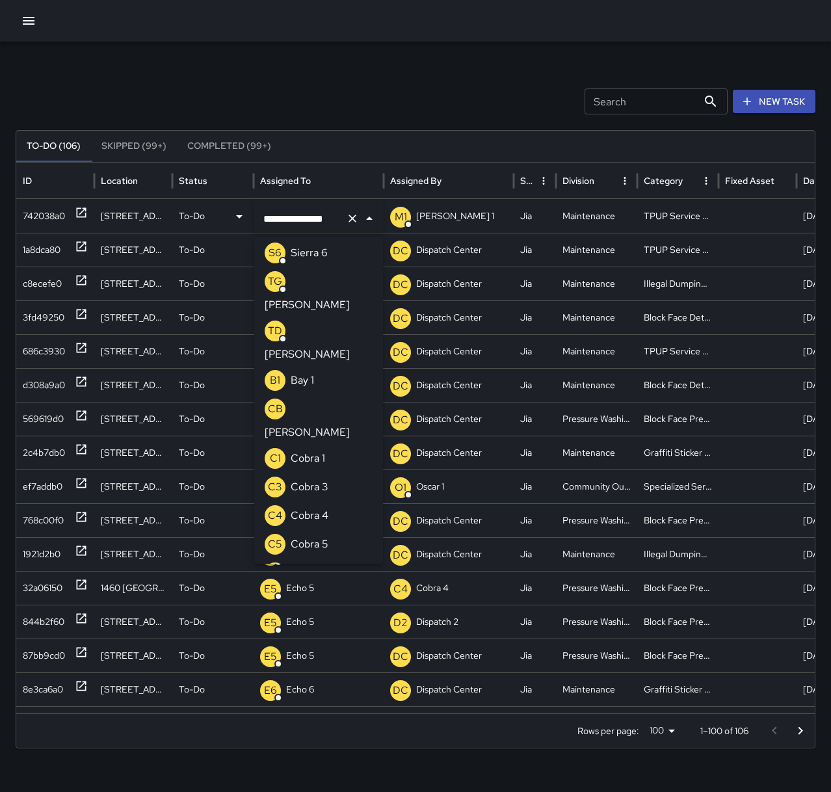
click at [356, 223] on icon "Clear" at bounding box center [352, 218] width 13 height 13
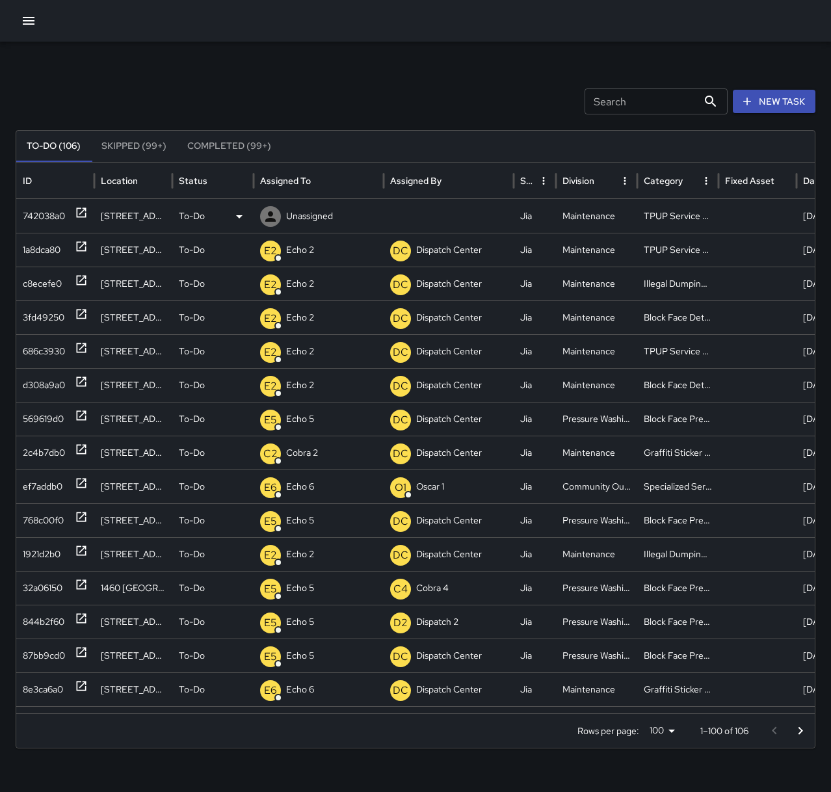
click at [332, 218] on p "Unassigned" at bounding box center [309, 216] width 47 height 33
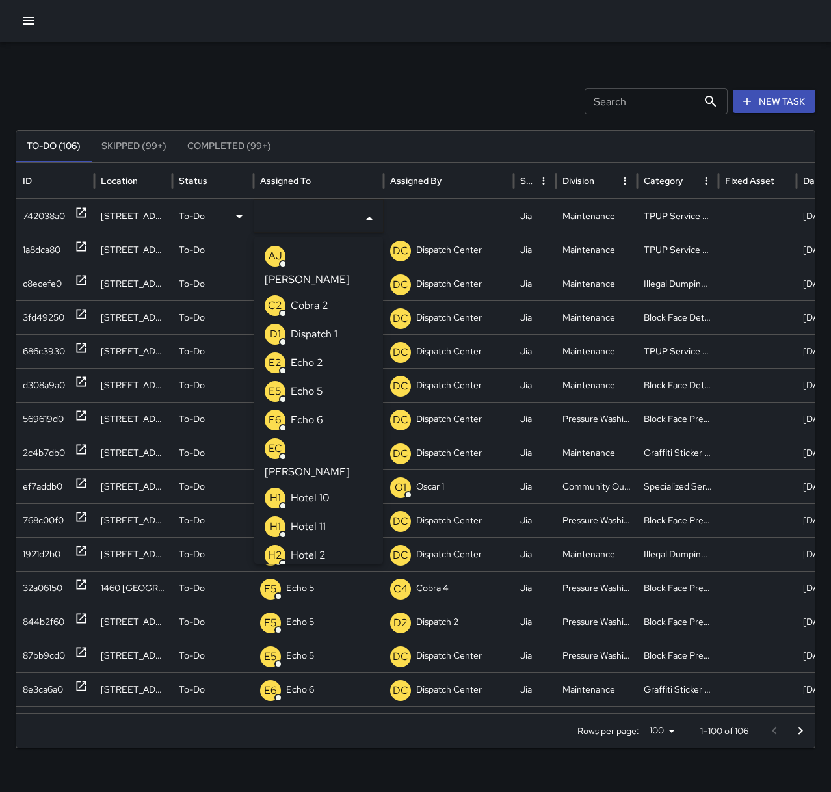
click at [317, 355] on p "Echo 2" at bounding box center [307, 363] width 33 height 16
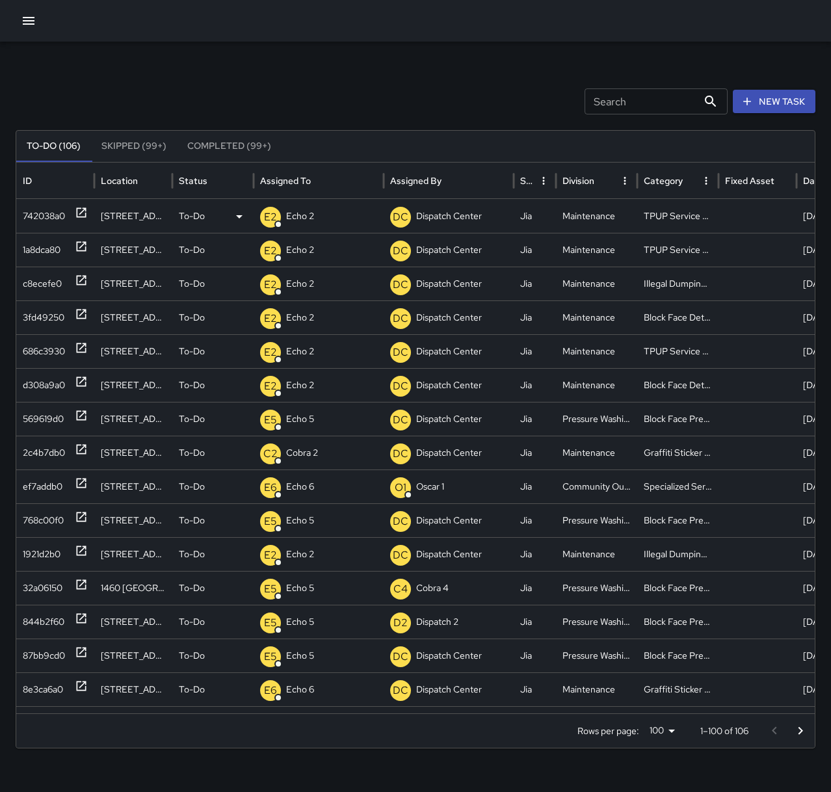
click at [357, 103] on div "Search Search New Task" at bounding box center [416, 101] width 800 height 26
click at [320, 219] on p "Dispatch Center" at bounding box center [319, 216] width 66 height 33
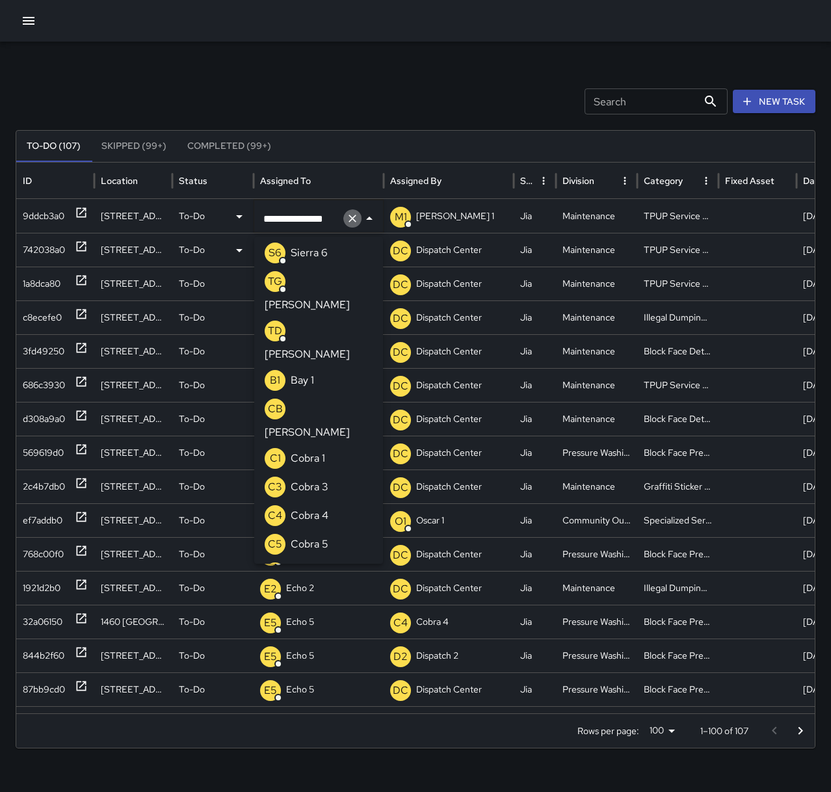
click at [349, 222] on icon "Clear" at bounding box center [352, 218] width 13 height 13
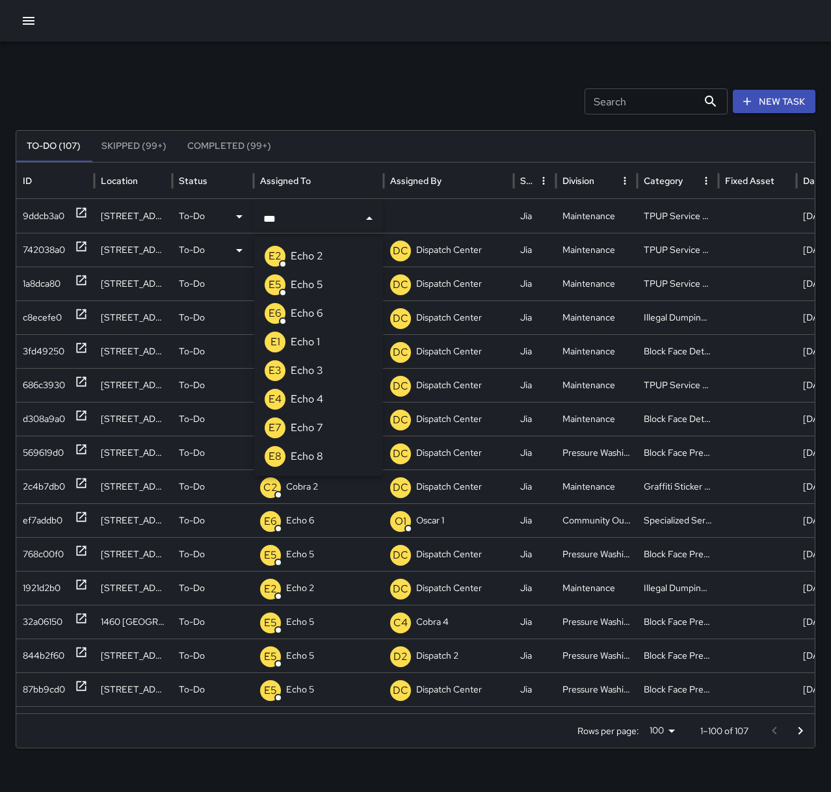
type input "****"
click at [337, 360] on li "E3 Echo 3" at bounding box center [318, 370] width 129 height 29
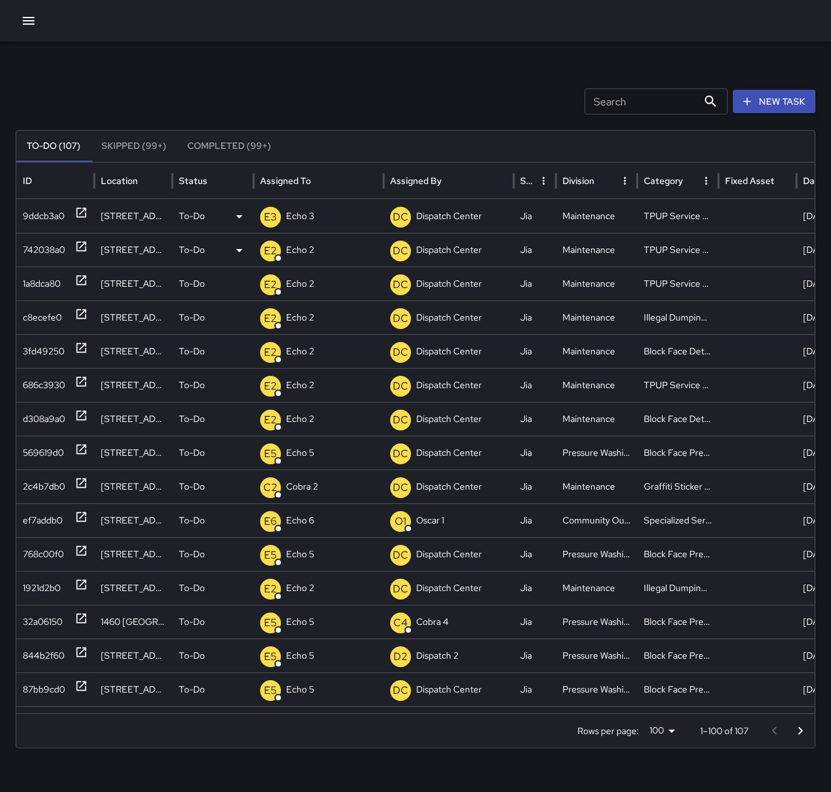
click at [301, 248] on p "Echo 2" at bounding box center [300, 249] width 28 height 33
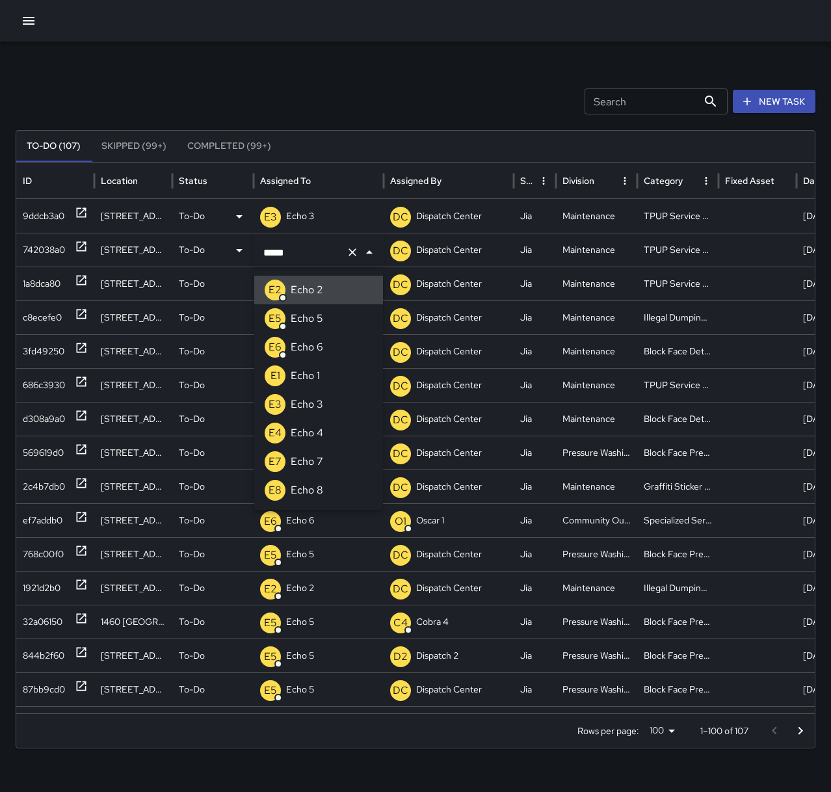
type input "******"
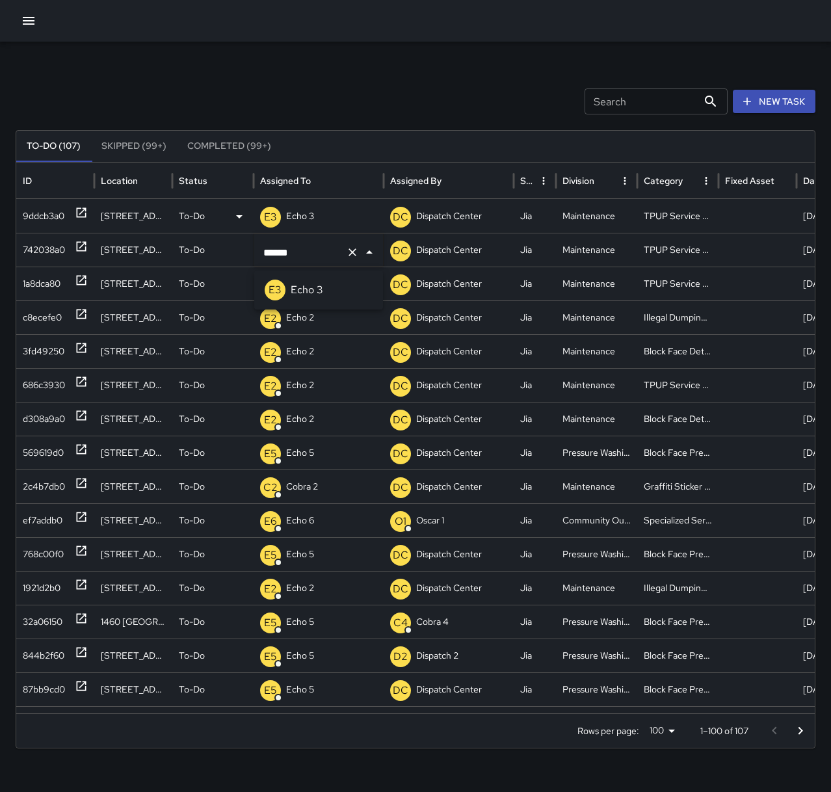
click at [332, 290] on li "E3 Echo 3" at bounding box center [318, 290] width 129 height 29
click at [313, 287] on p "Echo 2" at bounding box center [300, 283] width 28 height 33
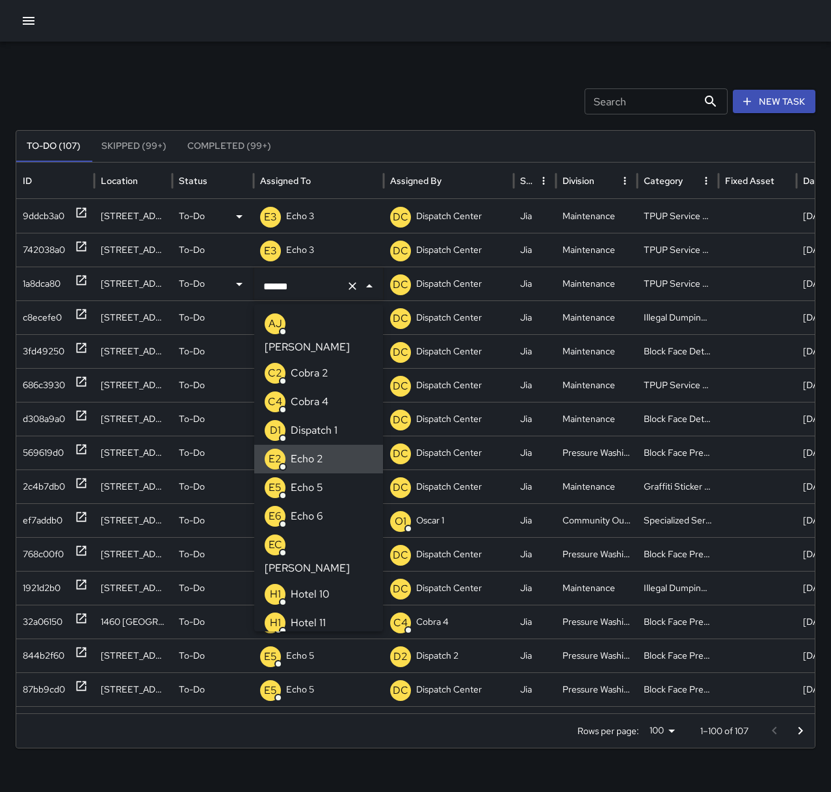
click at [332, 289] on input "******" at bounding box center [300, 286] width 81 height 25
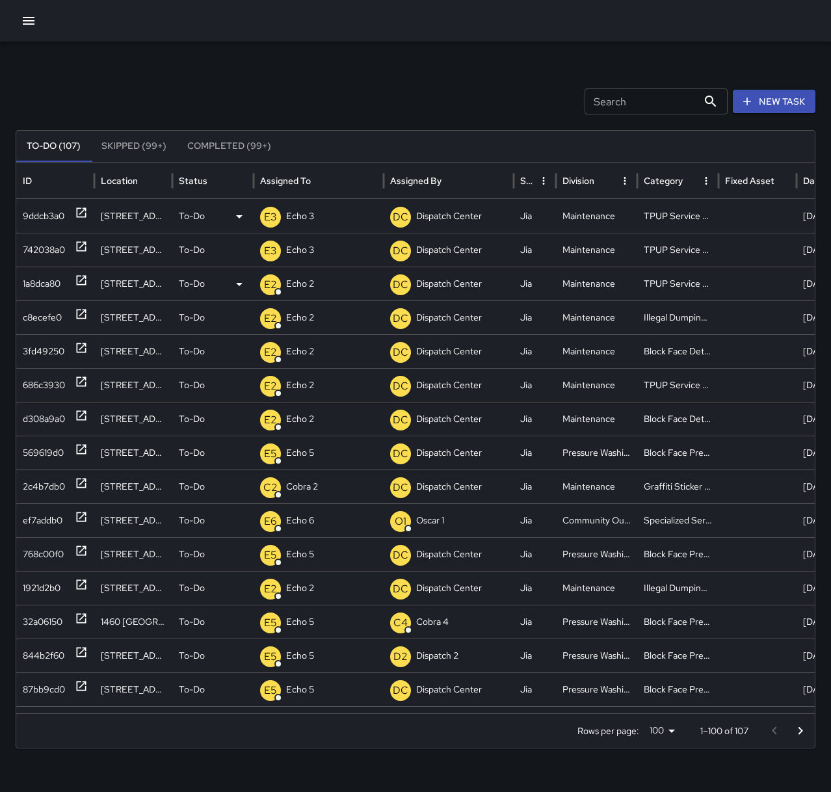
click at [323, 287] on div "E2 Echo 2" at bounding box center [318, 283] width 117 height 33
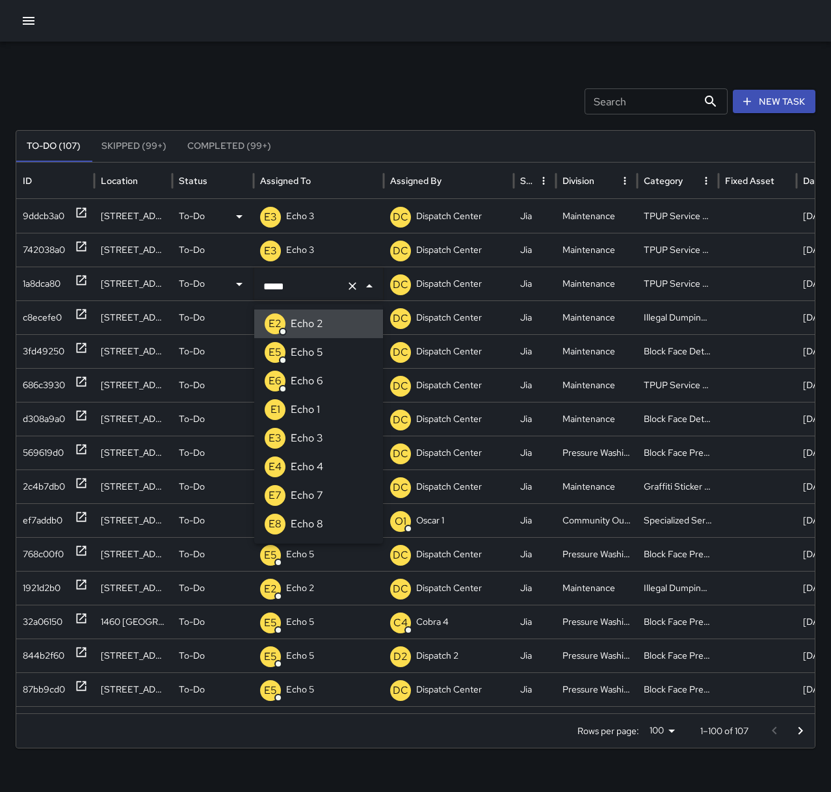
type input "******"
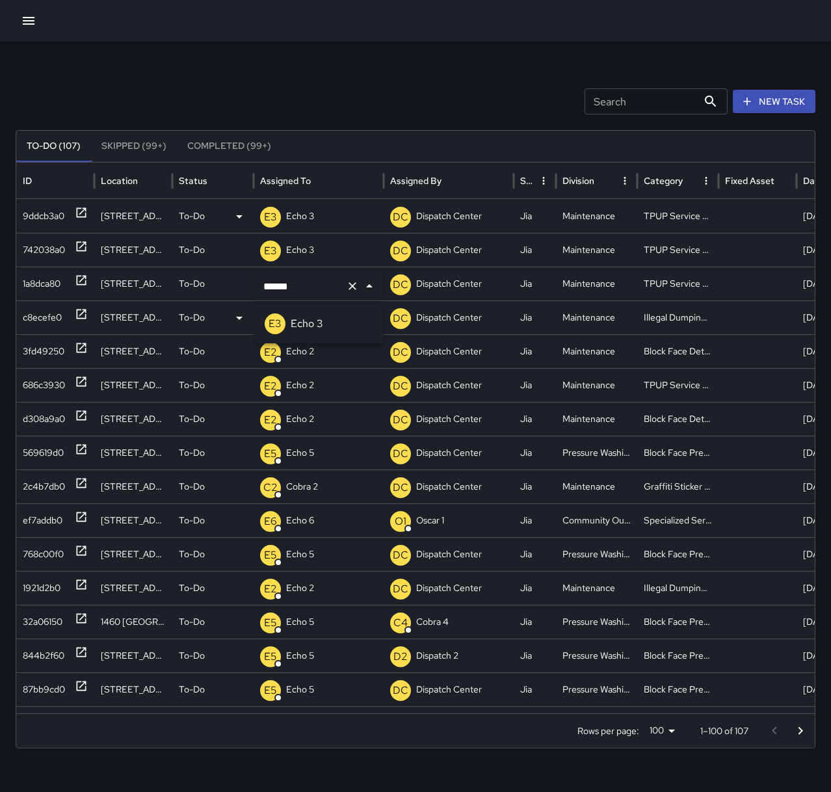
click at [326, 323] on li "E3 Echo 3" at bounding box center [318, 324] width 129 height 29
click at [324, 321] on div "E2 Echo 2" at bounding box center [318, 317] width 117 height 33
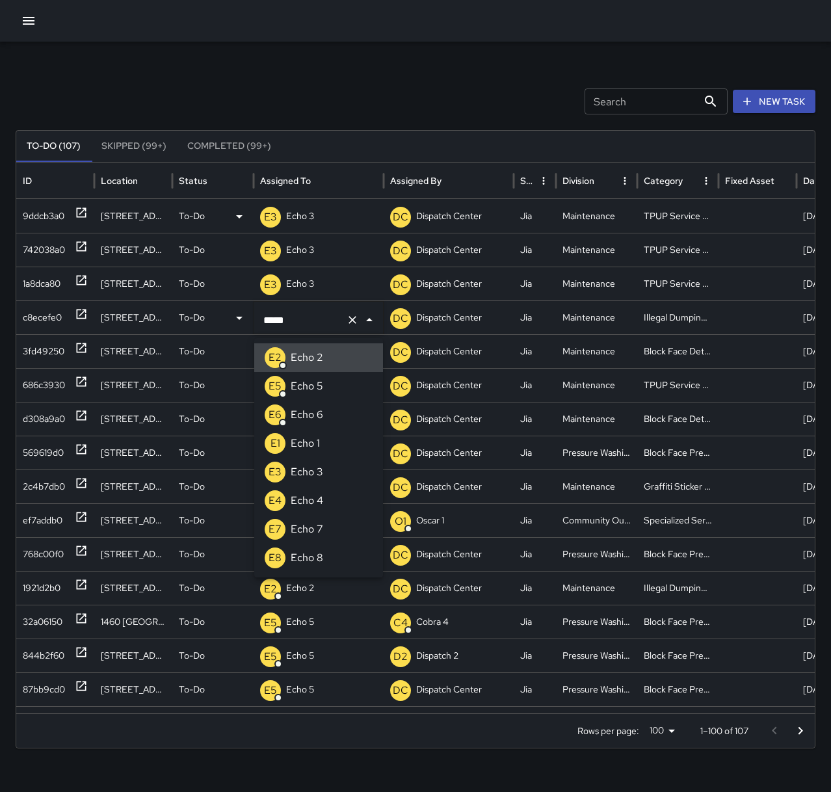
type input "******"
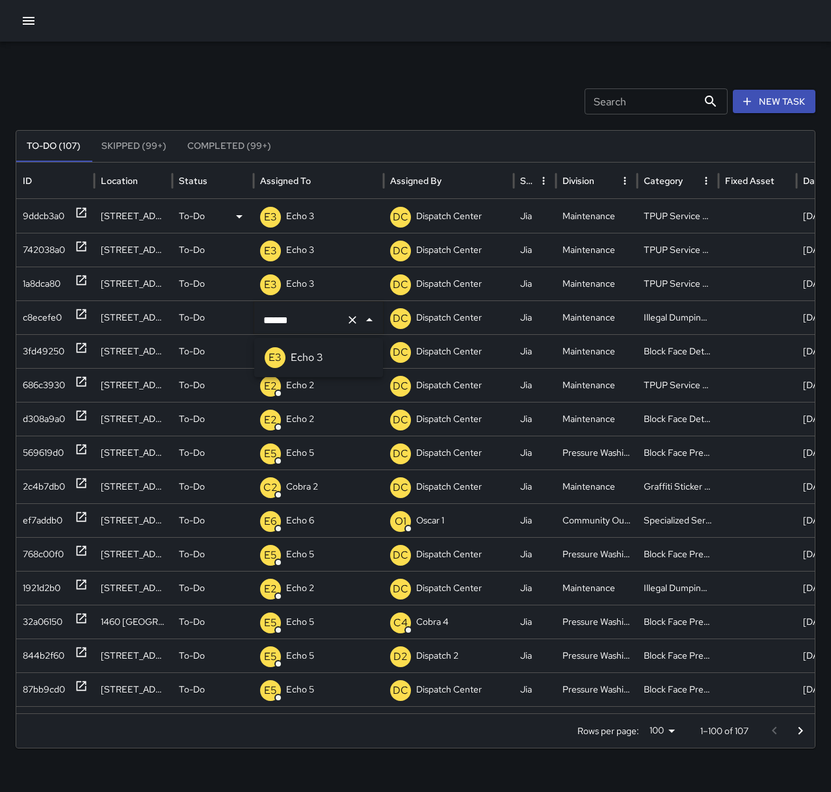
click at [330, 358] on li "E3 Echo 3" at bounding box center [318, 357] width 129 height 29
click at [311, 360] on p "Echo 2" at bounding box center [300, 351] width 28 height 33
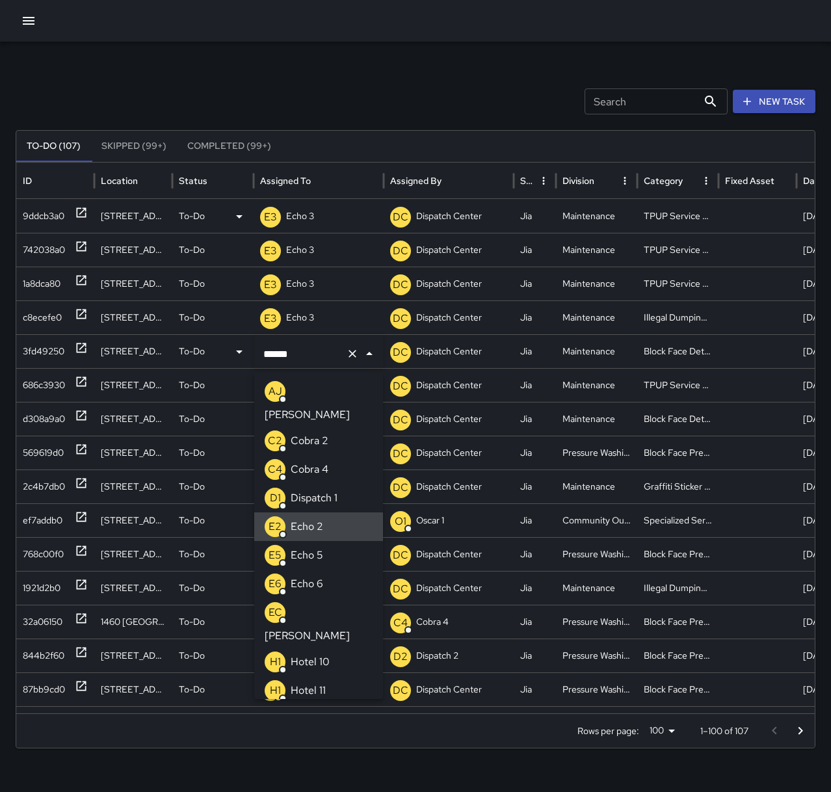
type input "****"
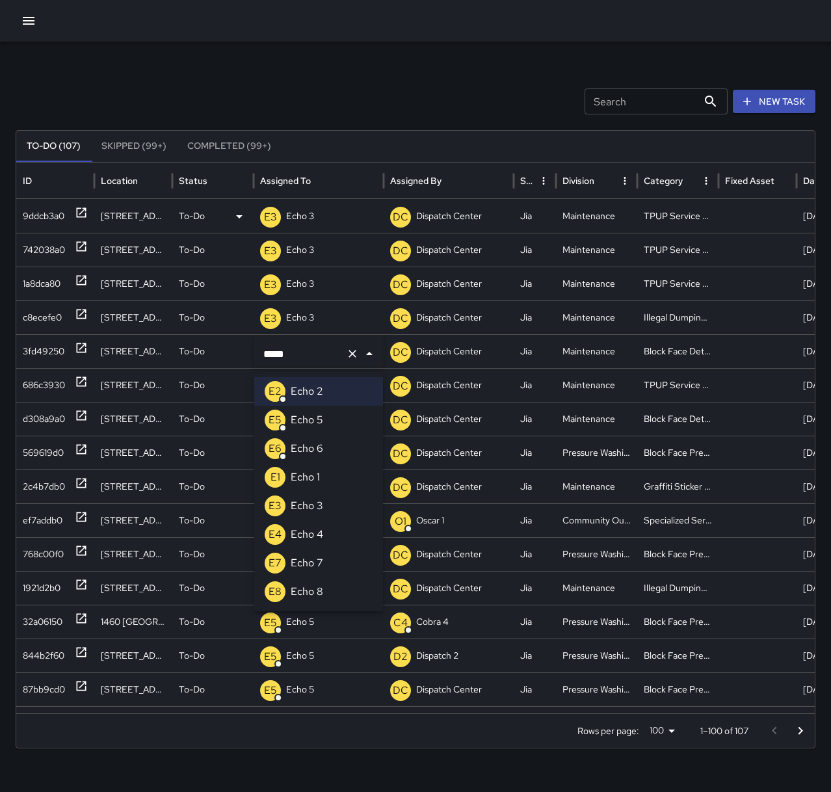
click at [328, 501] on li "E3 Echo 3" at bounding box center [318, 506] width 129 height 29
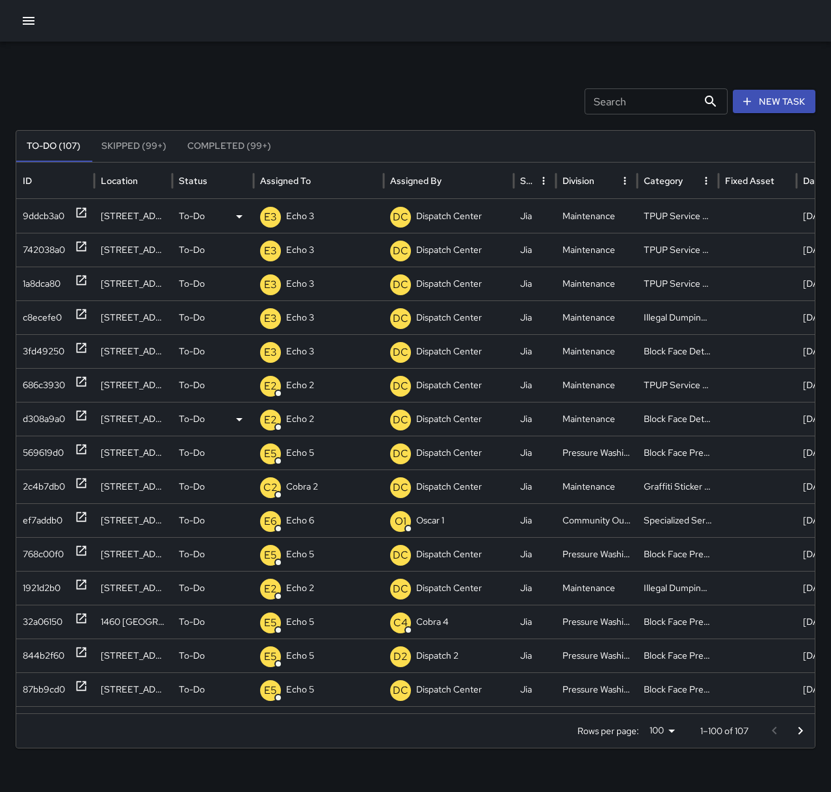
click at [306, 417] on p "Echo 2" at bounding box center [300, 419] width 28 height 33
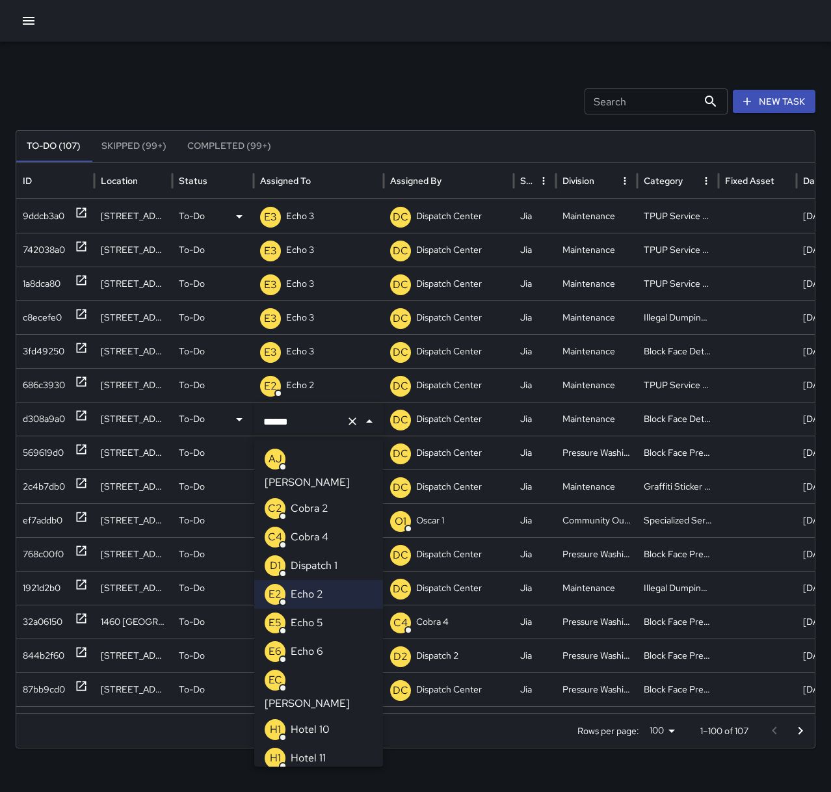
click at [340, 609] on li "E5 Echo 5" at bounding box center [318, 623] width 129 height 29
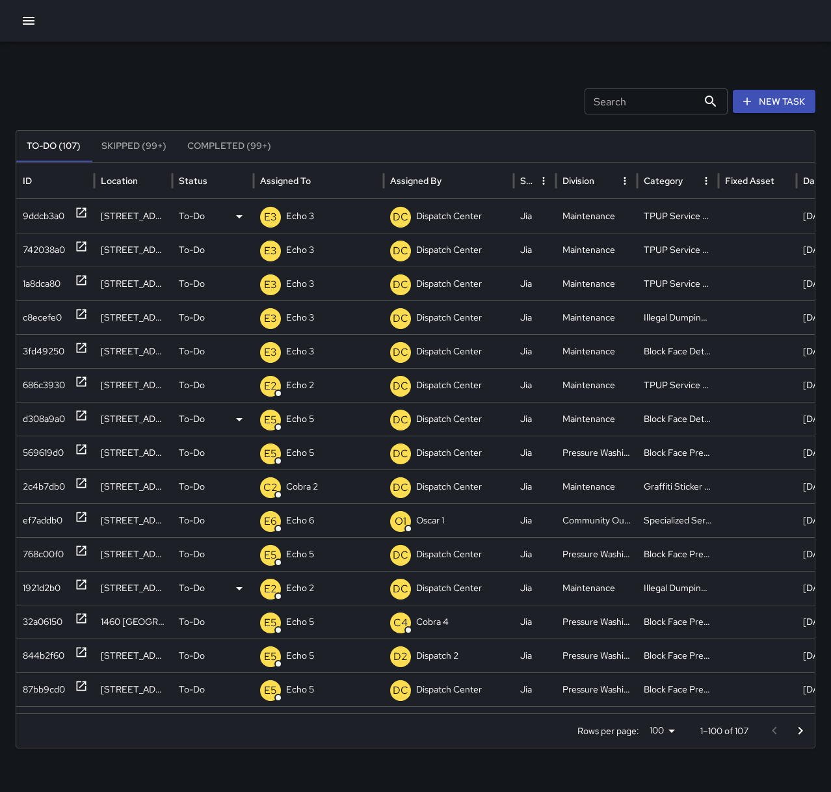
click at [64, 585] on div "1921d2b0" at bounding box center [55, 588] width 65 height 33
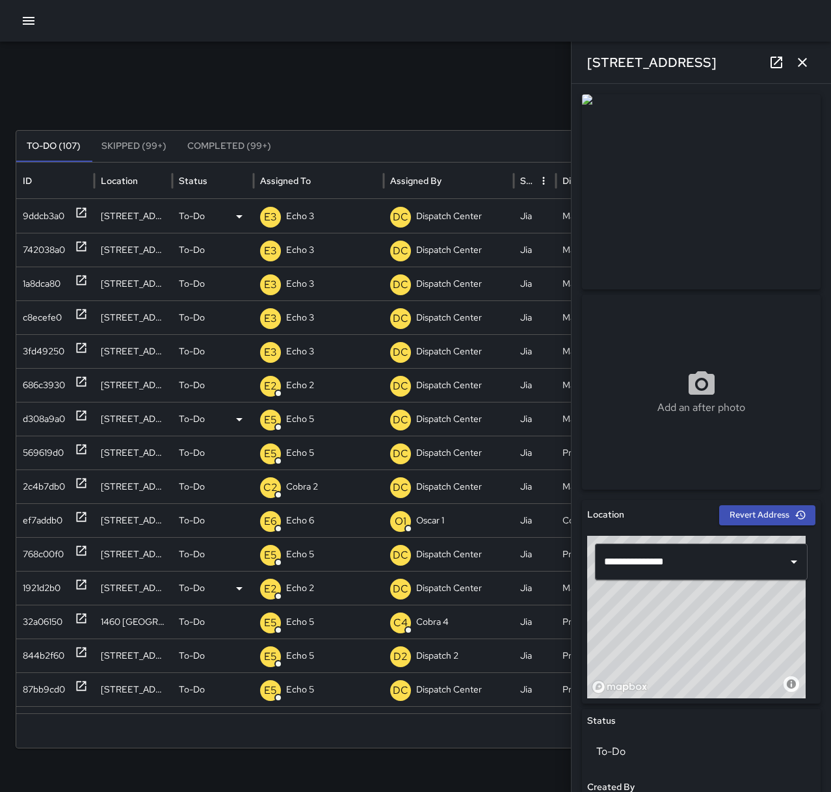
click at [299, 585] on p "Echo 2" at bounding box center [300, 588] width 28 height 33
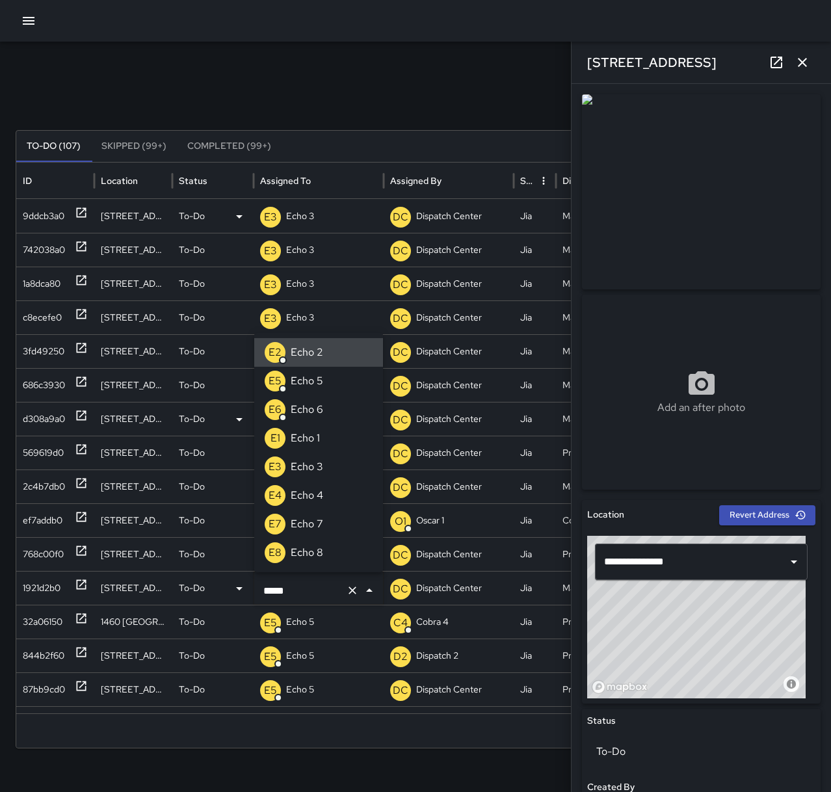
type input "******"
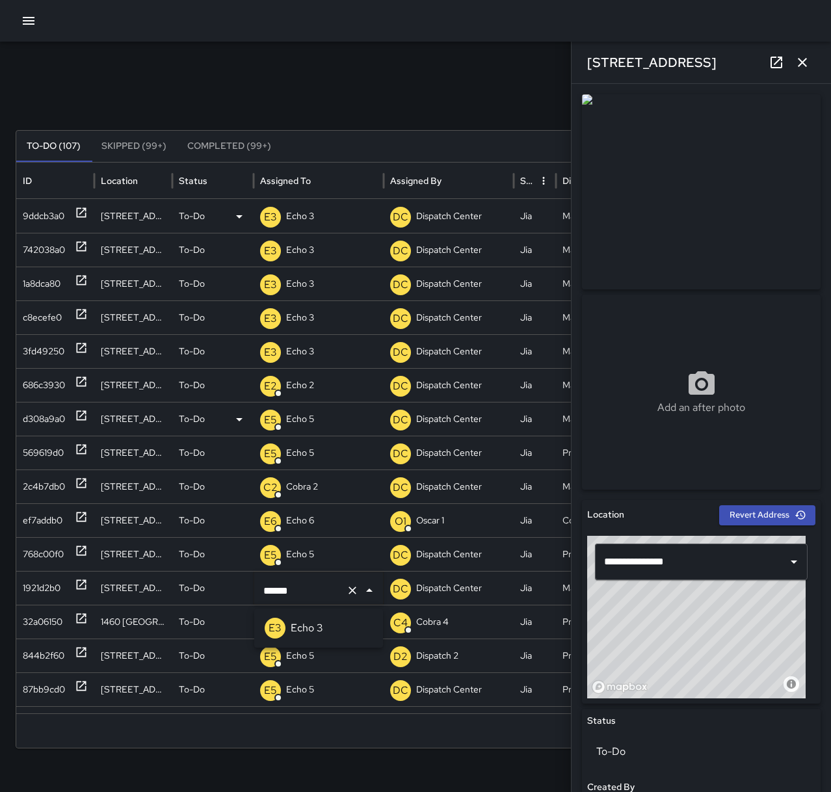
click at [304, 629] on p "Echo 3" at bounding box center [307, 628] width 33 height 16
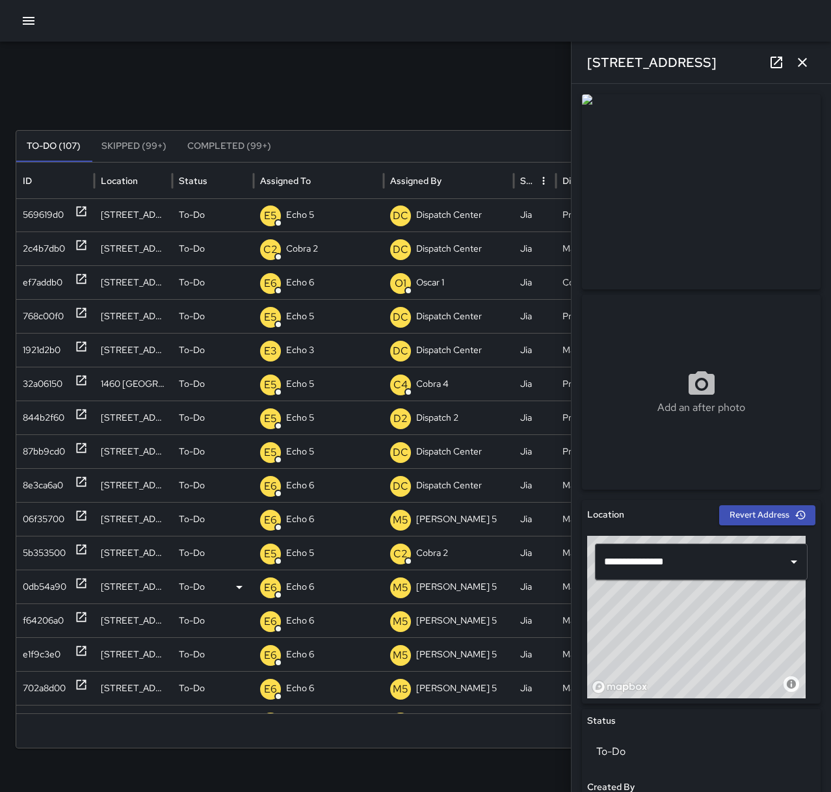
scroll to position [0, 0]
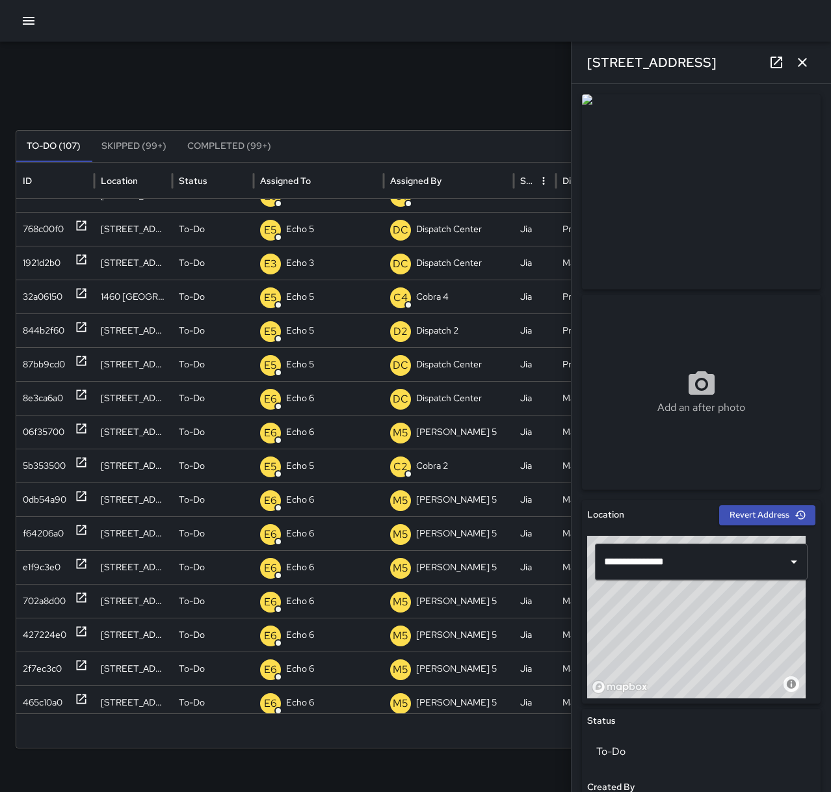
click at [803, 64] on icon "button" at bounding box center [802, 62] width 9 height 9
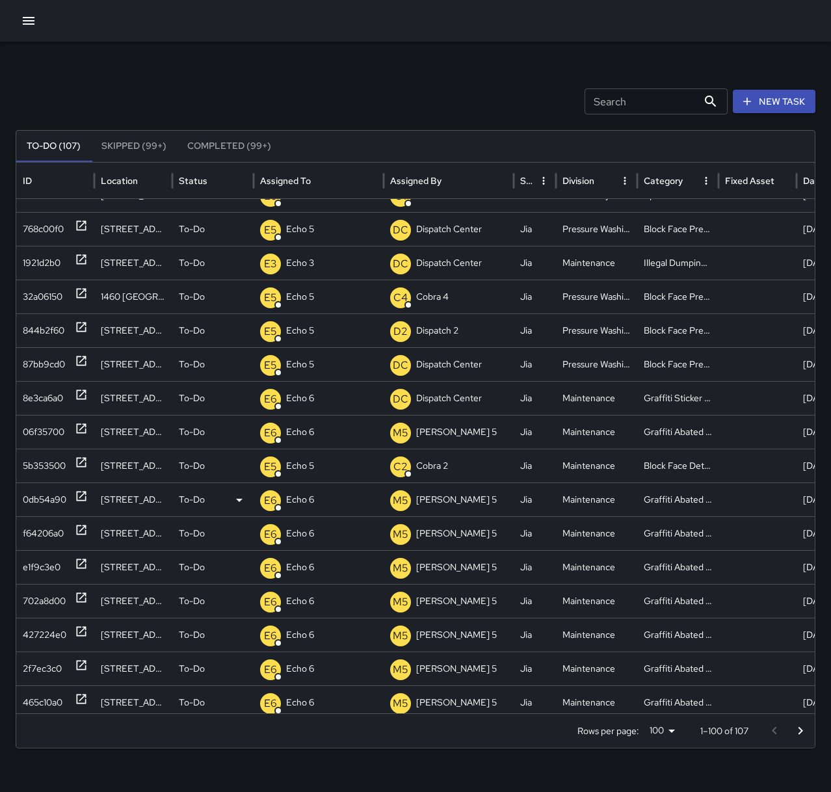
scroll to position [224, 0]
